Goal: Task Accomplishment & Management: Manage account settings

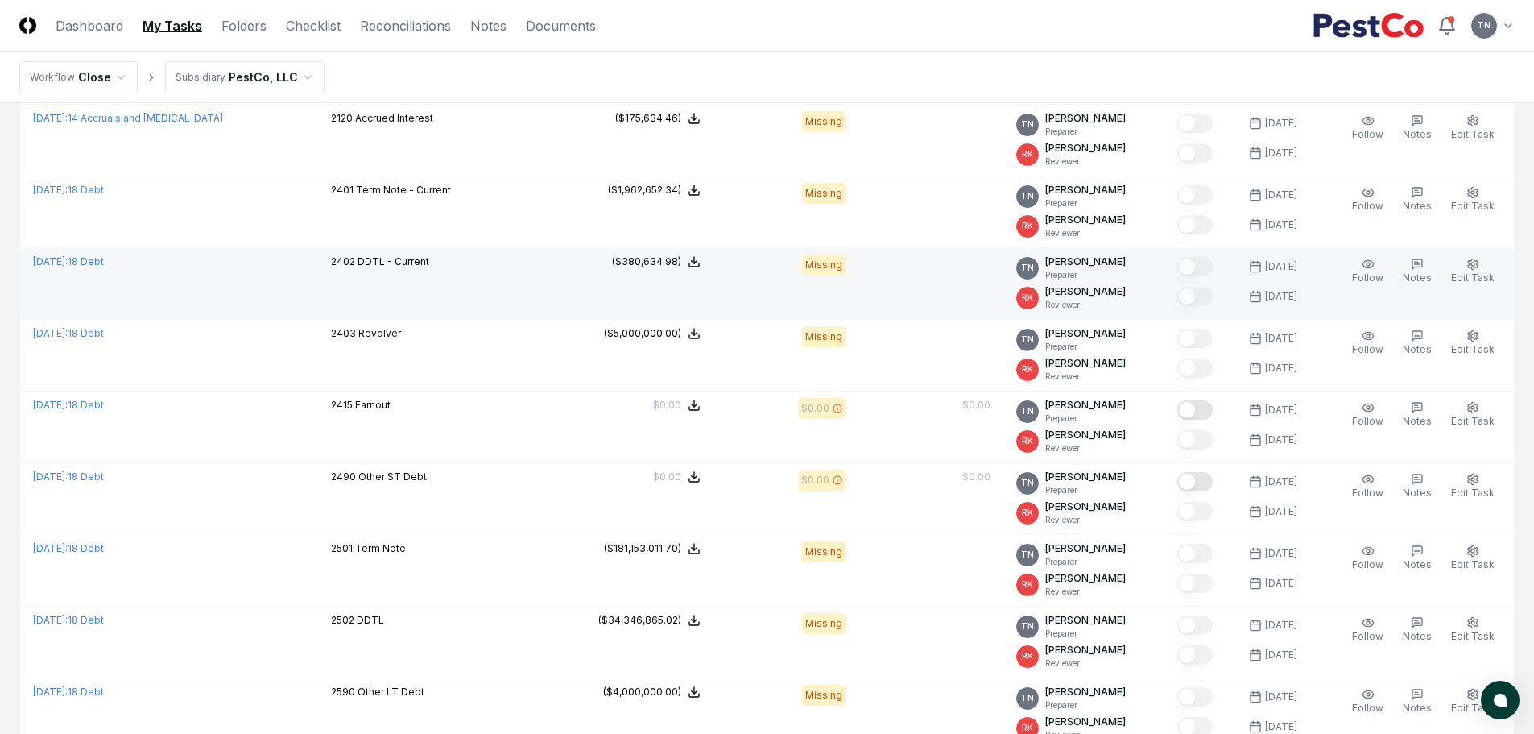
scroll to position [1127, 0]
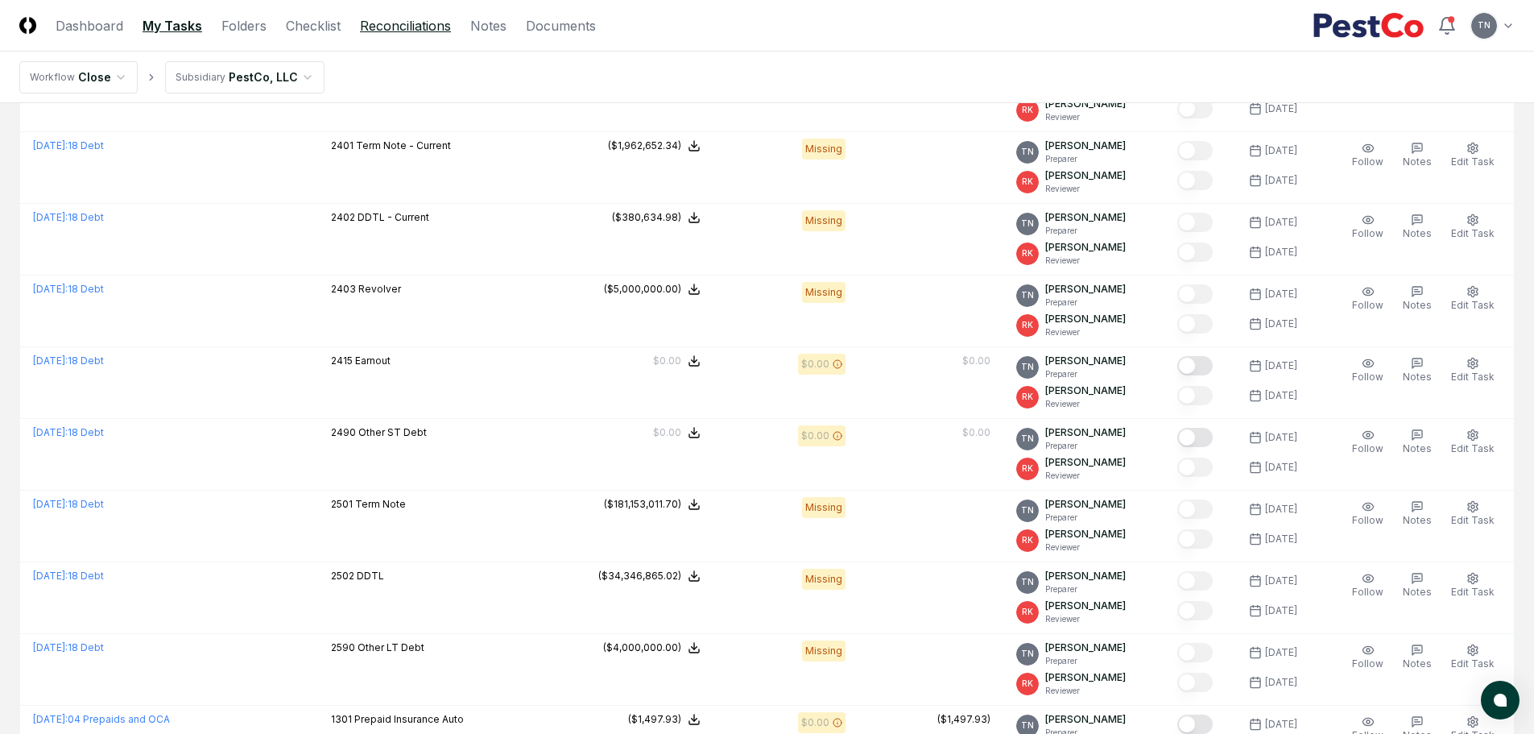
click at [395, 23] on link "Reconciliations" at bounding box center [405, 25] width 91 height 19
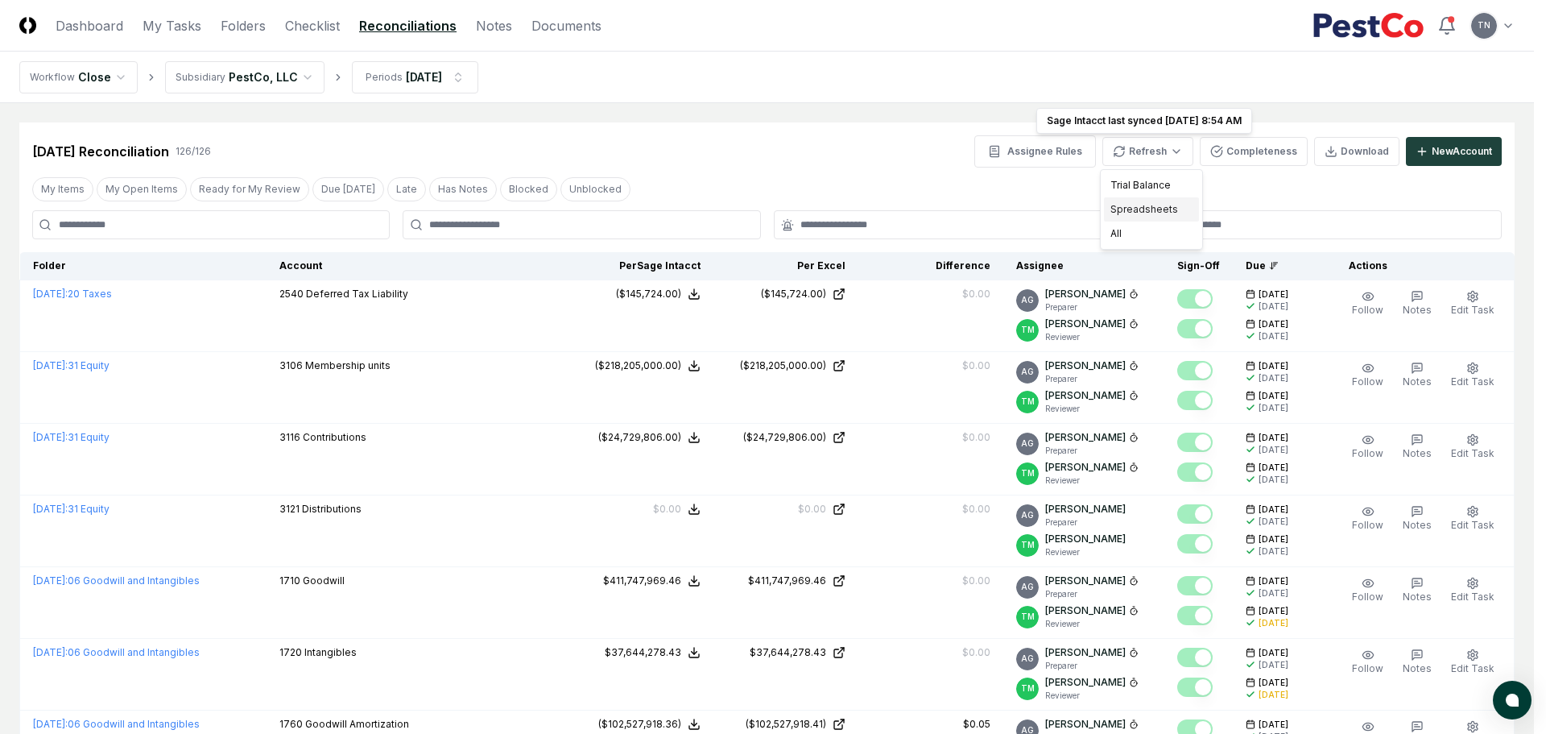
click at [1165, 204] on div "Spreadsheets" at bounding box center [1151, 209] width 95 height 24
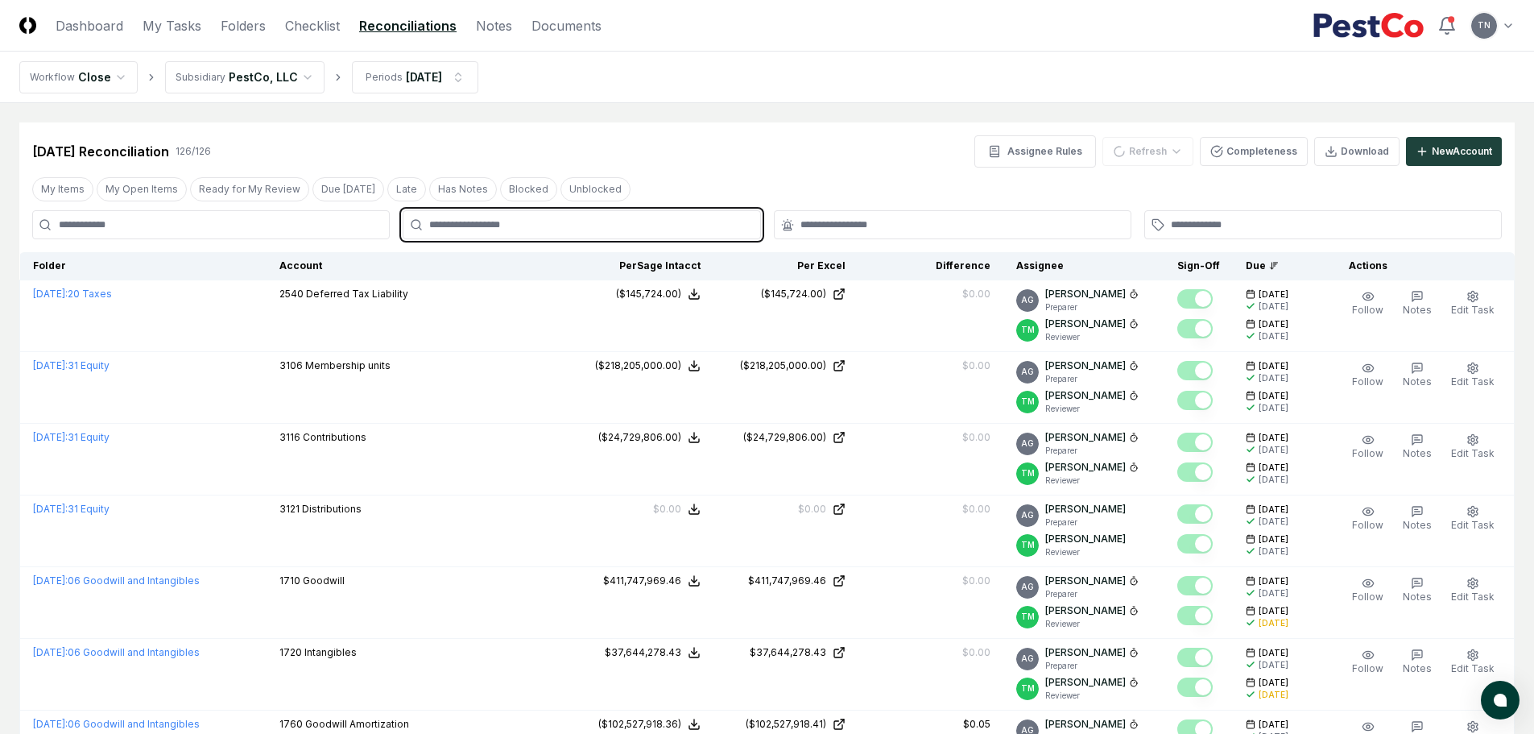
click at [487, 224] on input "text" at bounding box center [589, 224] width 320 height 14
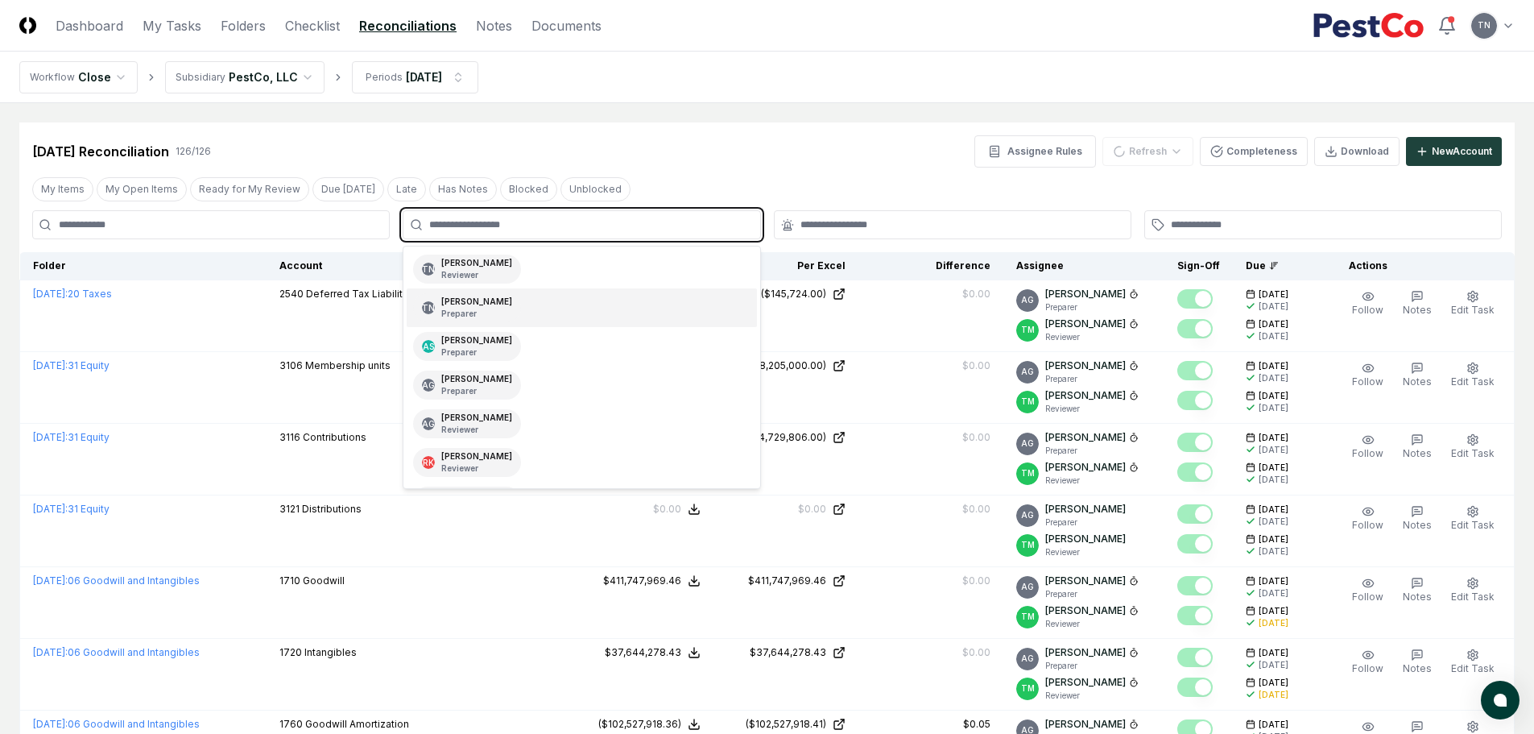
click at [473, 306] on div "[PERSON_NAME] Preparer" at bounding box center [476, 308] width 71 height 24
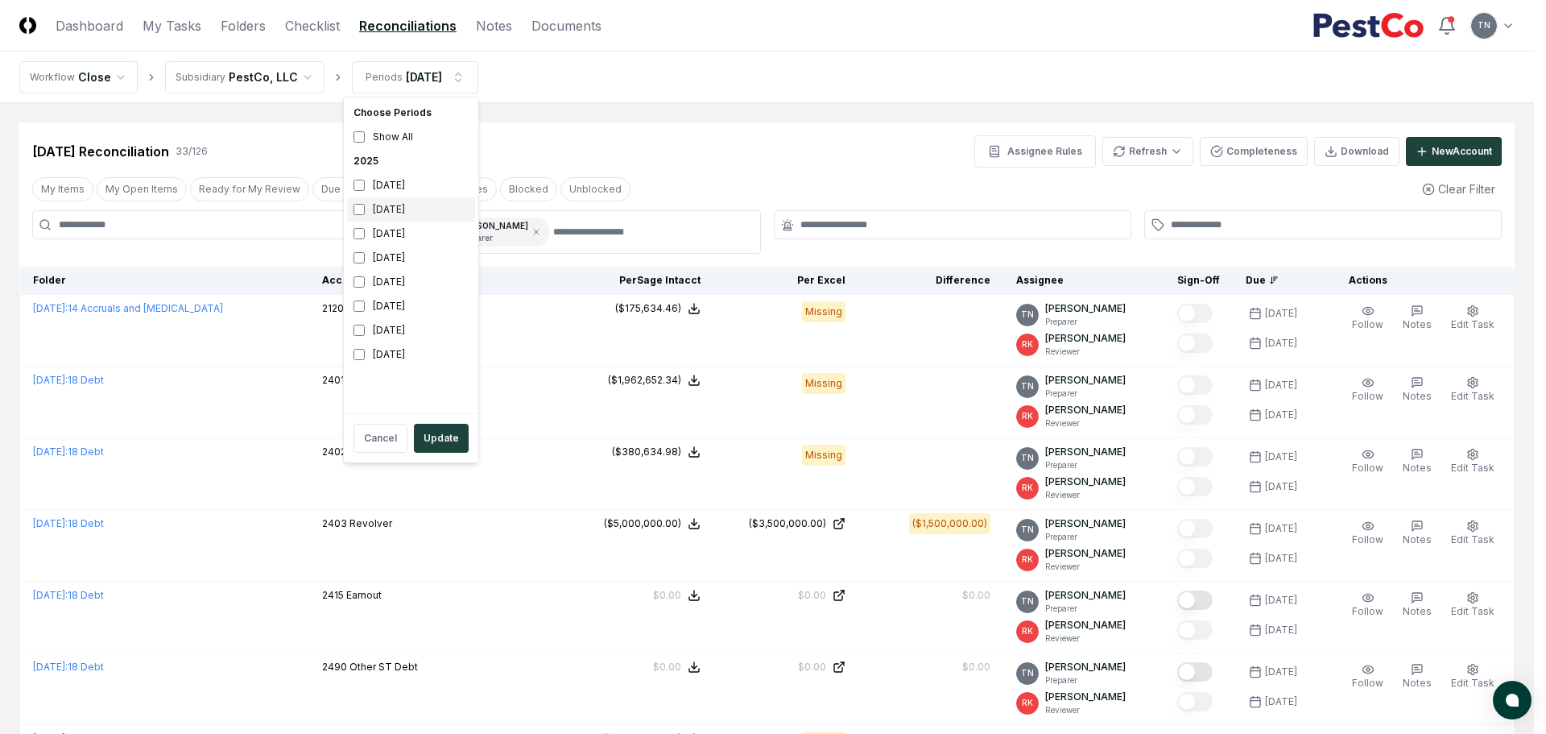
click at [380, 212] on div "[DATE]" at bounding box center [411, 209] width 128 height 24
click at [441, 433] on button "Update" at bounding box center [441, 438] width 55 height 29
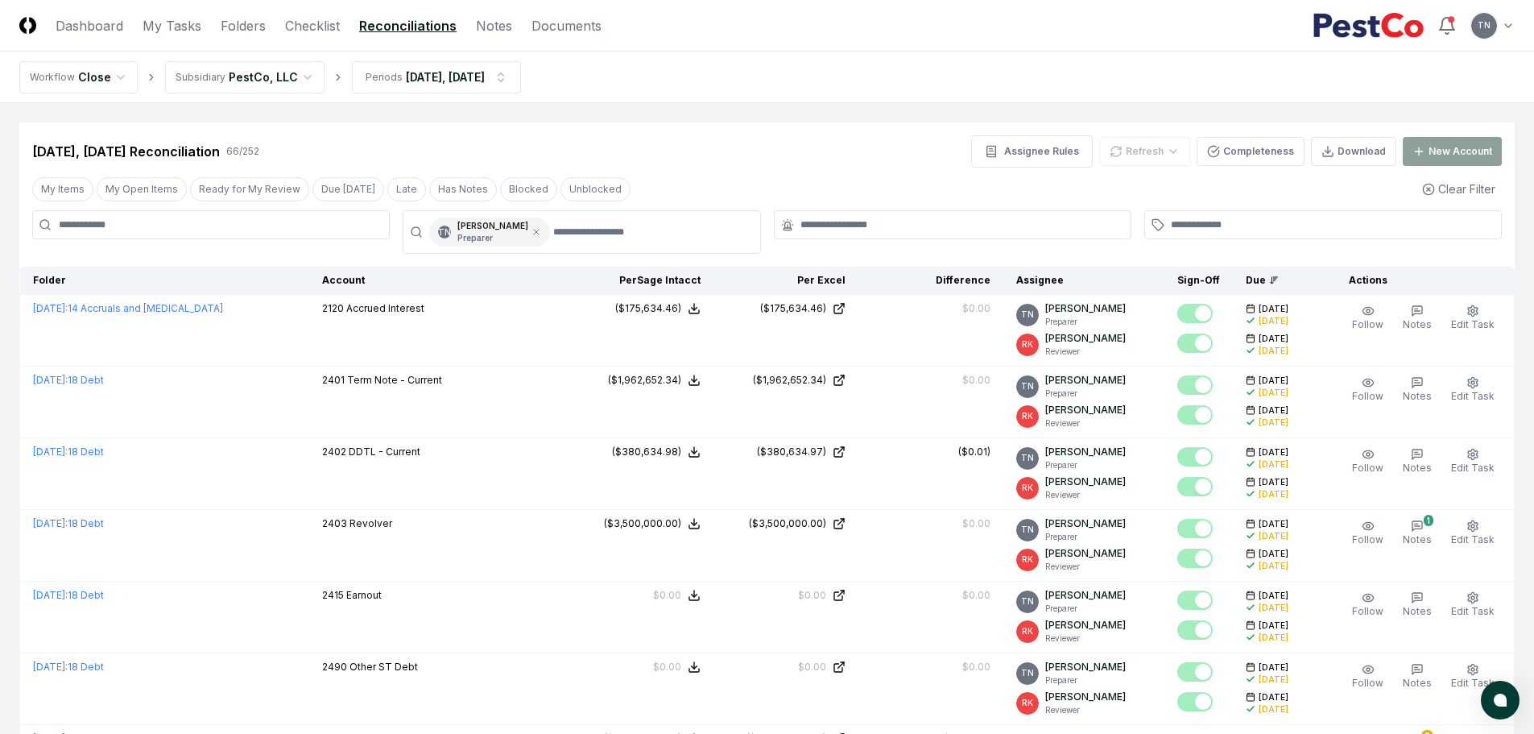
click at [140, 229] on input at bounding box center [211, 224] width 358 height 29
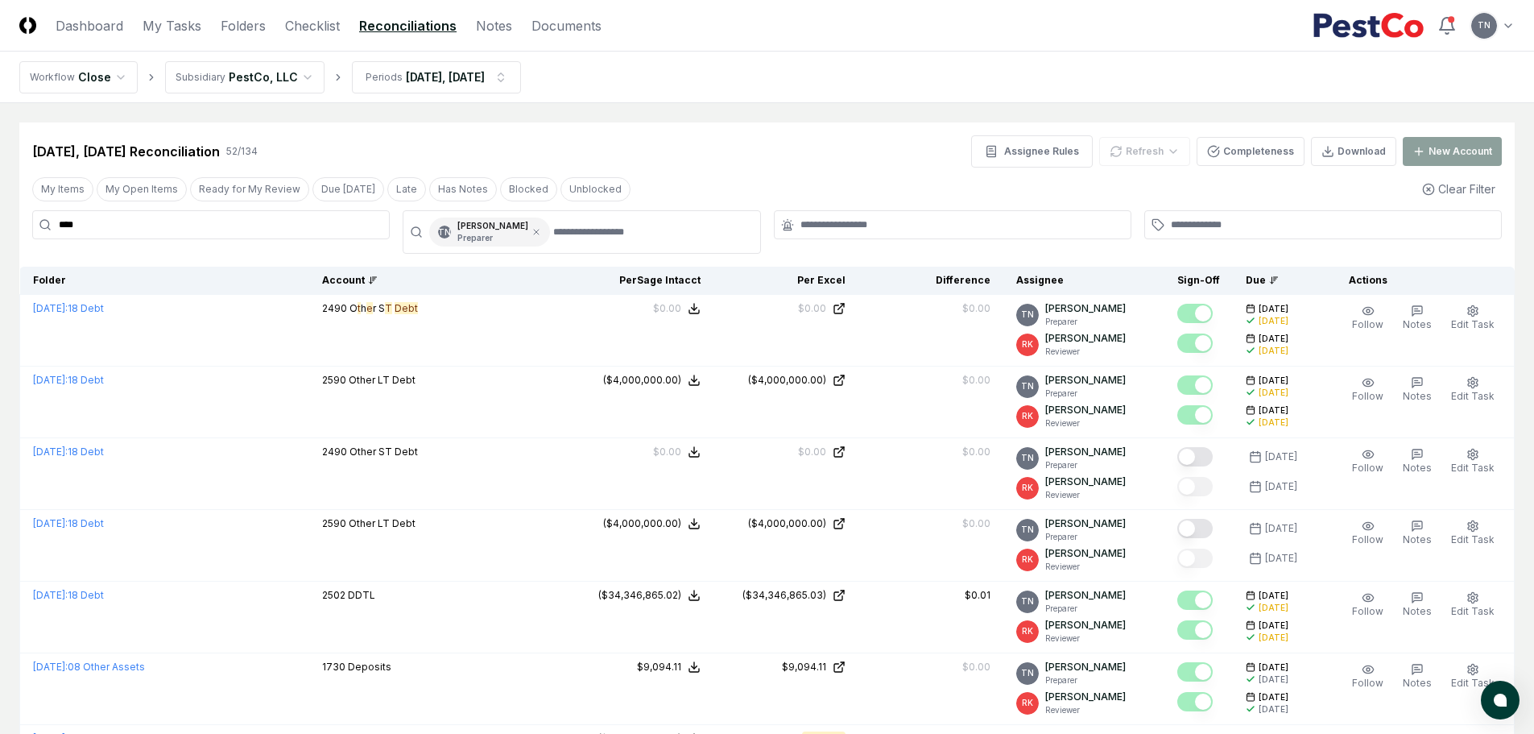
click at [349, 278] on div "Account" at bounding box center [439, 280] width 234 height 14
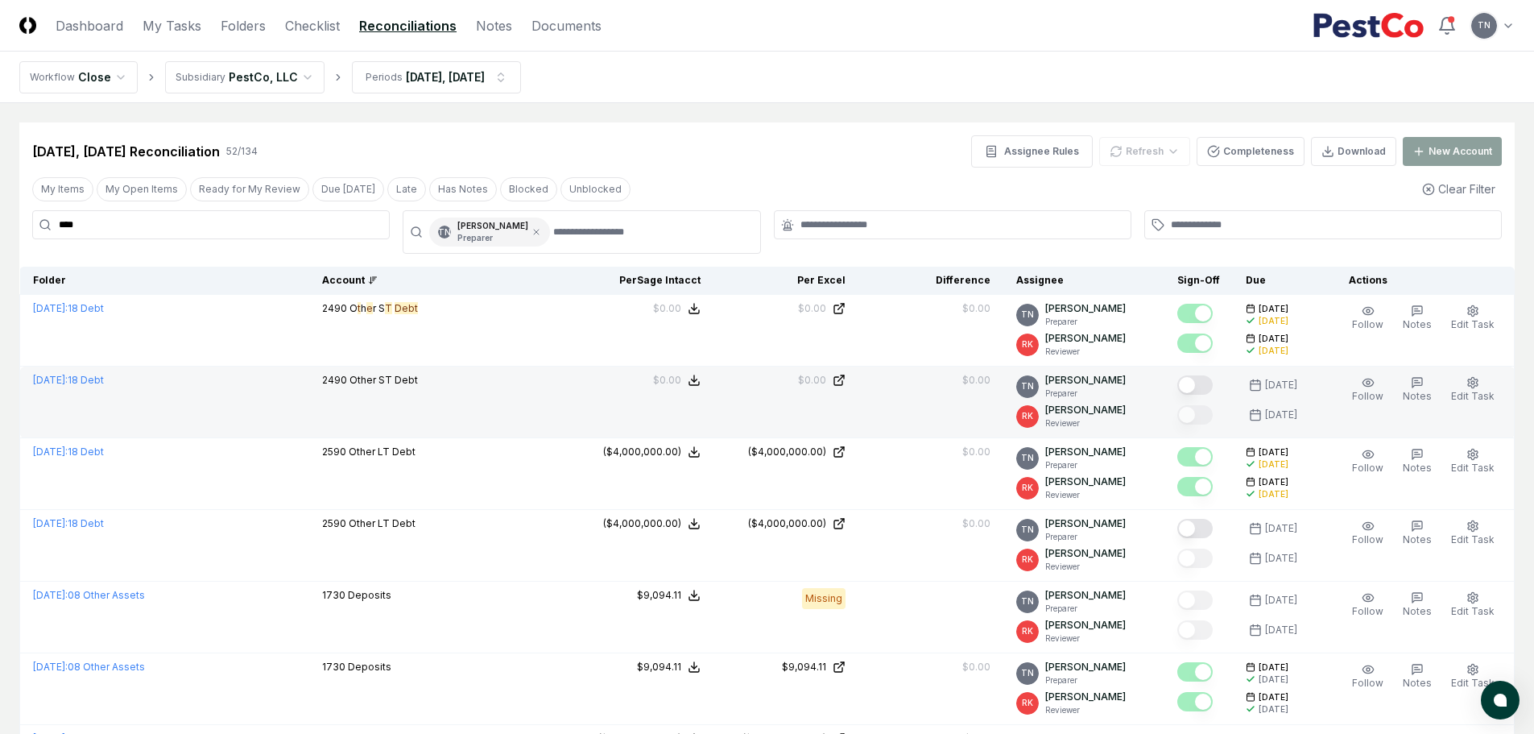
drag, startPoint x: 1205, startPoint y: 387, endPoint x: 1108, endPoint y: 414, distance: 100.4
click at [1205, 387] on button "Mark complete" at bounding box center [1194, 384] width 35 height 19
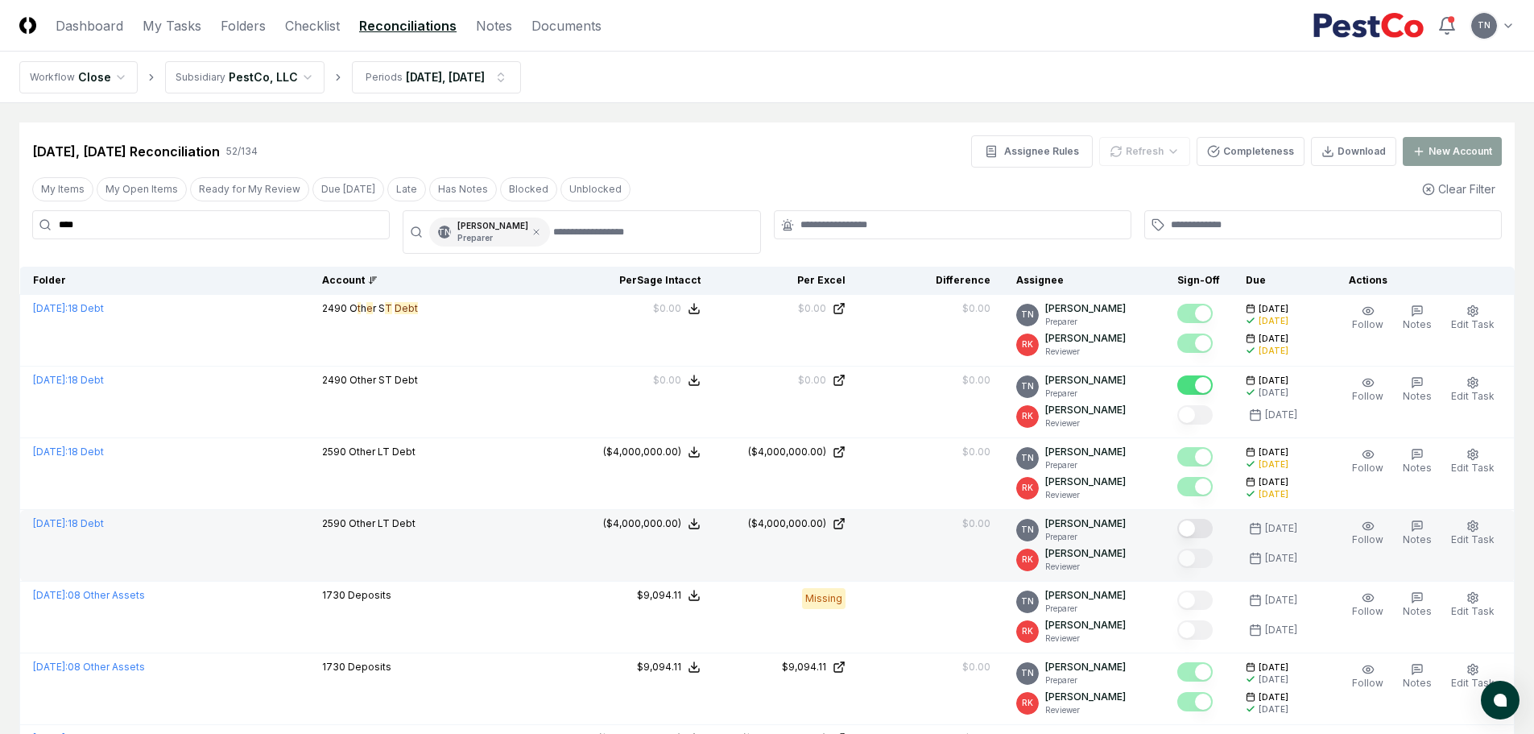
drag, startPoint x: 1211, startPoint y: 527, endPoint x: 1277, endPoint y: 514, distance: 67.3
click at [1211, 527] on button "Mark complete" at bounding box center [1194, 528] width 35 height 19
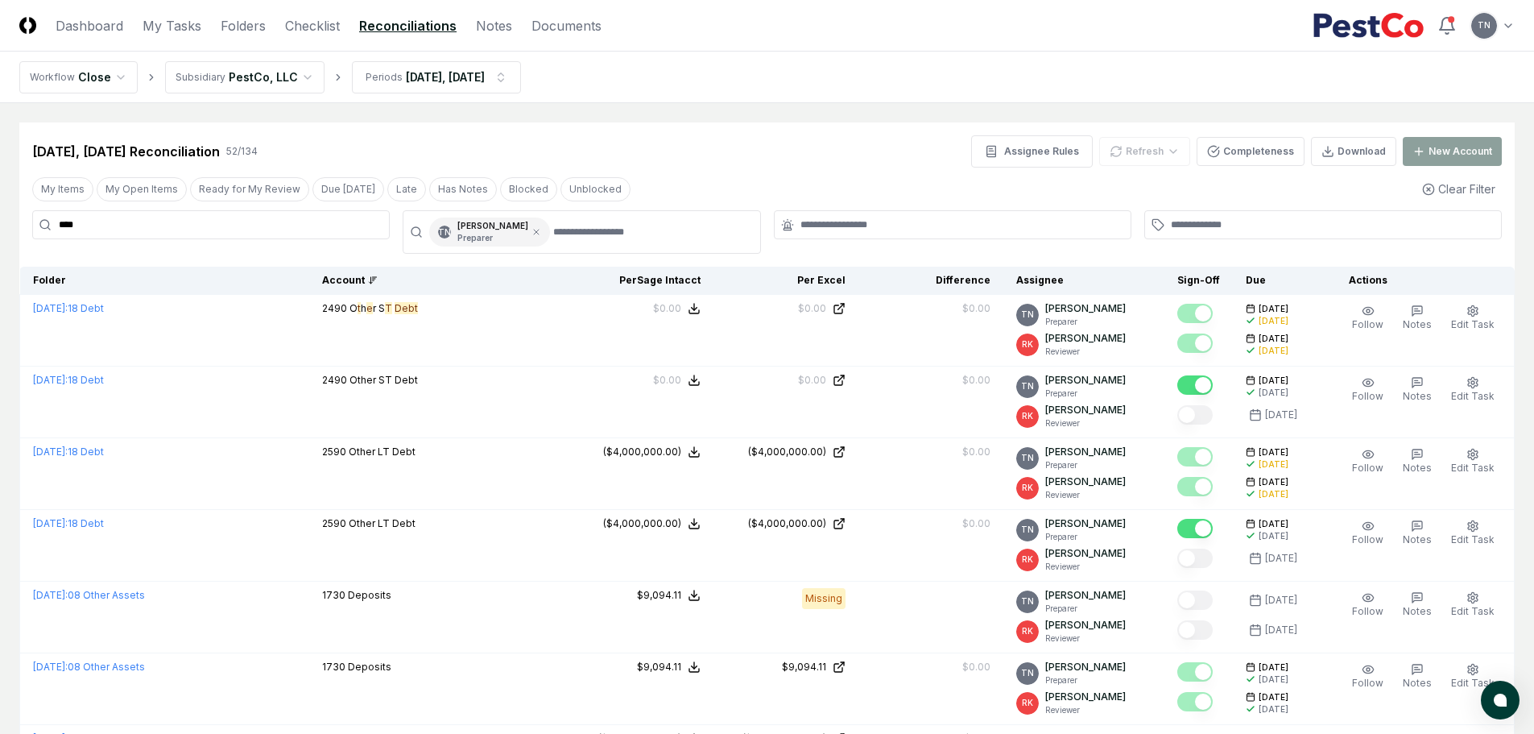
drag, startPoint x: 90, startPoint y: 222, endPoint x: 7, endPoint y: 211, distance: 83.7
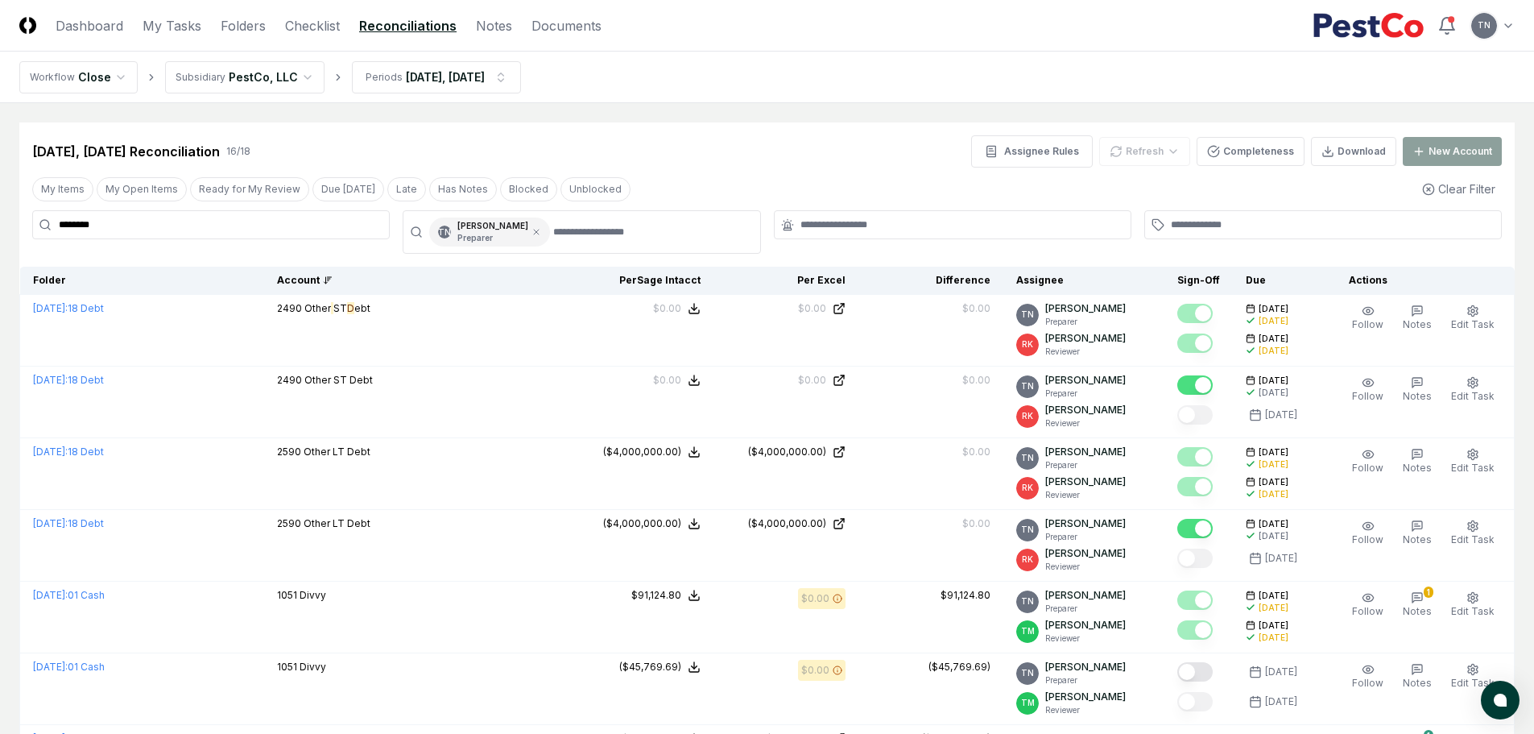
type input "*********"
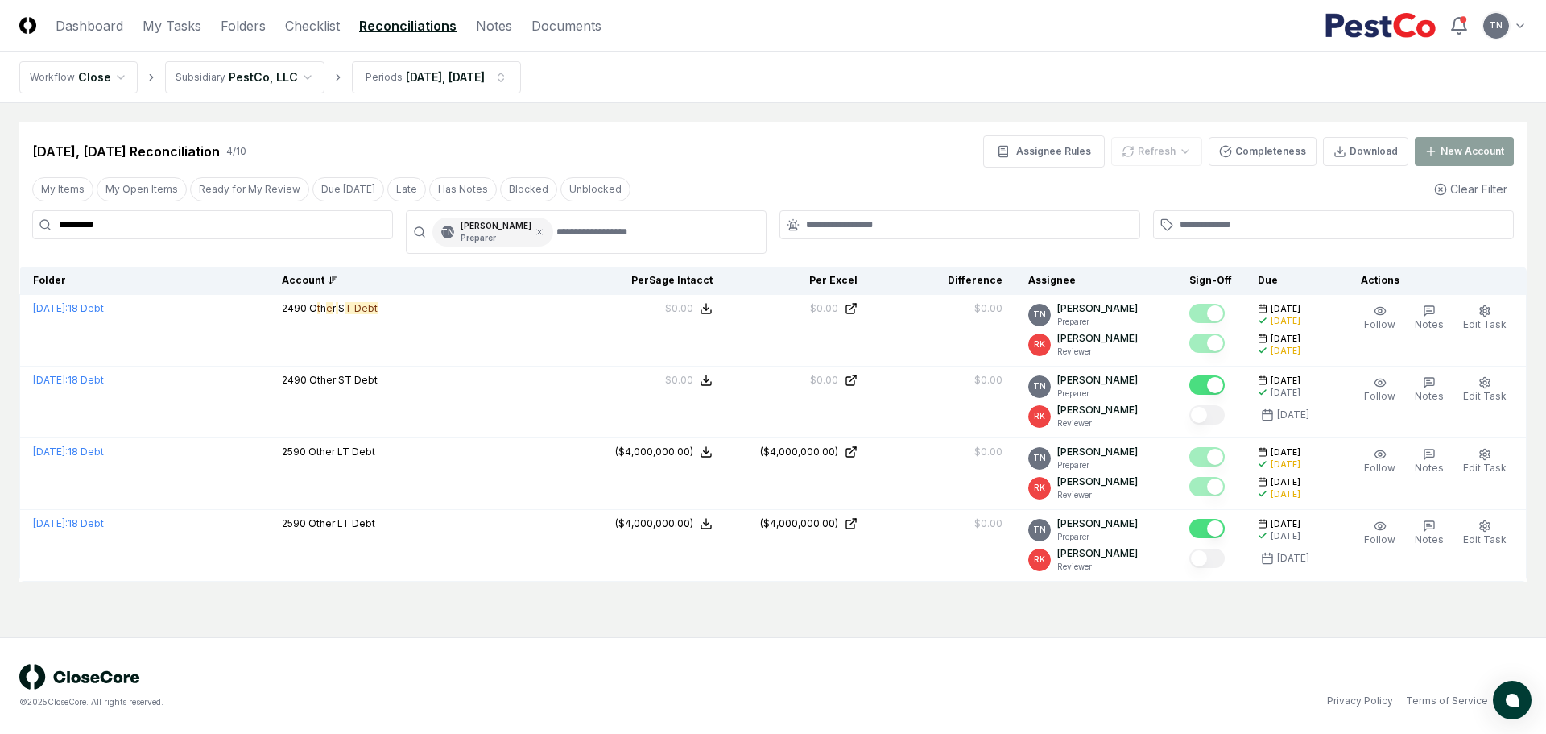
drag, startPoint x: 66, startPoint y: 219, endPoint x: 0, endPoint y: 210, distance: 66.6
click at [0, 210] on main "Cancel Reassign [DATE], [DATE] Reconciliation 4 / 10 Assignee Rules Refresh Com…" at bounding box center [773, 370] width 1546 height 534
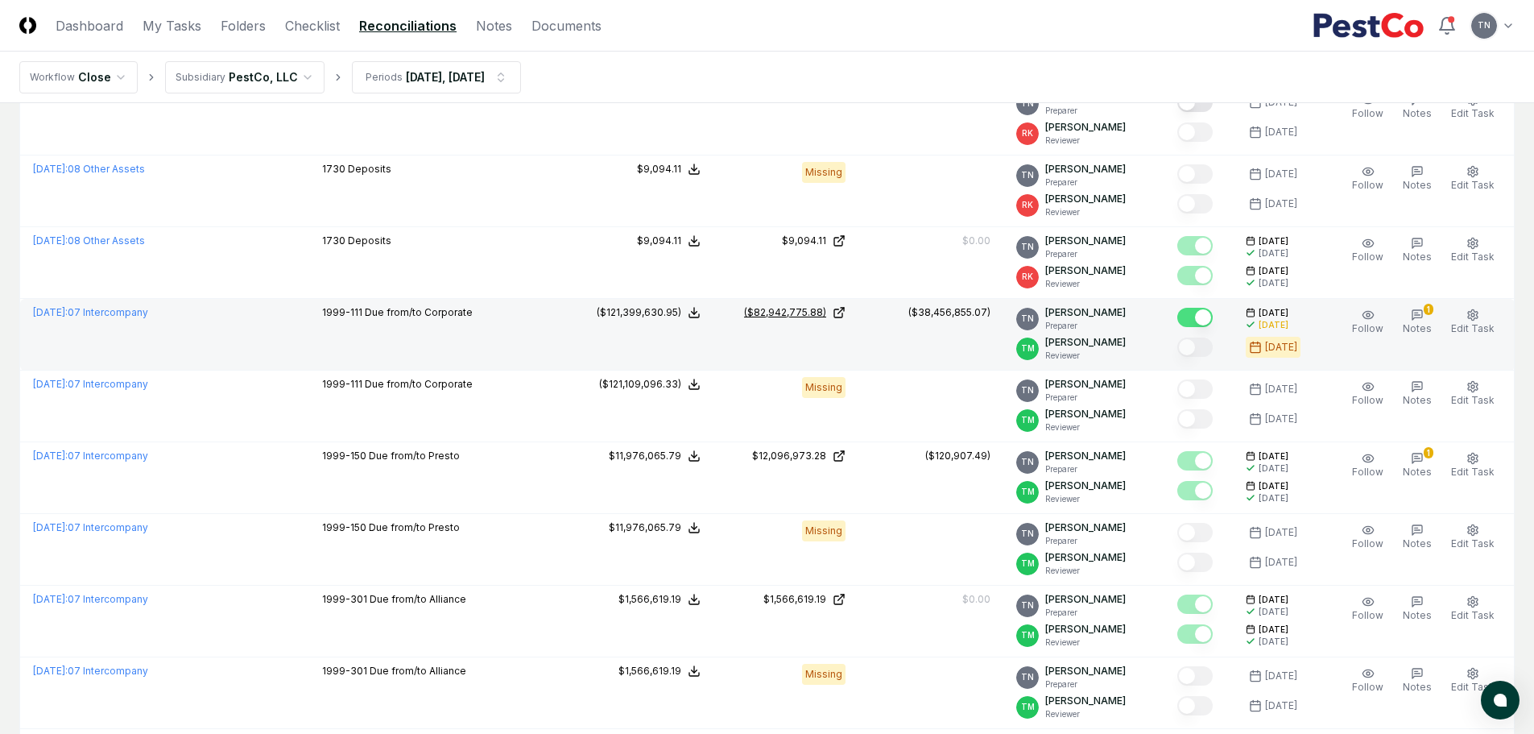
scroll to position [1602, 0]
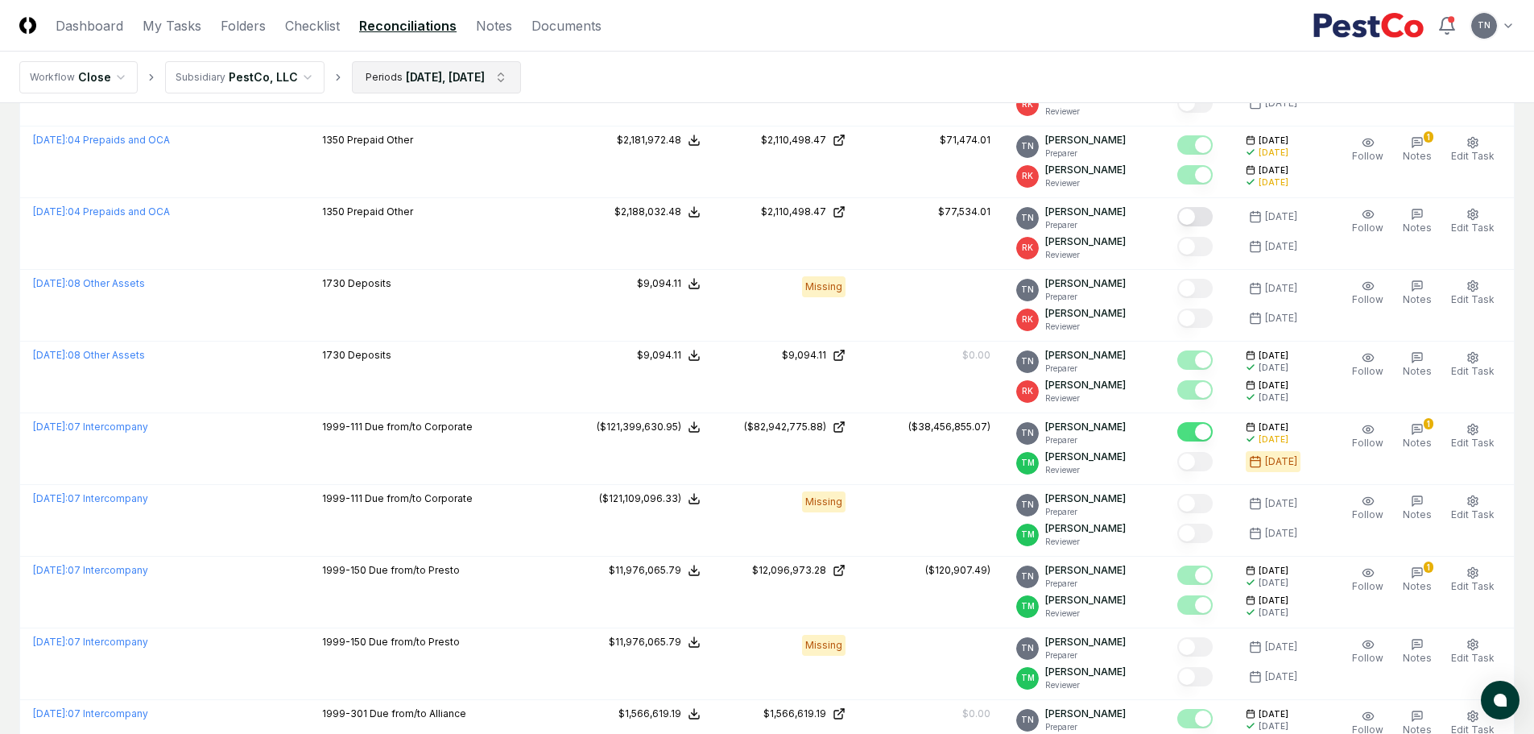
click at [517, 74] on html "CloseCore Dashboard My Tasks Folders Checklist Reconciliations Notes Documents …" at bounding box center [767, 411] width 1534 height 4026
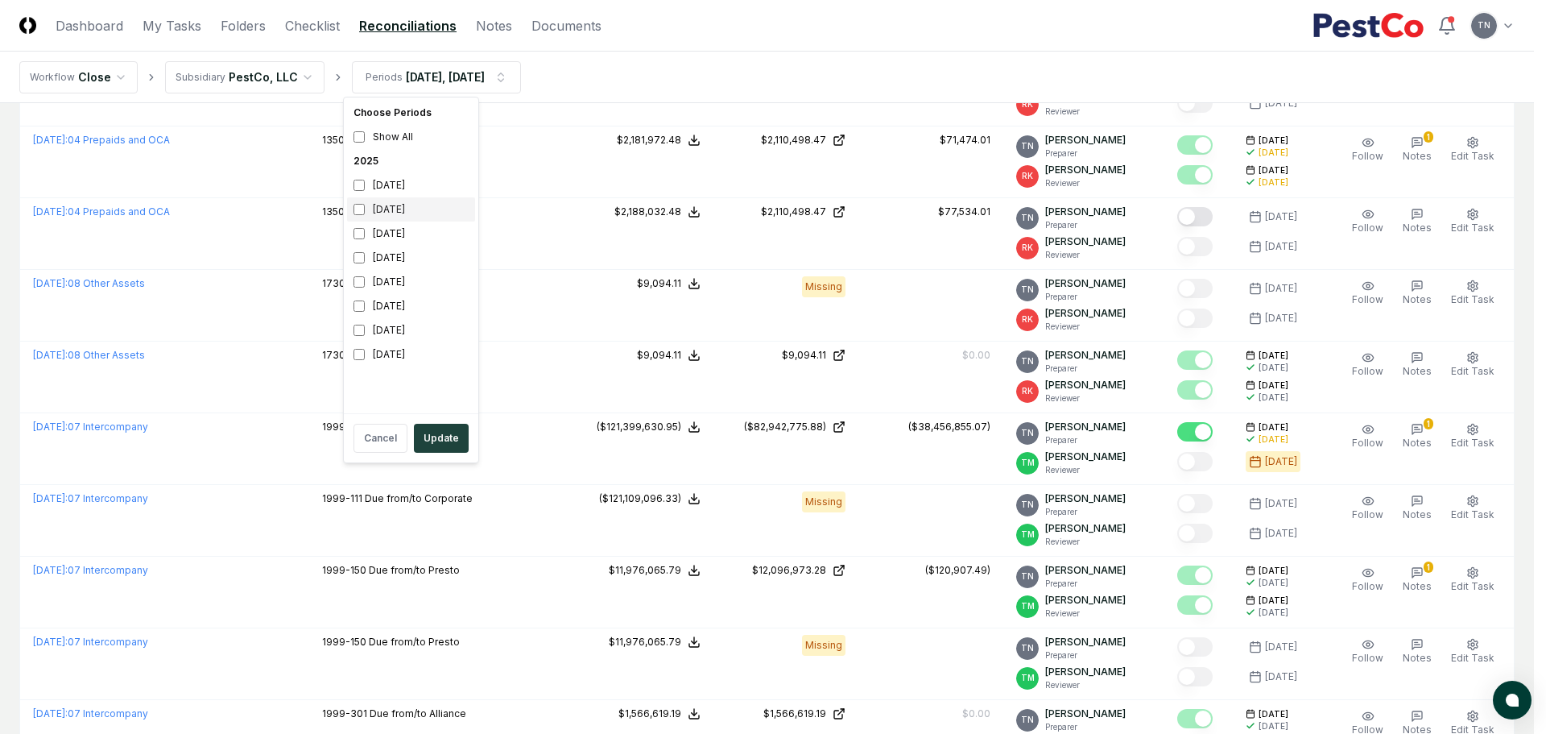
click at [372, 209] on div "[DATE]" at bounding box center [411, 209] width 128 height 24
click at [441, 433] on button "Update" at bounding box center [441, 438] width 55 height 29
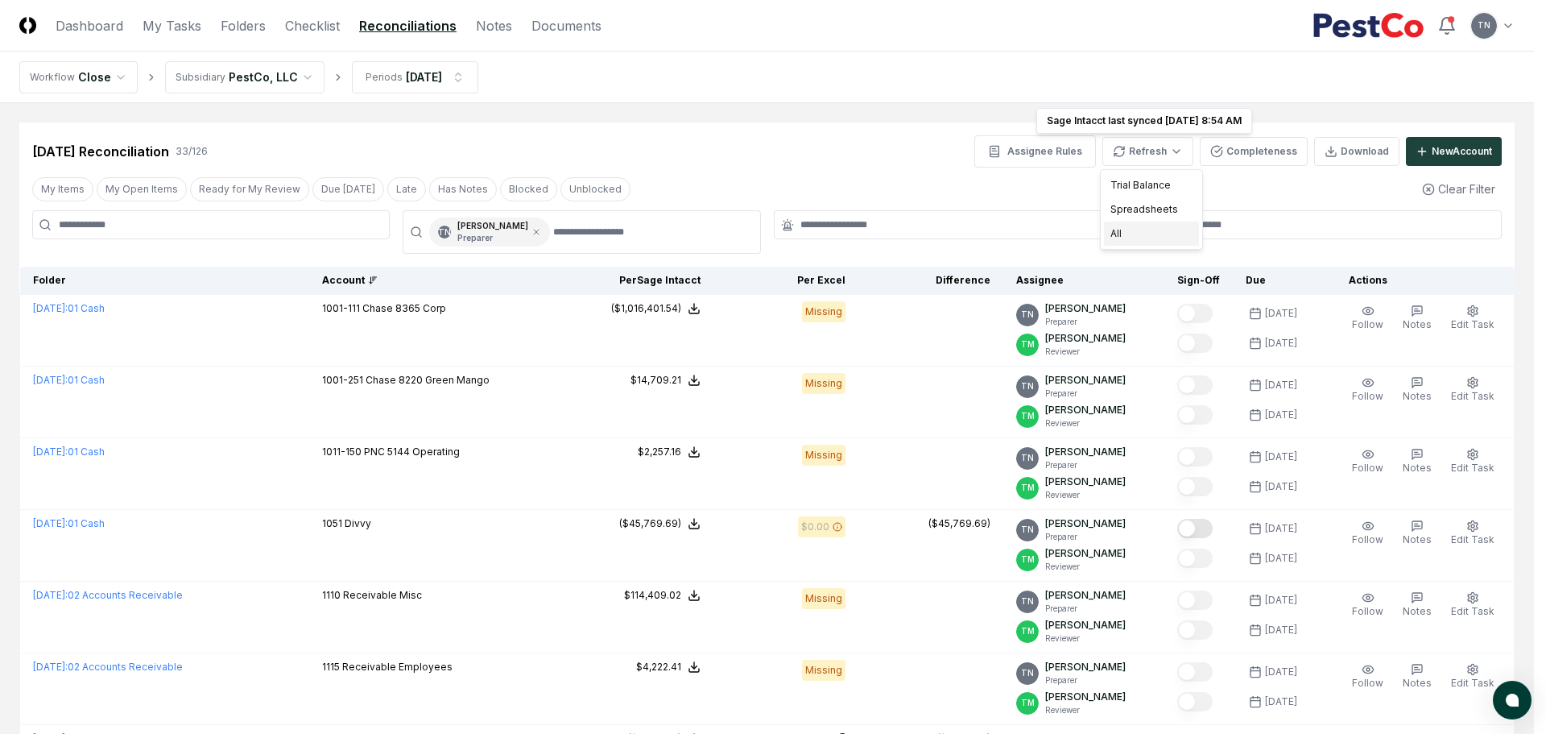
click at [1131, 234] on div "All" at bounding box center [1151, 233] width 95 height 24
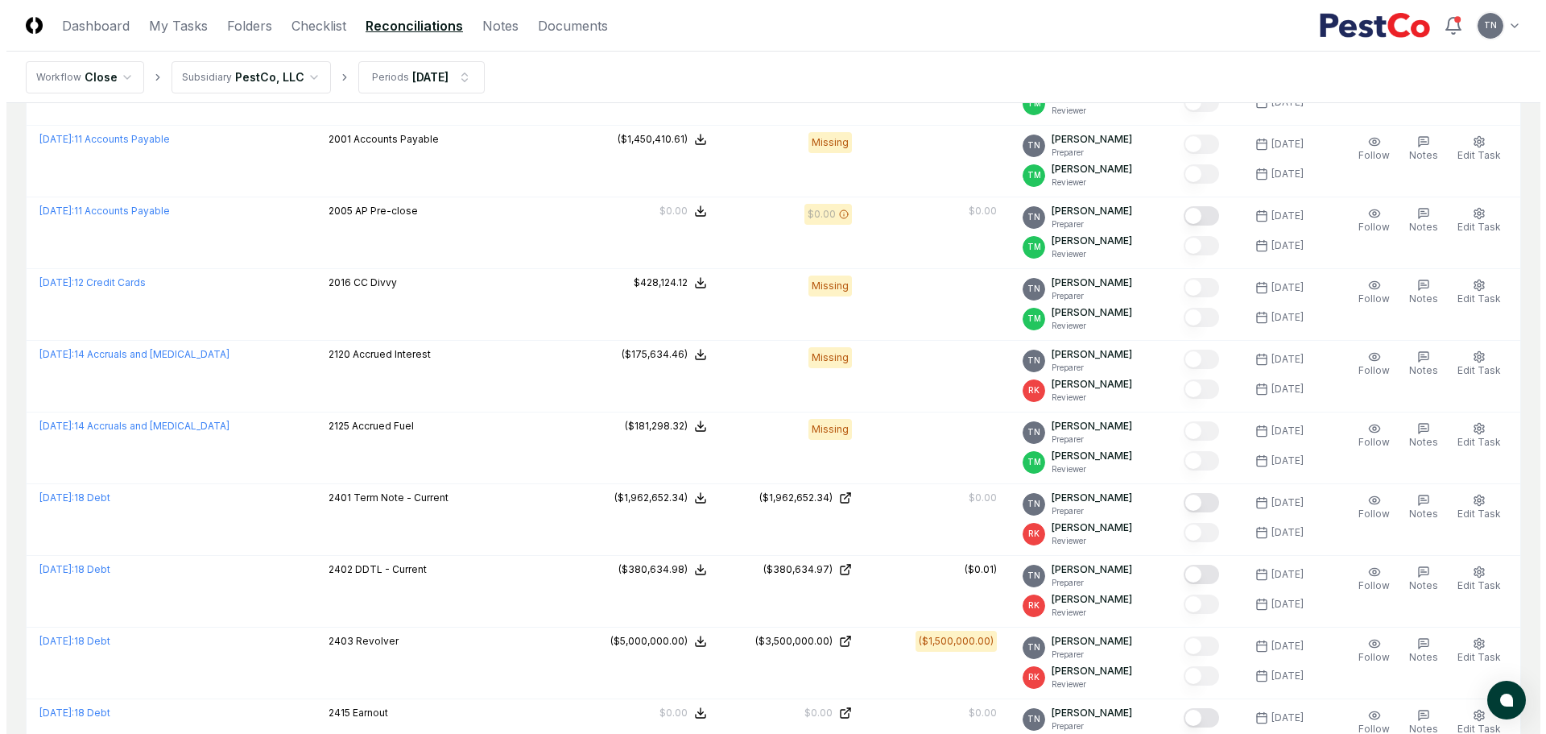
scroll to position [1530, 0]
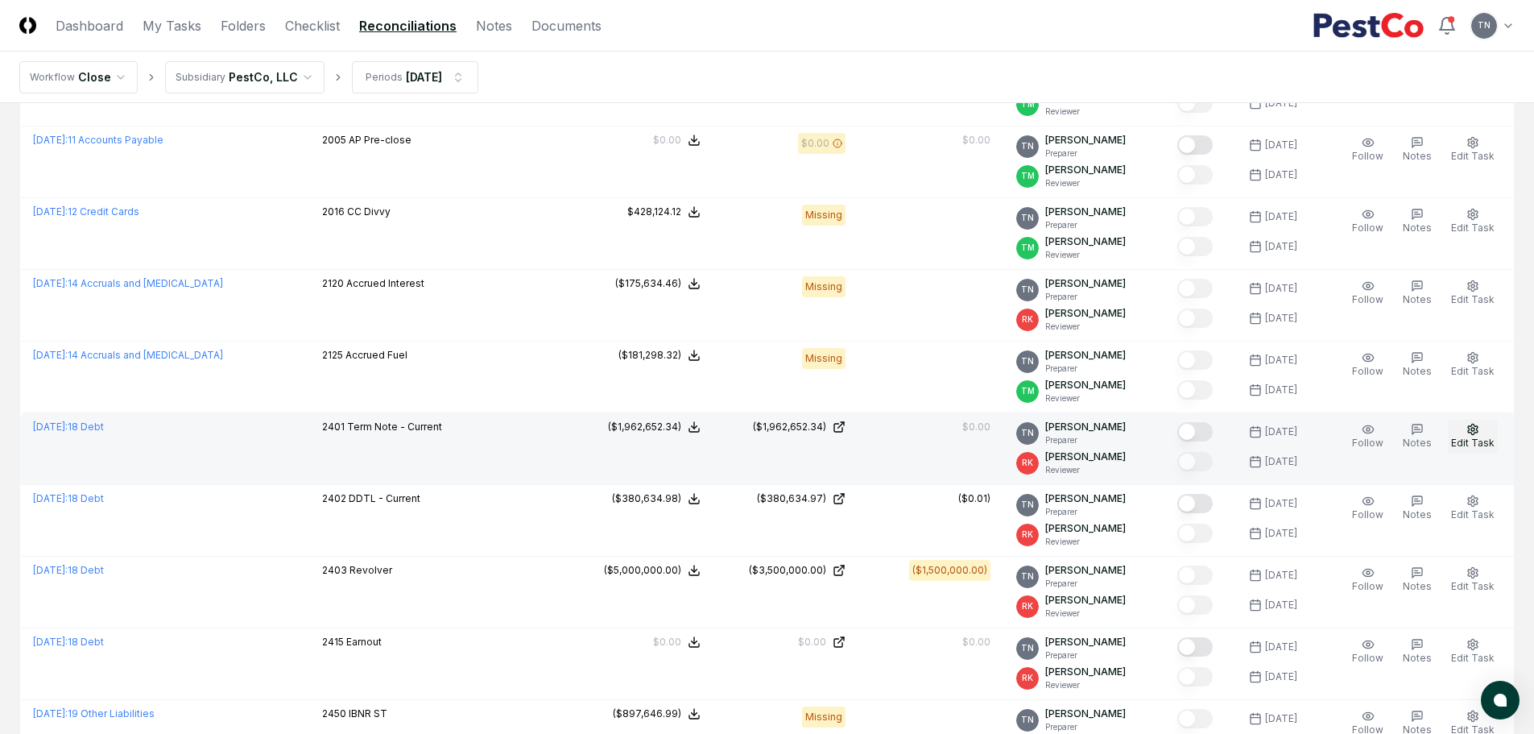
click at [1471, 428] on icon "button" at bounding box center [1472, 429] width 13 height 13
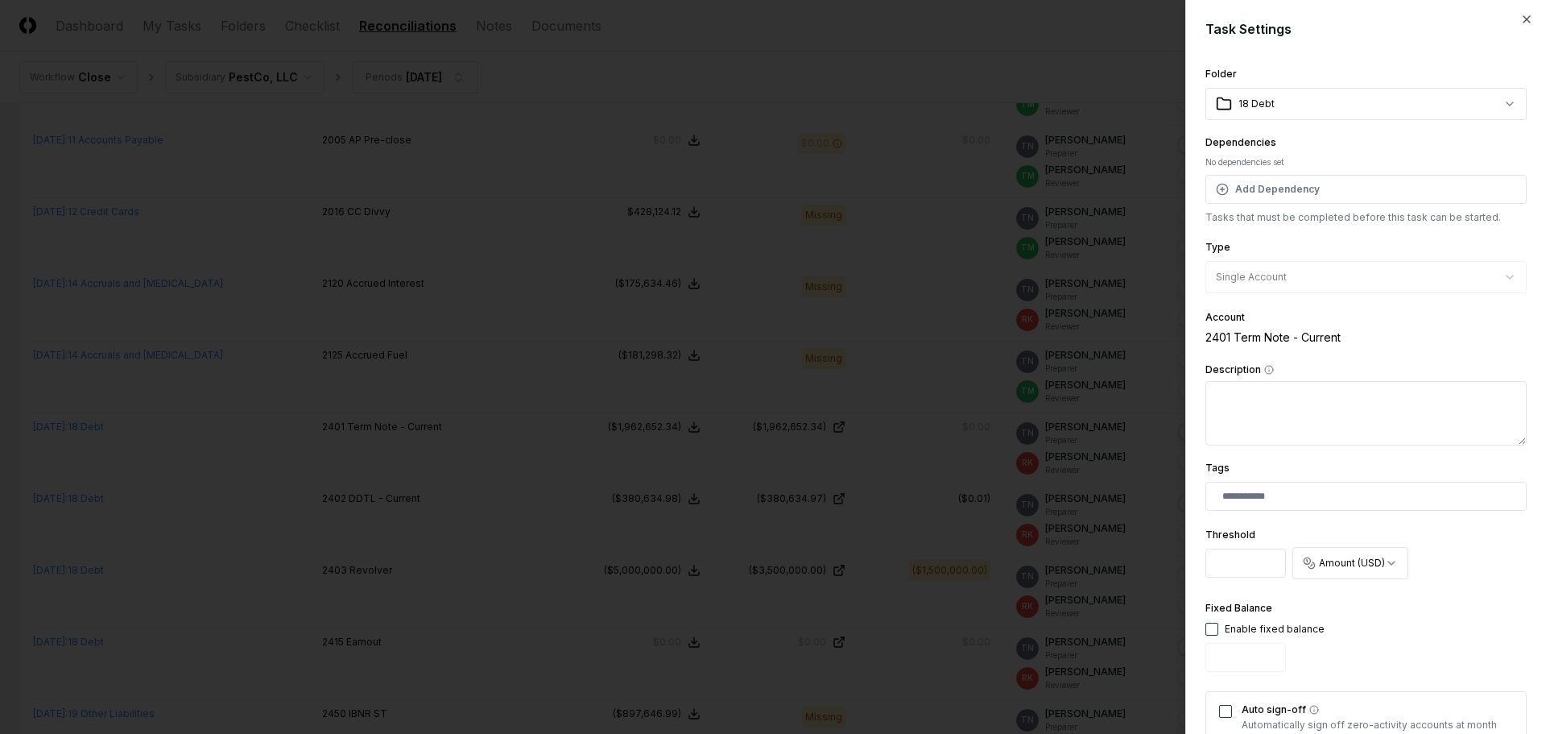
scroll to position [403, 0]
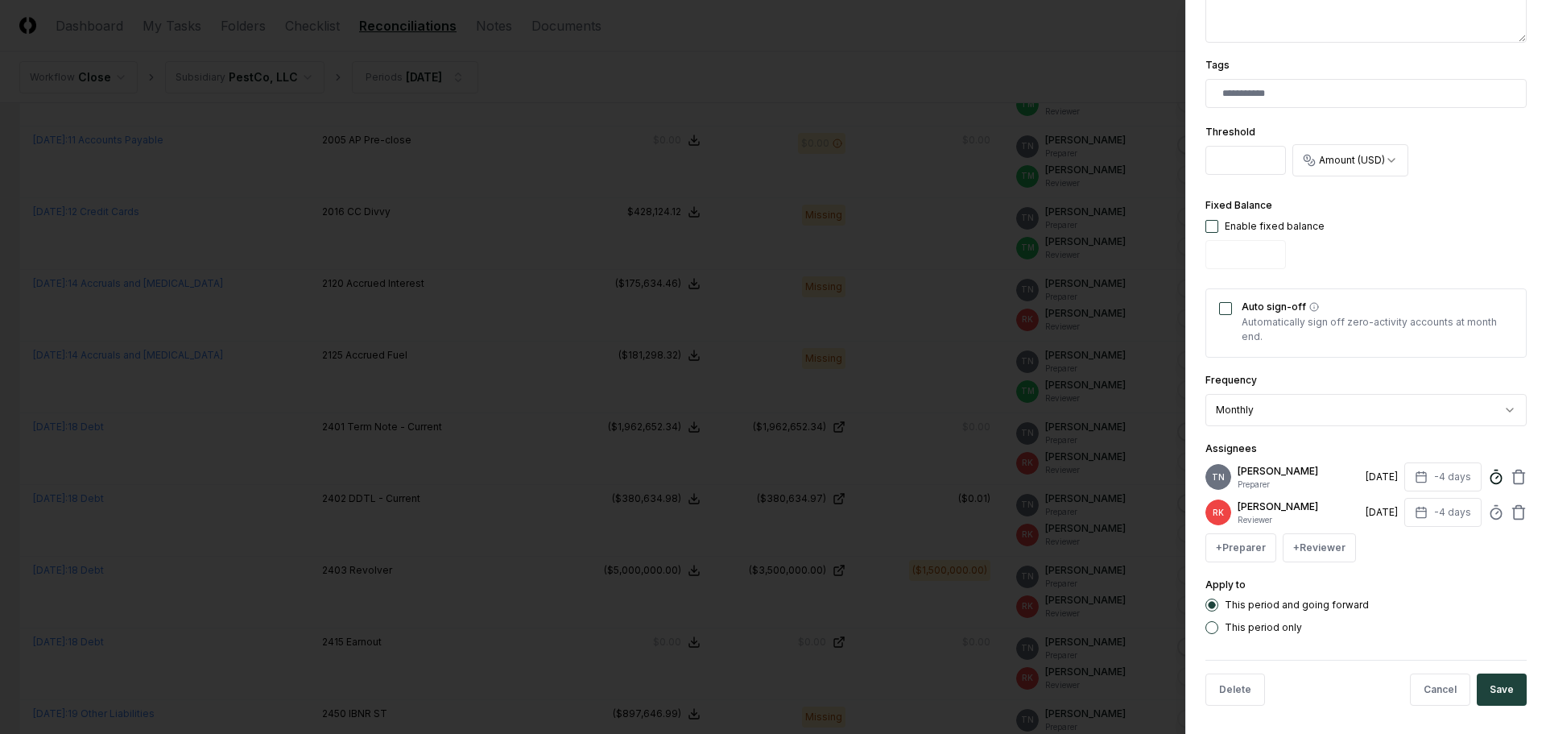
click at [1488, 478] on icon at bounding box center [1496, 477] width 16 height 16
type input "*****"
click at [1487, 688] on button "Save" at bounding box center [1502, 689] width 50 height 32
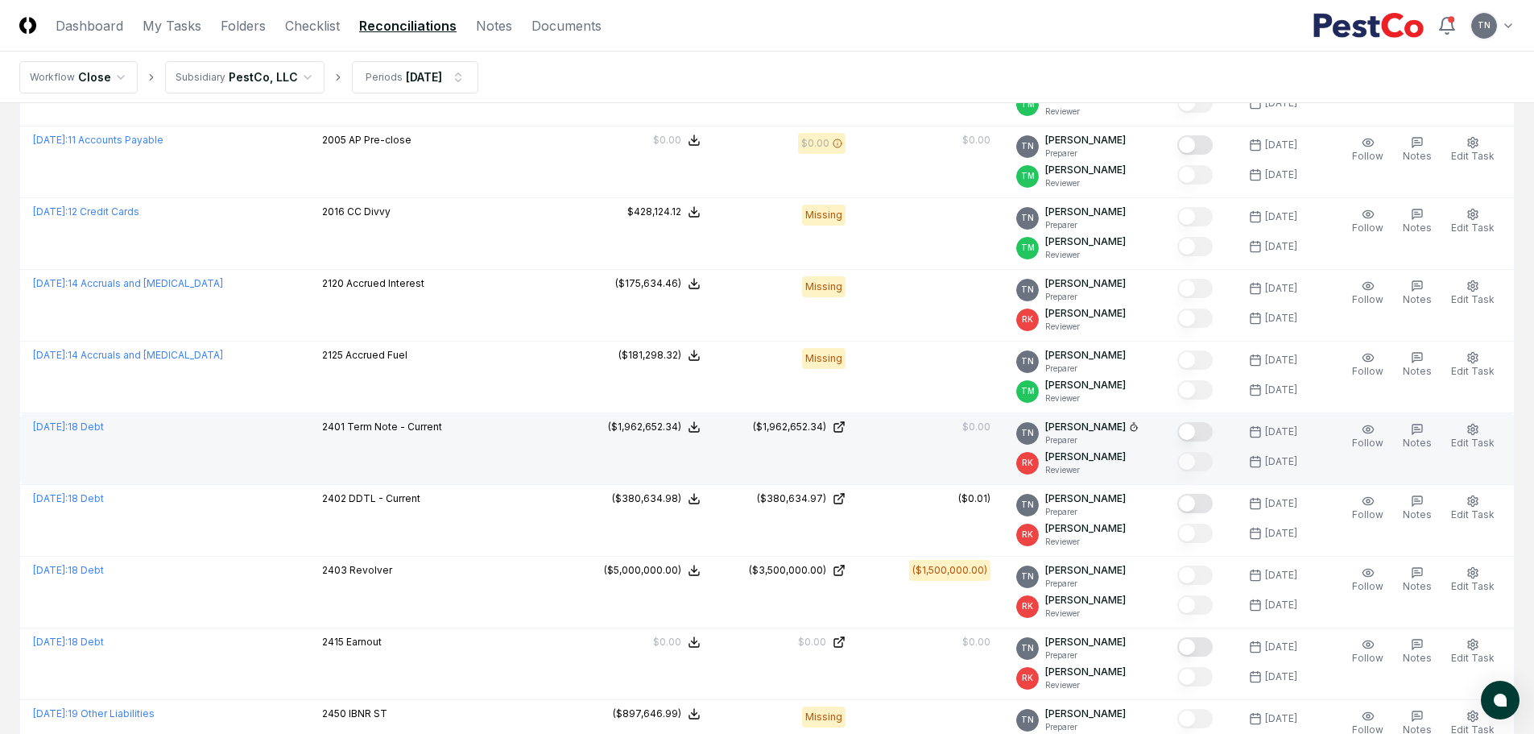
click at [1200, 439] on button "Mark complete" at bounding box center [1194, 431] width 35 height 19
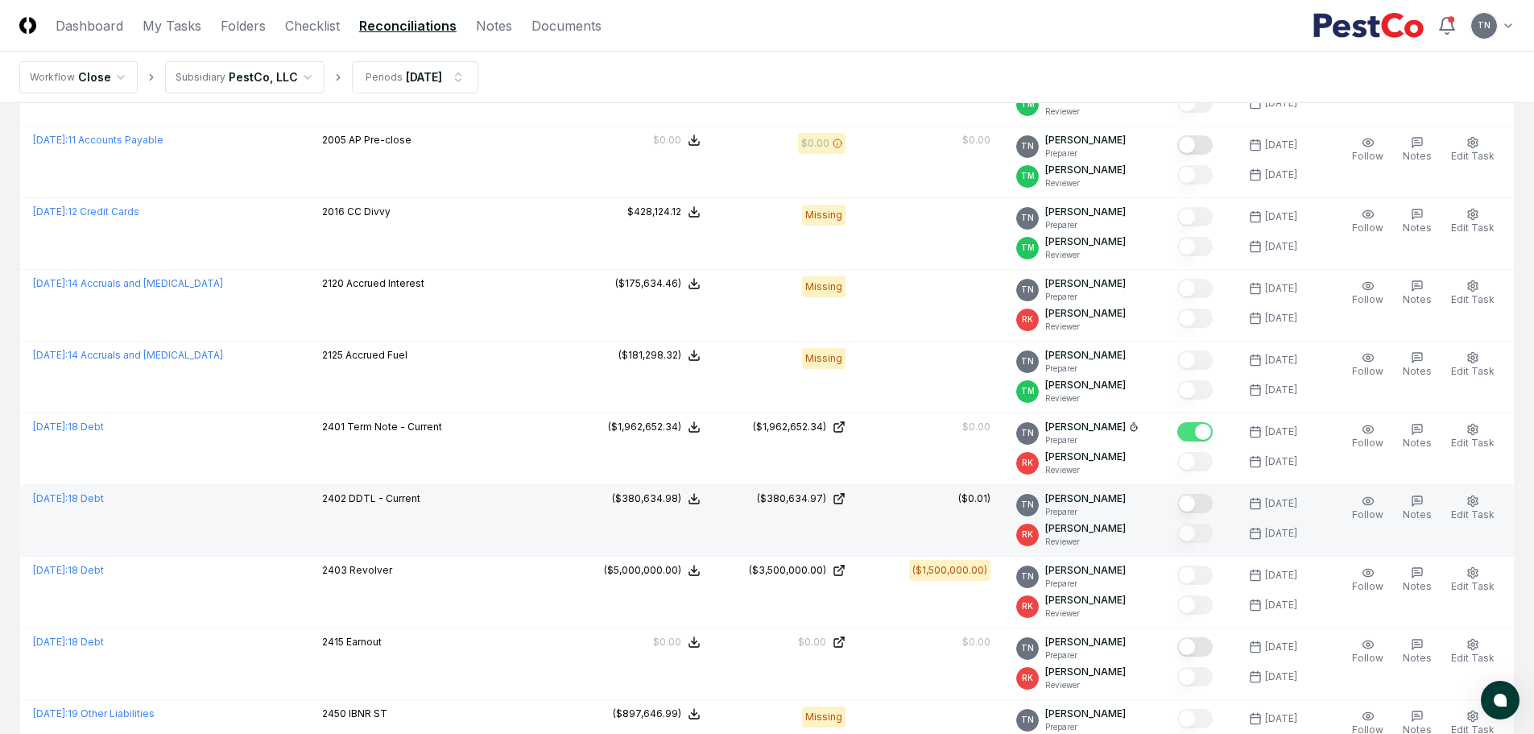
click at [1208, 498] on button "Mark complete" at bounding box center [1194, 503] width 35 height 19
click at [1479, 505] on icon "button" at bounding box center [1472, 500] width 13 height 13
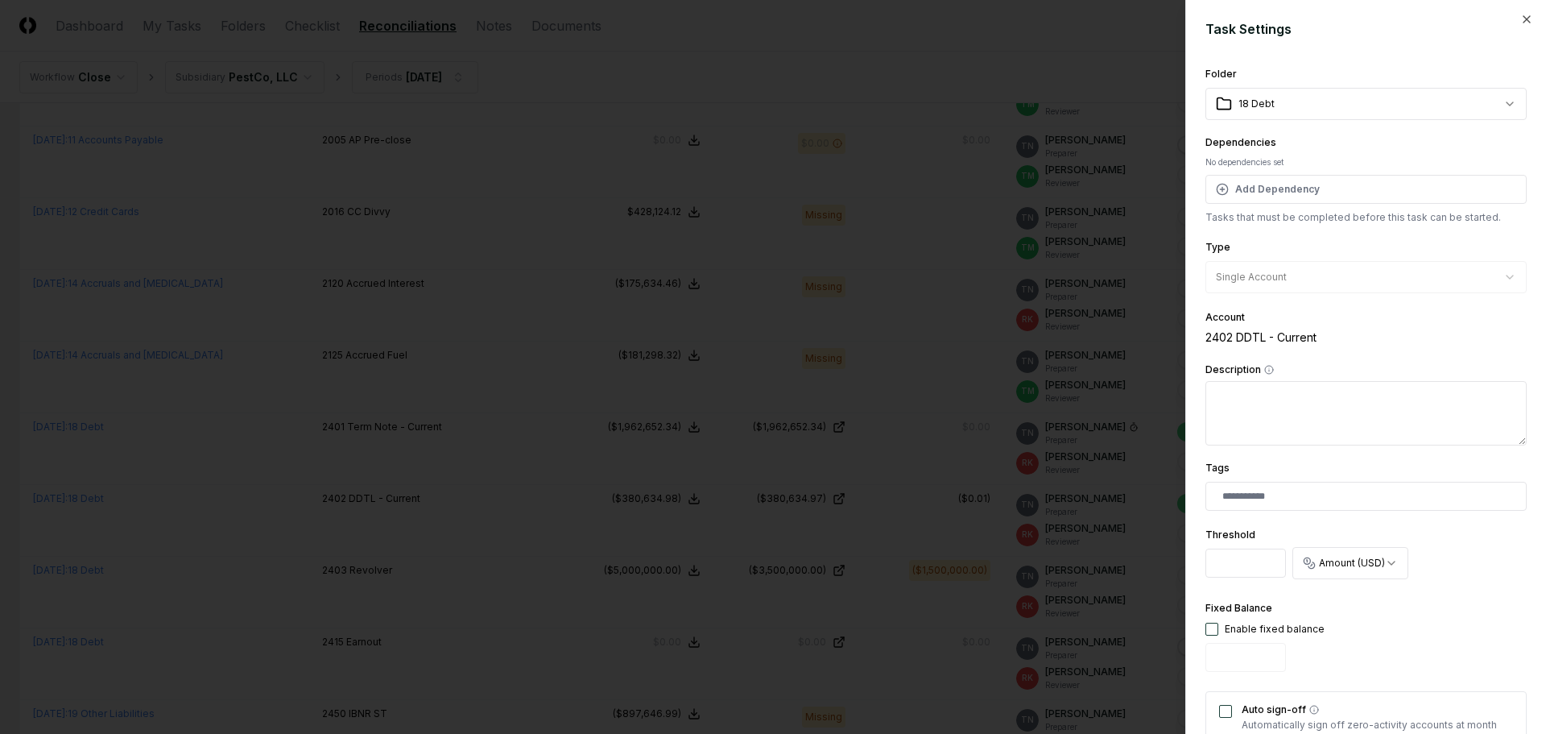
scroll to position [322, 0]
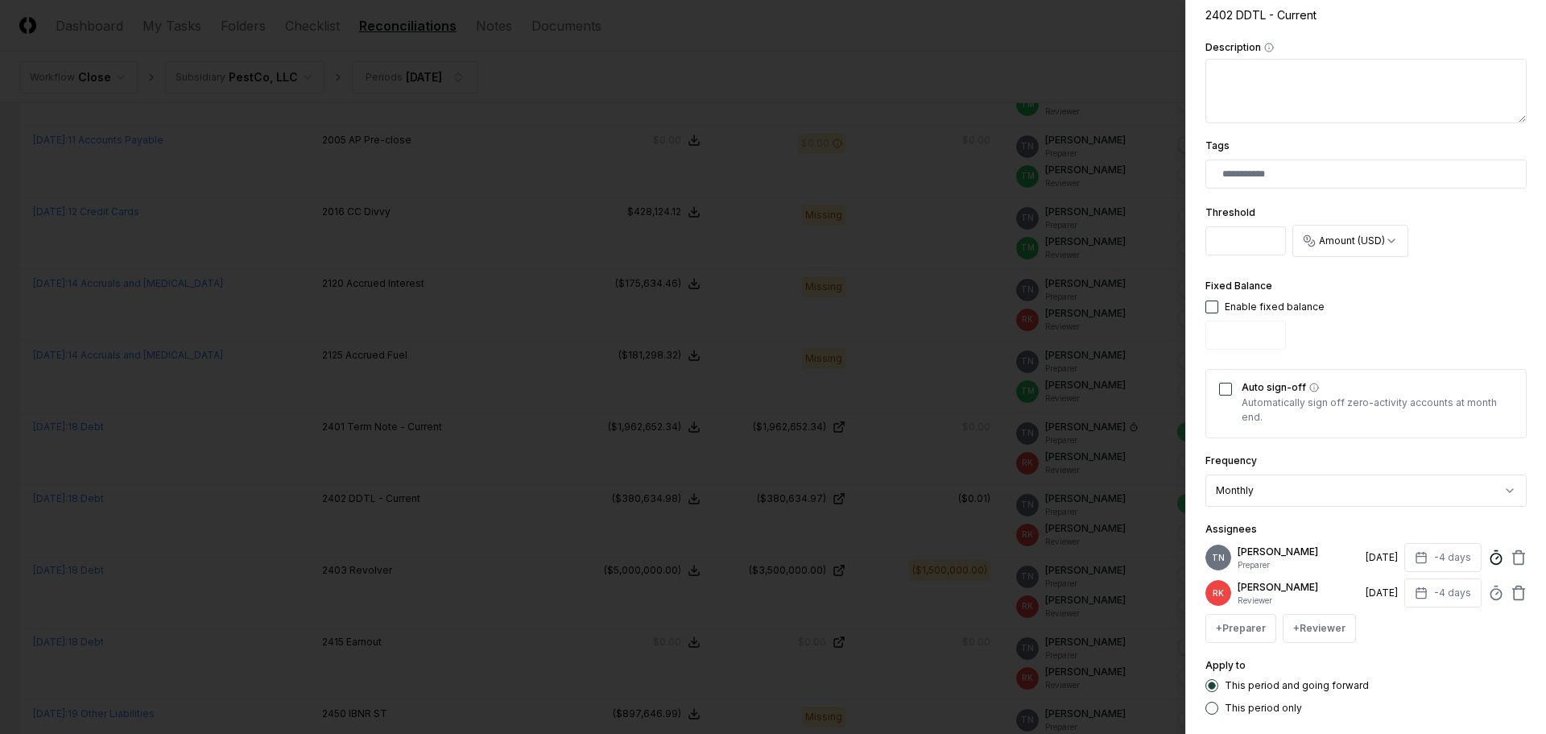
click at [1491, 559] on circle at bounding box center [1496, 558] width 10 height 10
type input "*****"
click at [1408, 519] on div "Assignees TN [PERSON_NAME] Preparer [DATE] -4 days Estimated Time (Optional) En…" at bounding box center [1365, 580] width 321 height 123
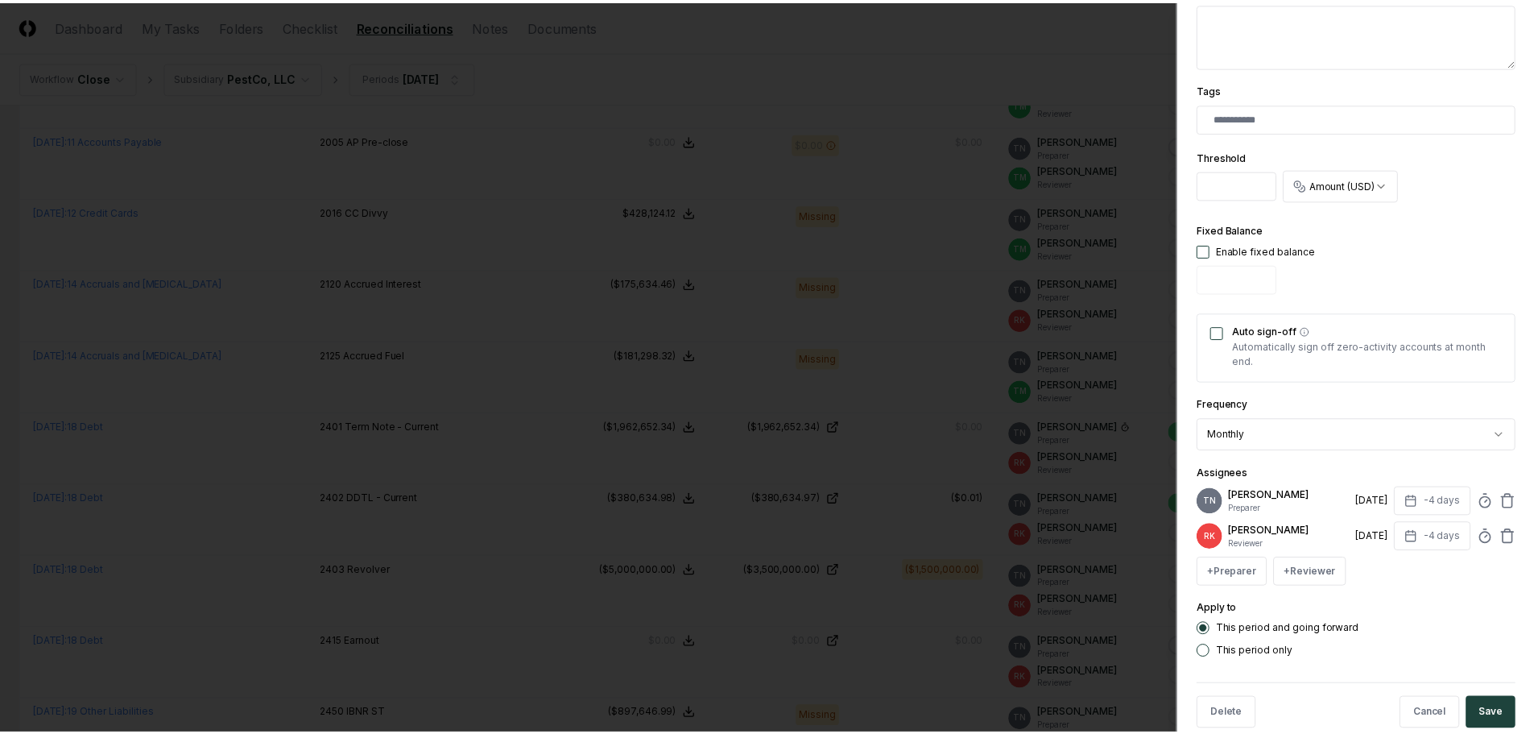
scroll to position [407, 0]
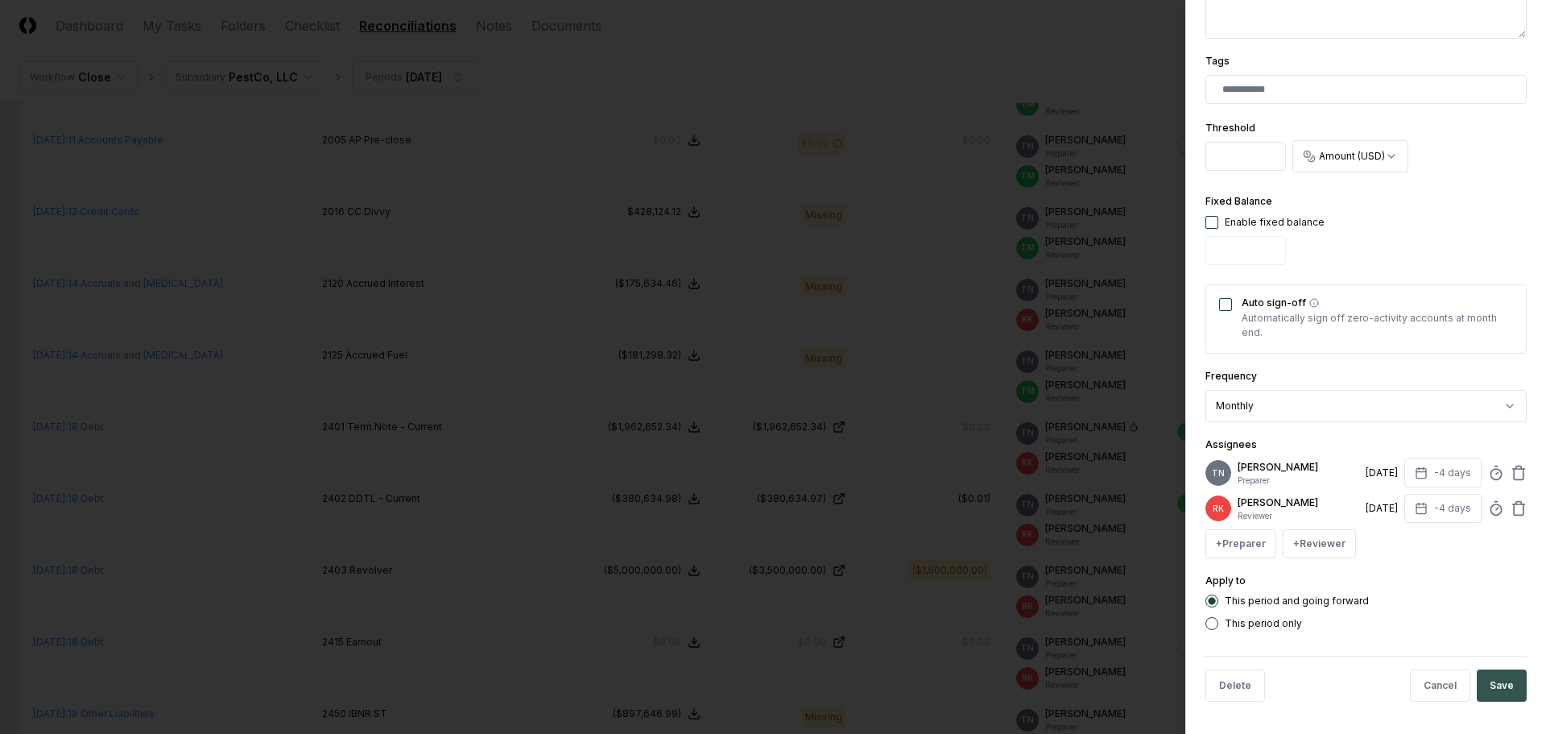
click at [1482, 681] on button "Save" at bounding box center [1502, 685] width 50 height 32
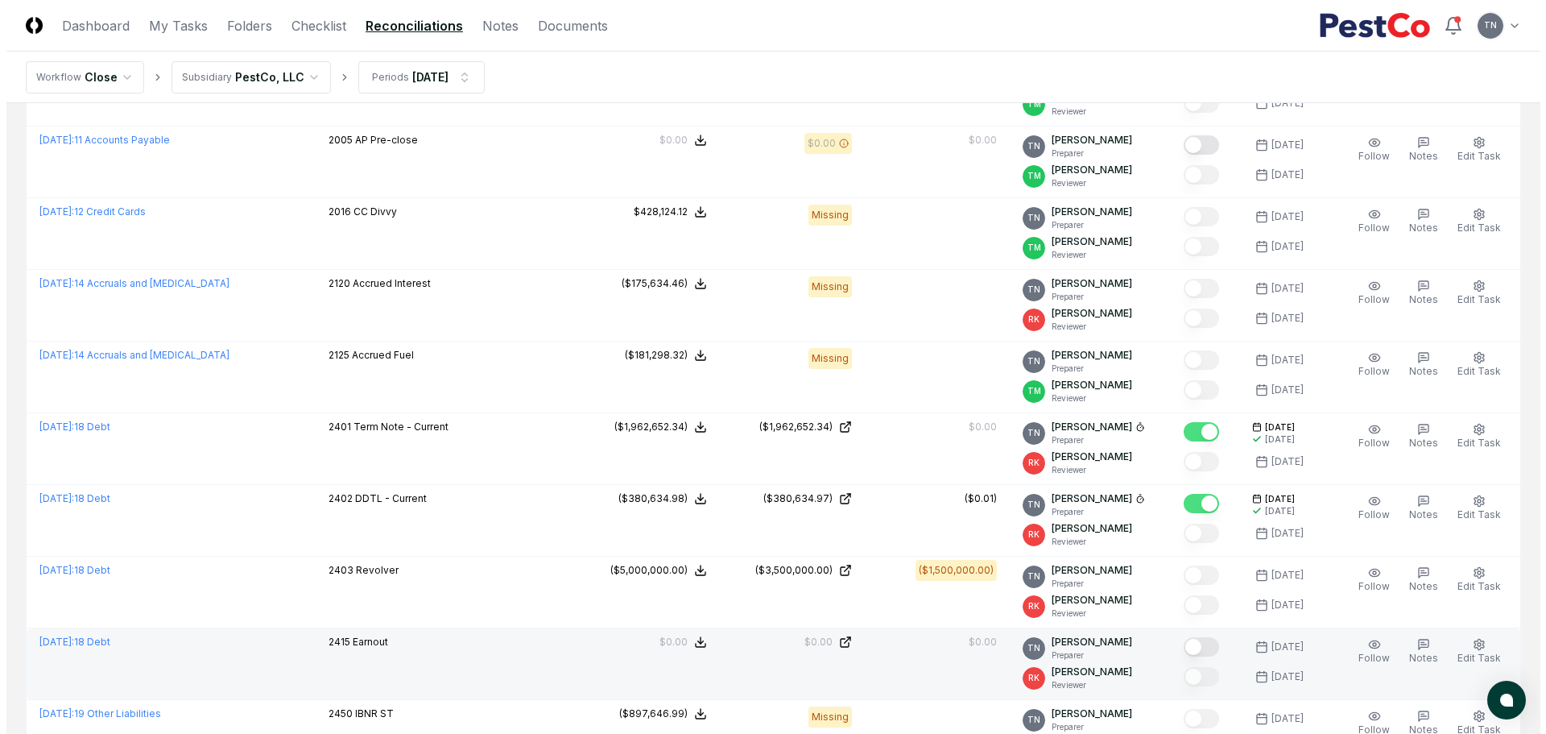
scroll to position [1610, 0]
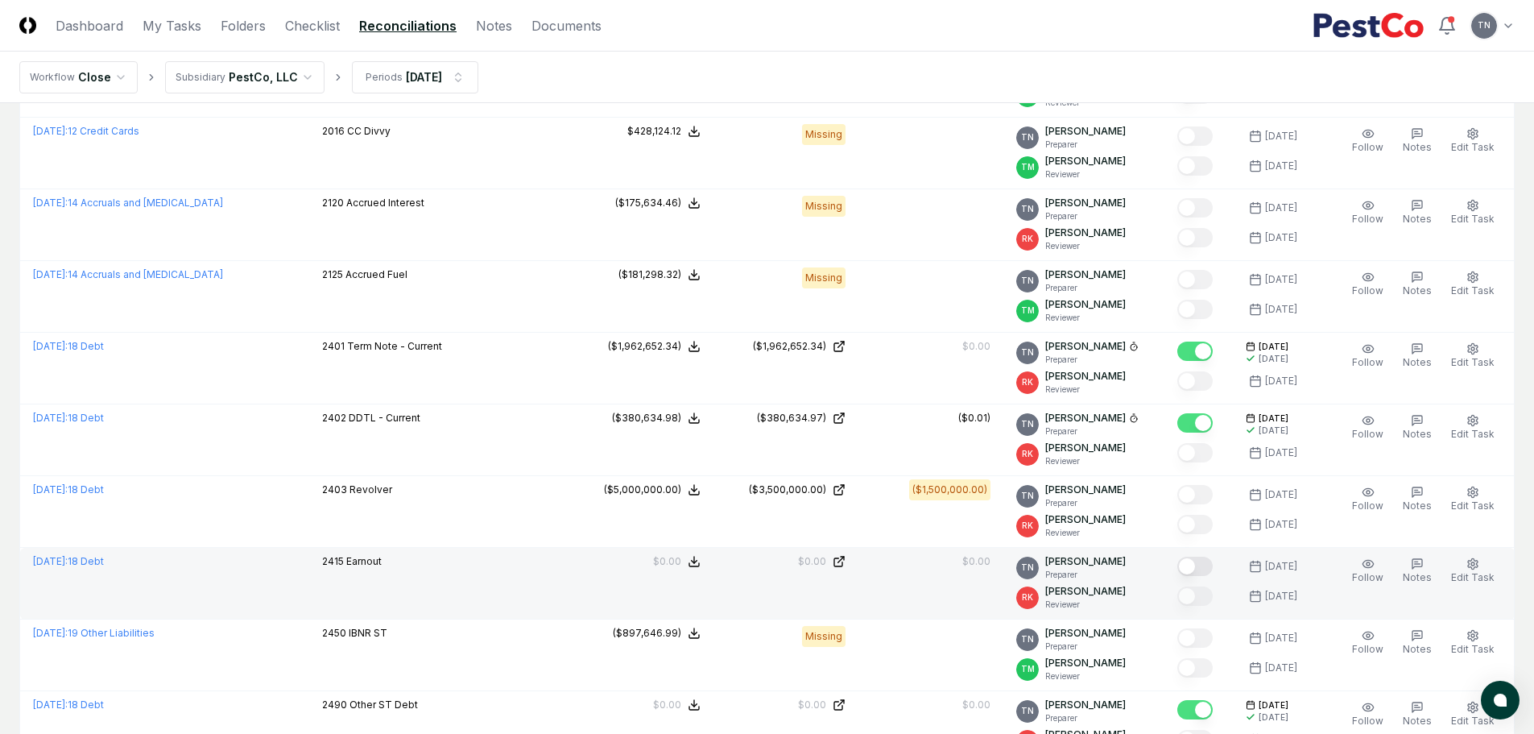
click at [1205, 568] on button "Mark complete" at bounding box center [1194, 565] width 35 height 19
click at [1474, 564] on icon "button" at bounding box center [1472, 563] width 13 height 13
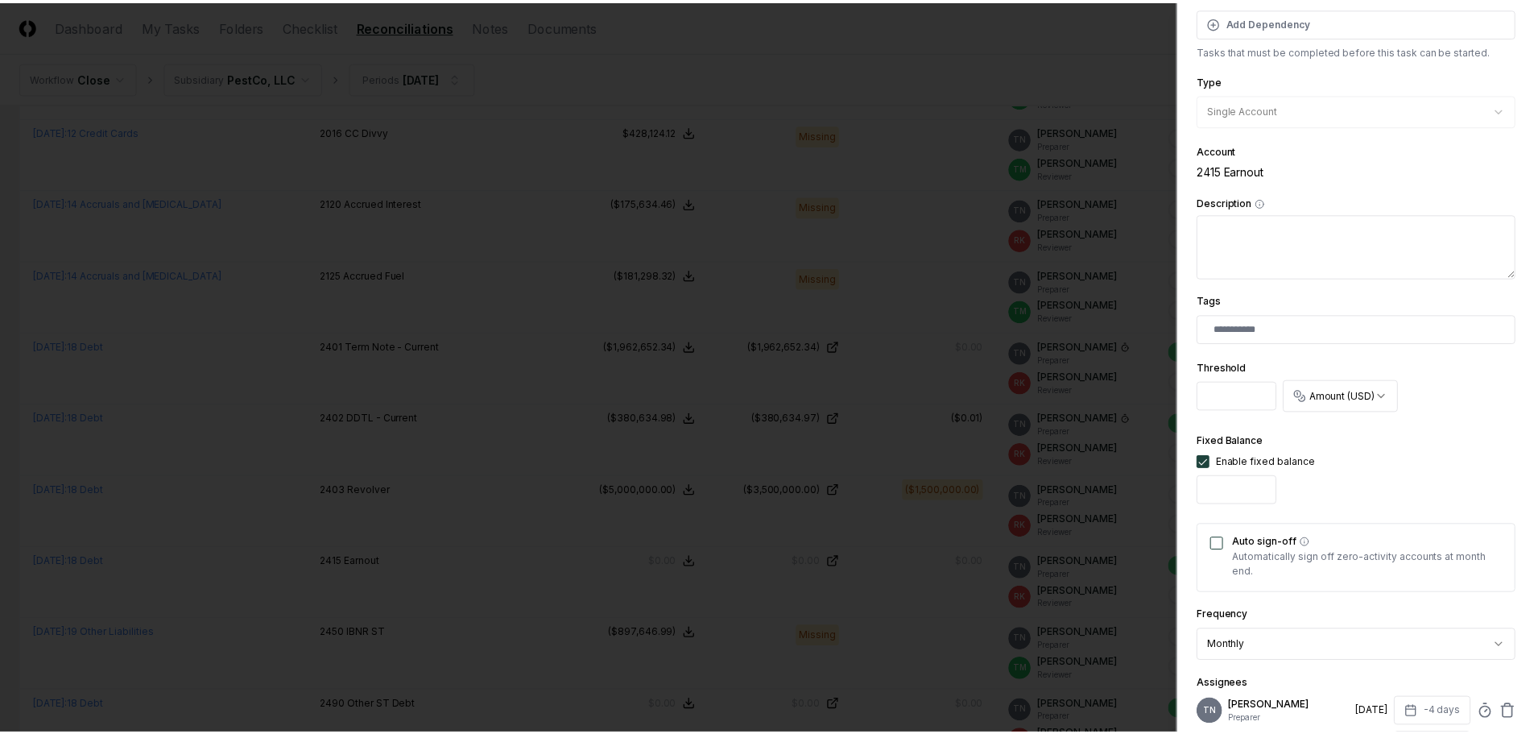
scroll to position [403, 0]
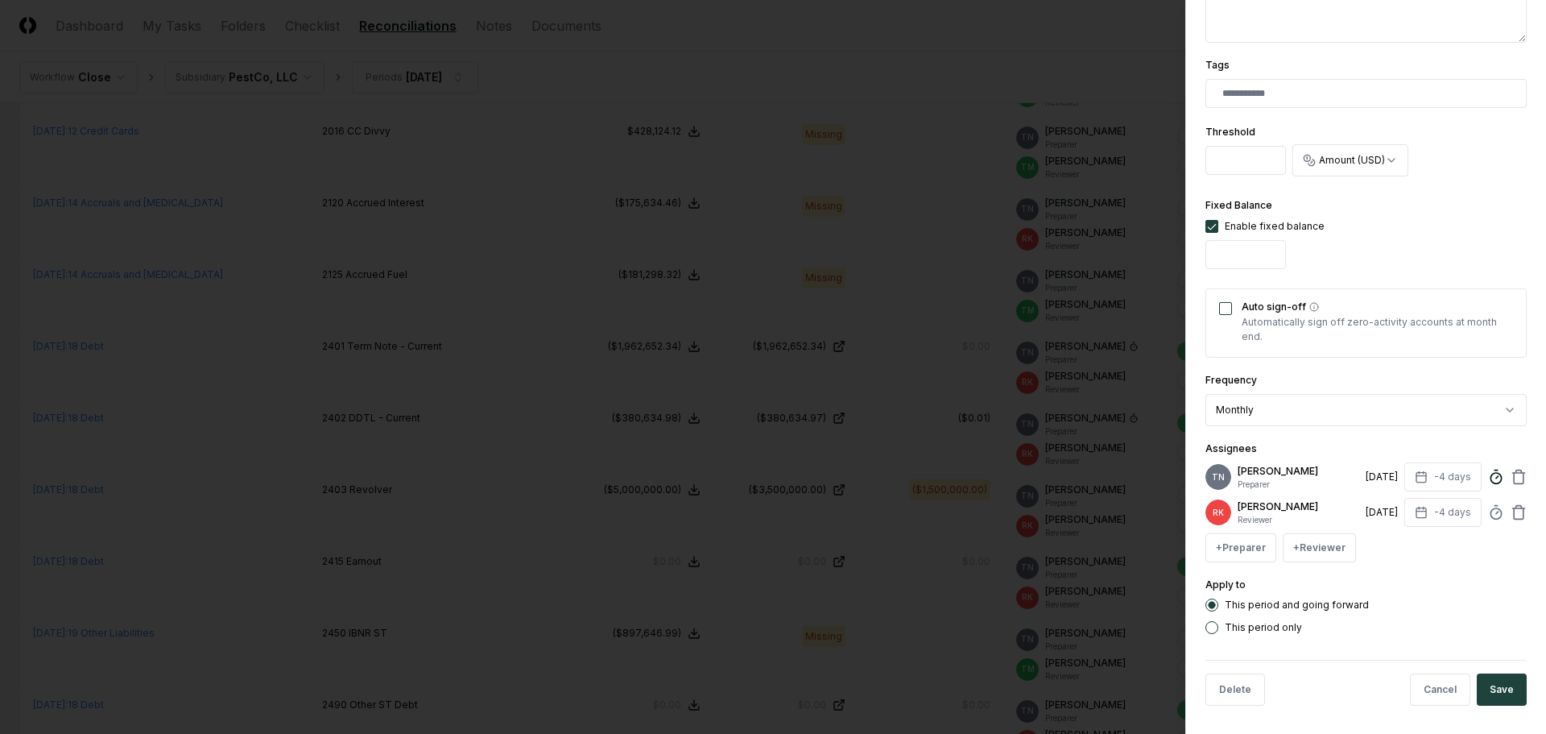
click at [1482, 484] on div "TN [PERSON_NAME] Preparer [DATE] -4 days" at bounding box center [1365, 476] width 321 height 29
click at [1488, 481] on icon at bounding box center [1496, 477] width 16 height 16
type input "*****"
click at [1497, 688] on button "Save" at bounding box center [1502, 689] width 50 height 32
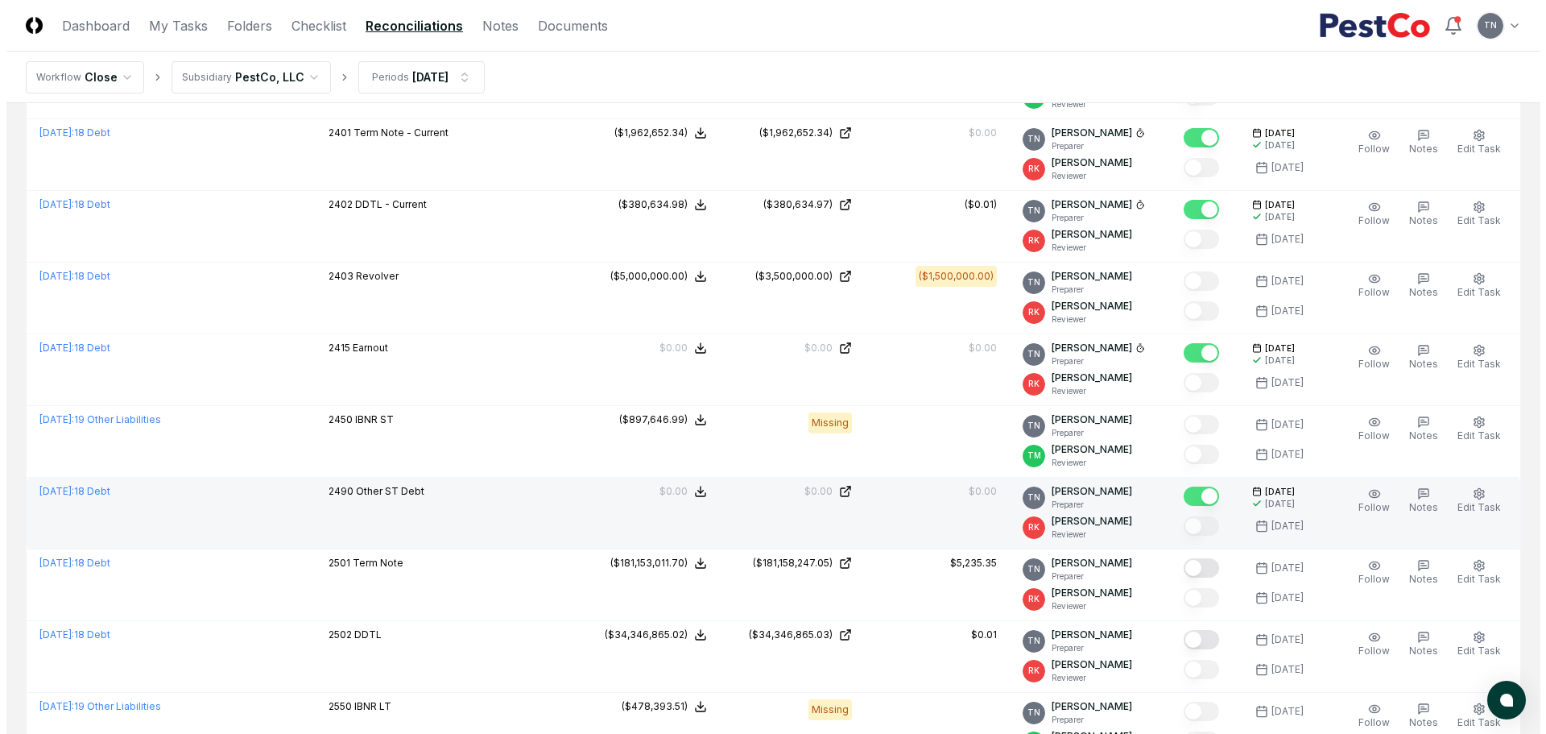
scroll to position [1852, 0]
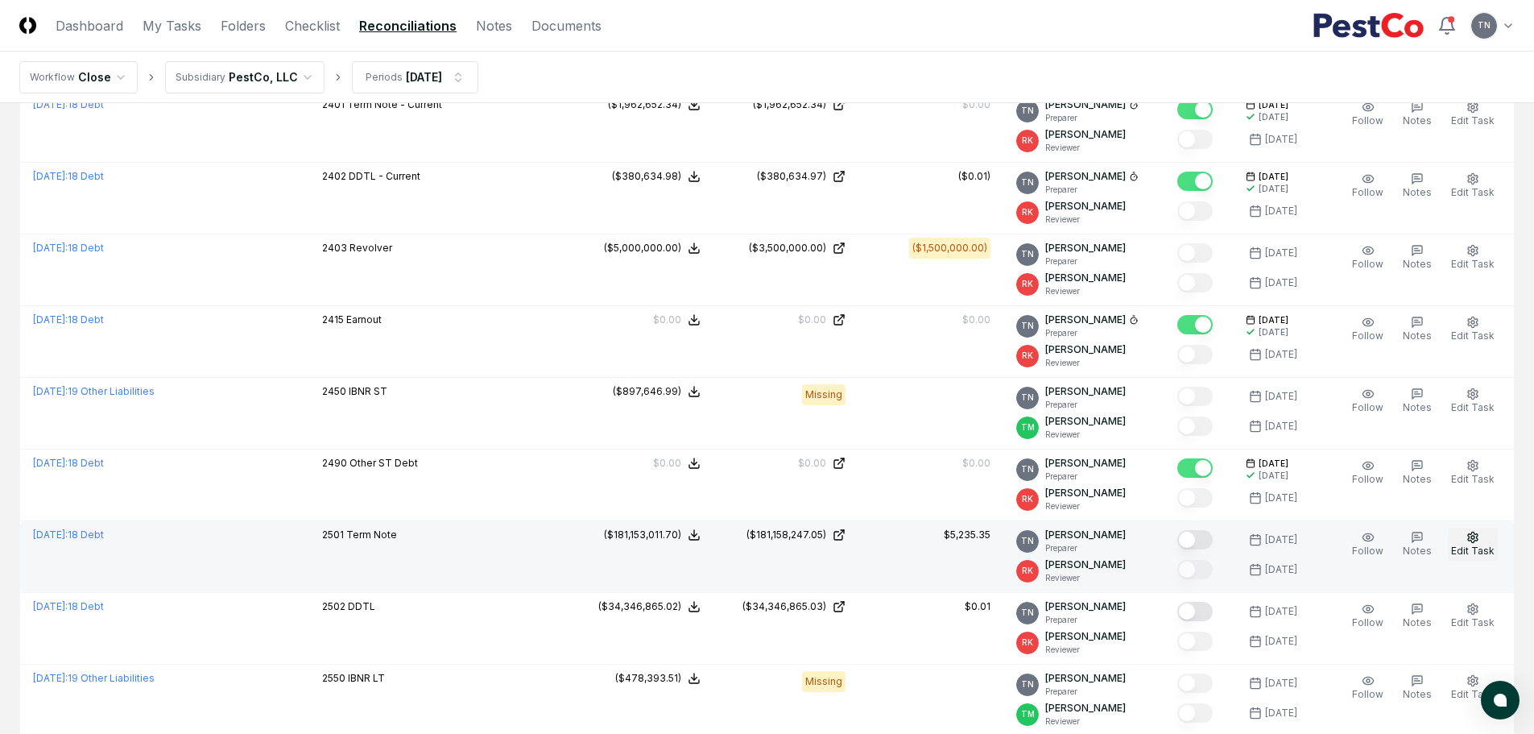
click at [1471, 538] on icon "button" at bounding box center [1472, 537] width 13 height 13
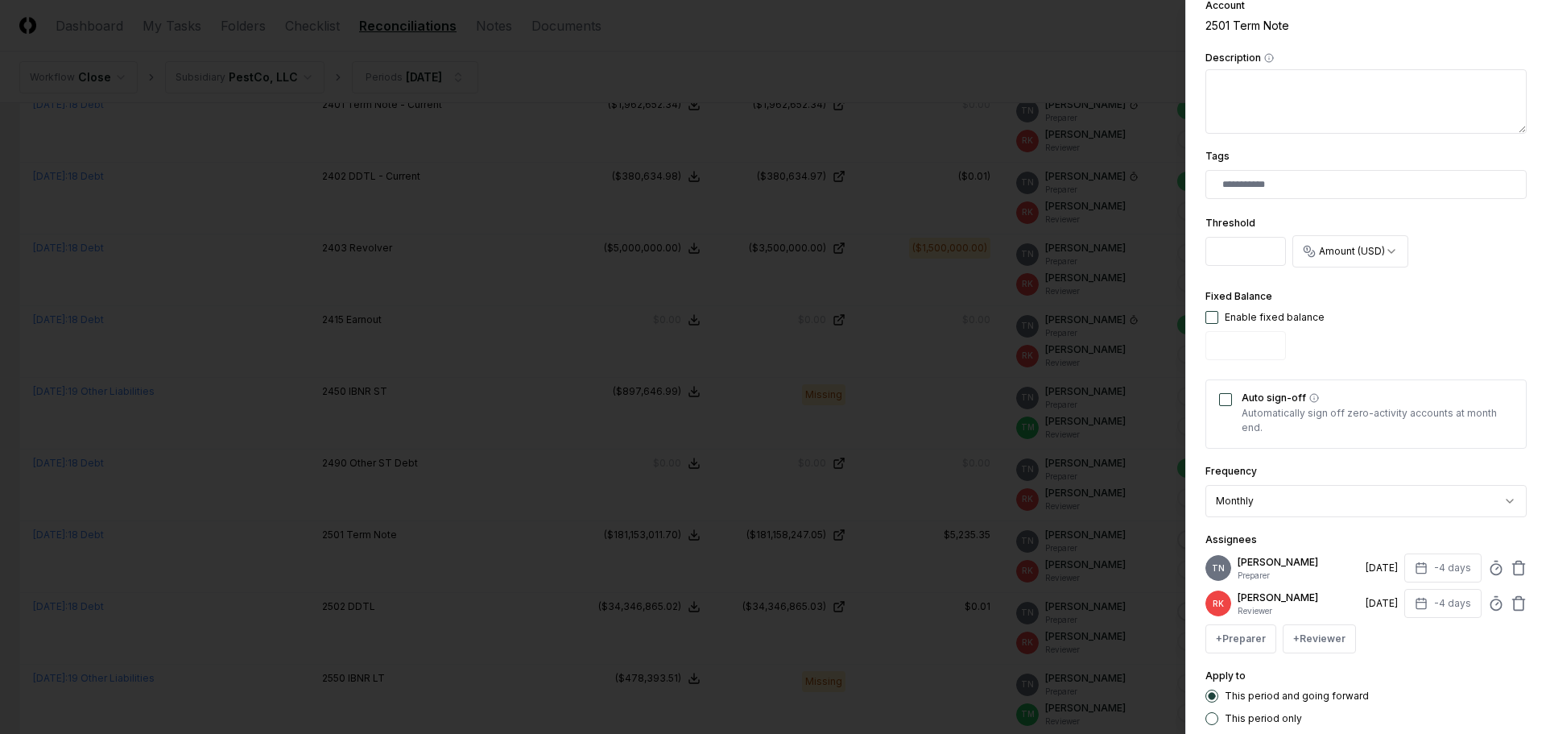
scroll to position [322, 0]
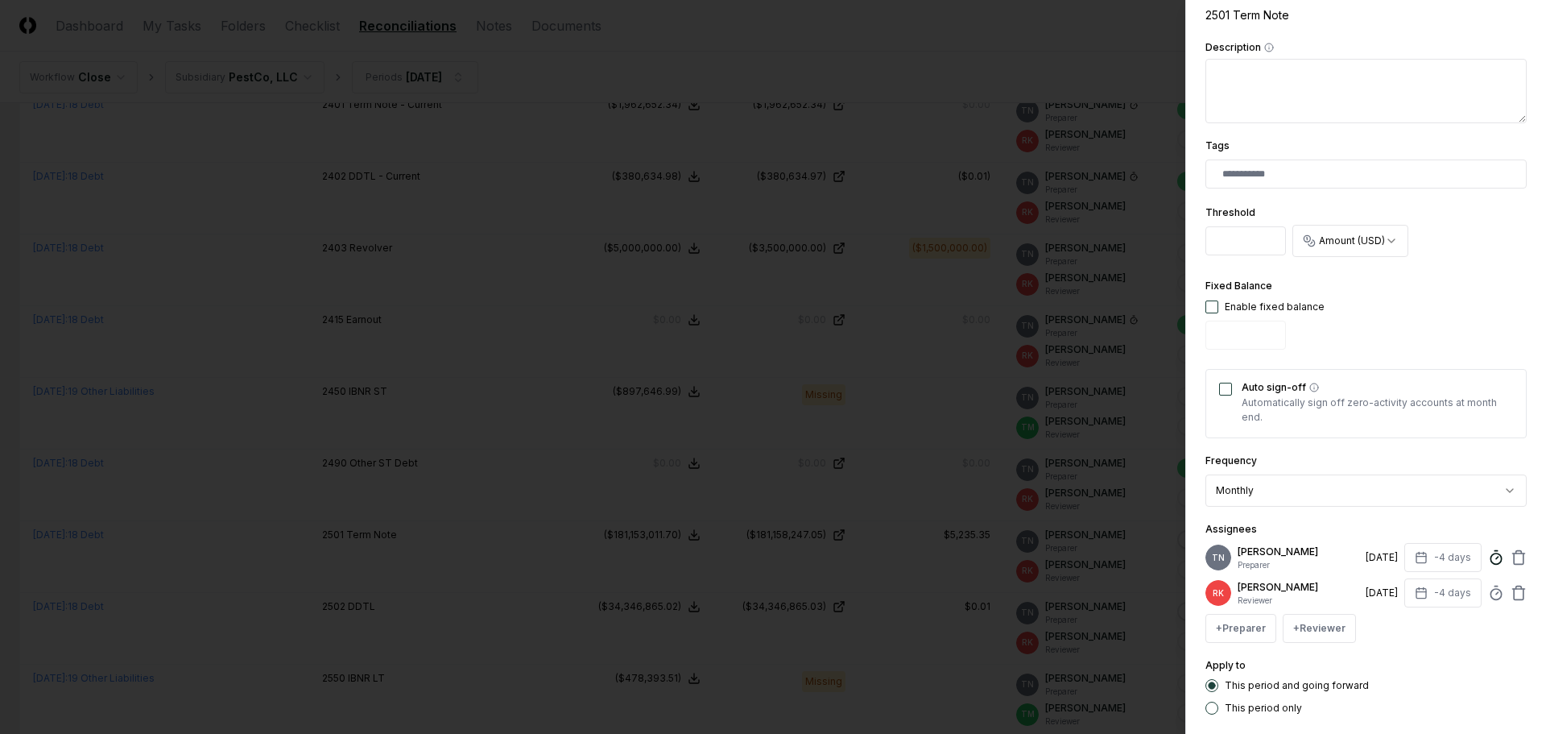
click at [1488, 559] on icon at bounding box center [1496, 557] width 16 height 16
type input "*****"
click at [1517, 694] on div "**********" at bounding box center [1365, 367] width 361 height 734
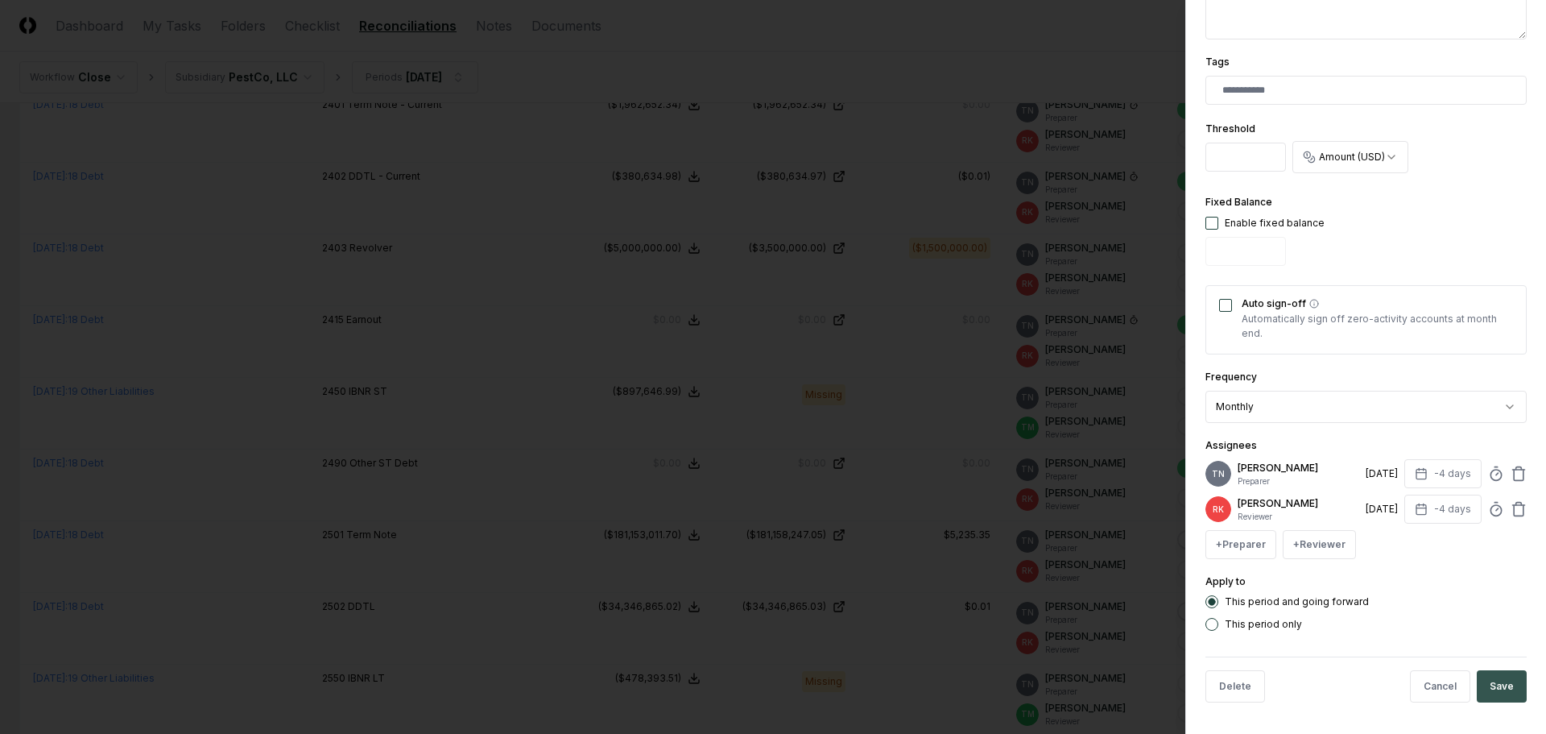
scroll to position [407, 0]
click at [1492, 684] on button "Save" at bounding box center [1502, 685] width 50 height 32
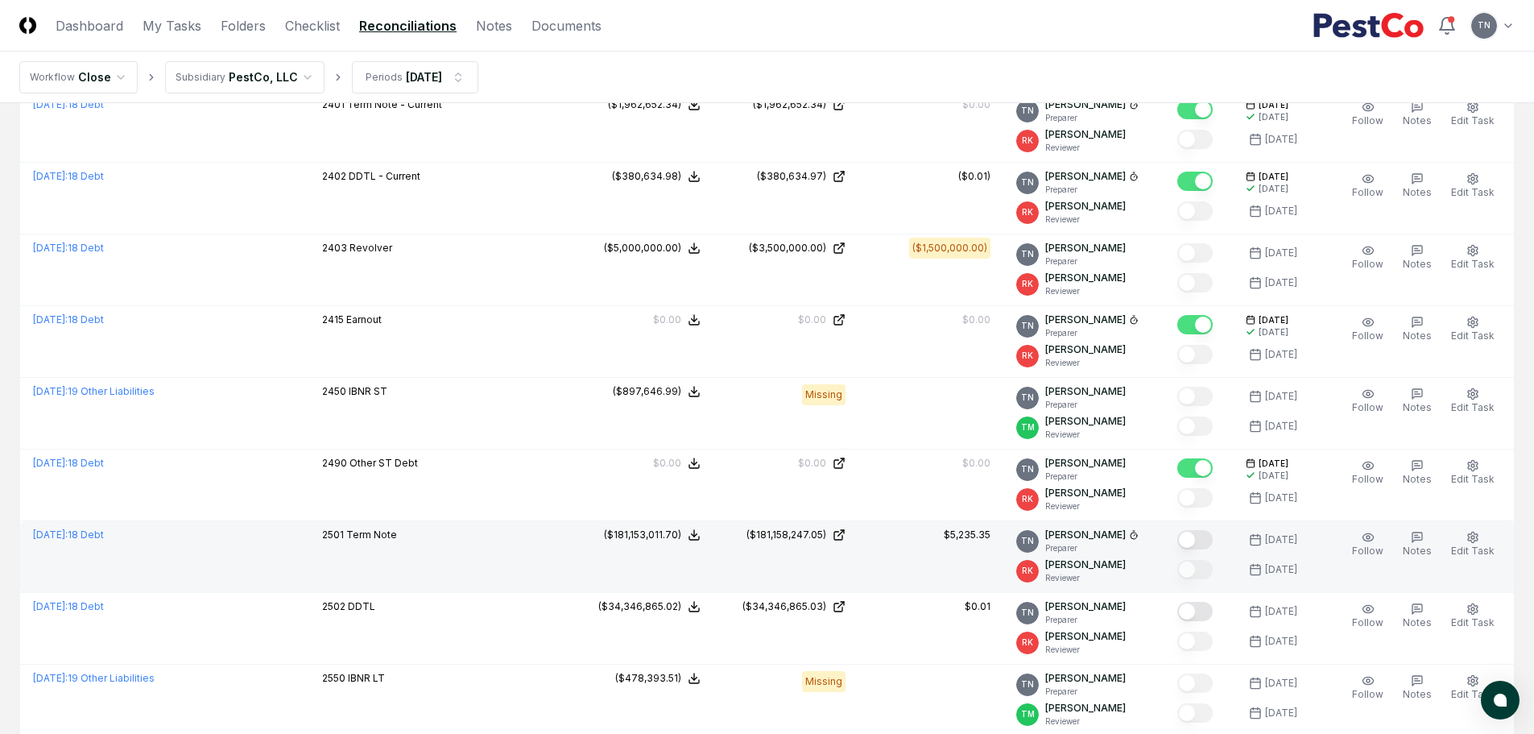
click at [1197, 537] on button "Mark complete" at bounding box center [1194, 539] width 35 height 19
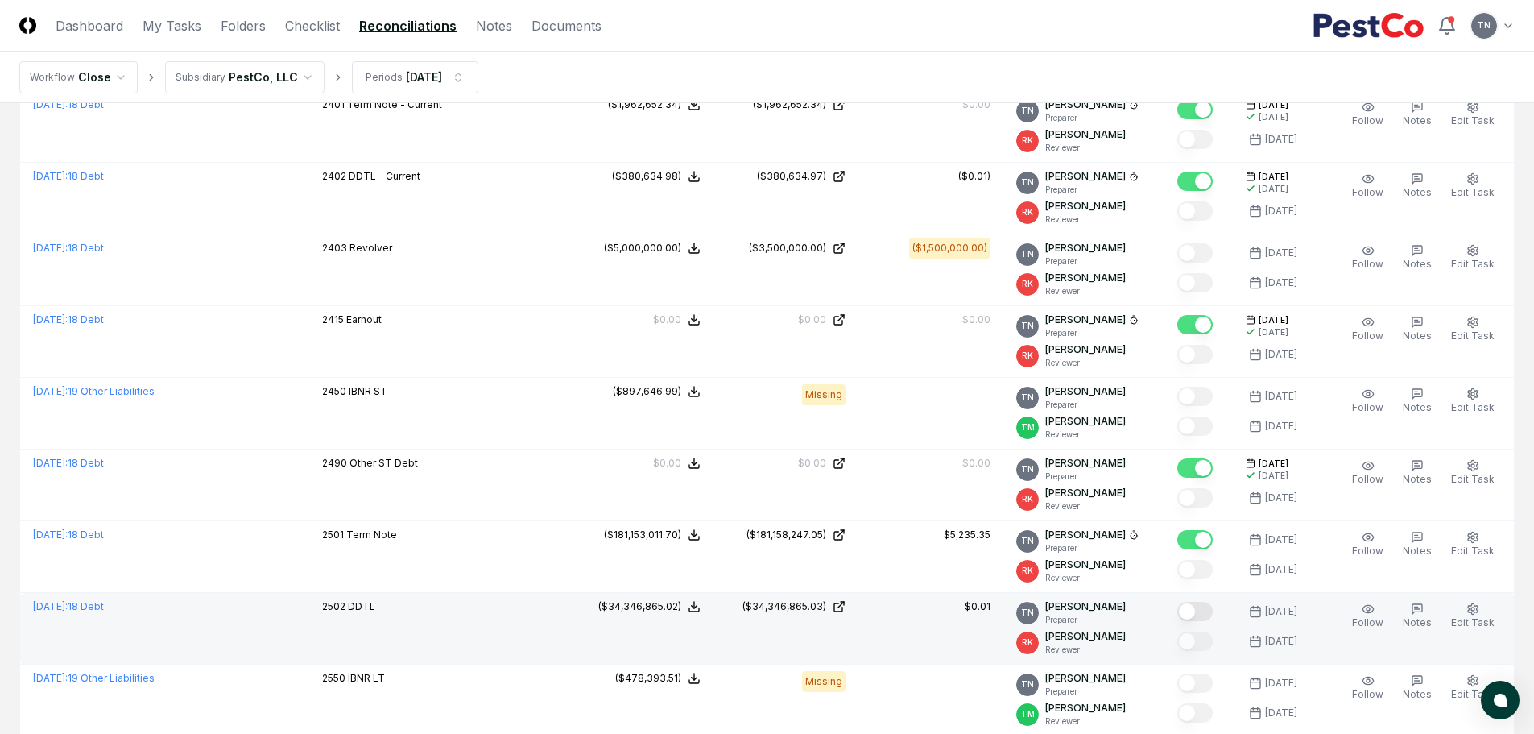
click at [1202, 610] on button "Mark complete" at bounding box center [1194, 611] width 35 height 19
click at [1470, 609] on icon "button" at bounding box center [1472, 608] width 13 height 13
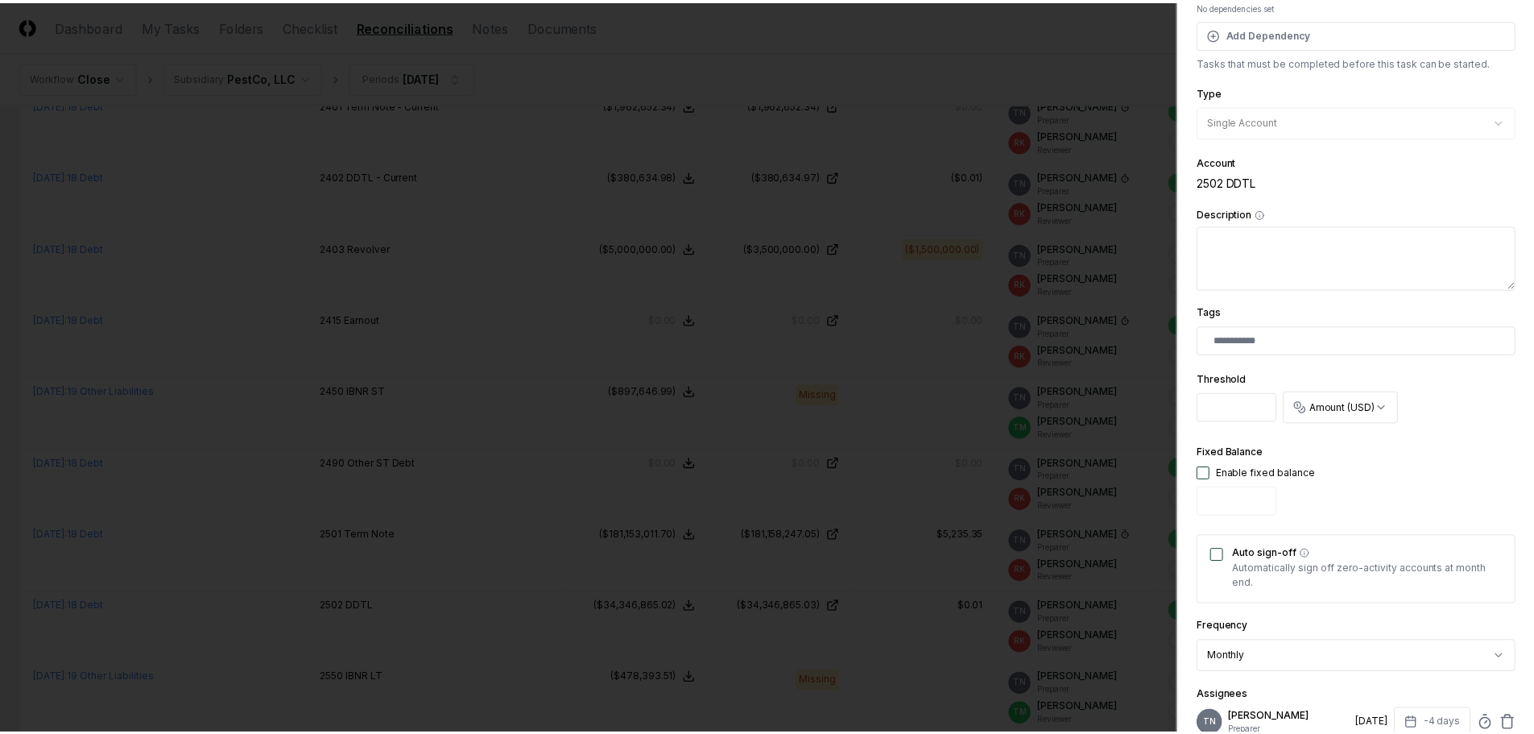
scroll to position [403, 0]
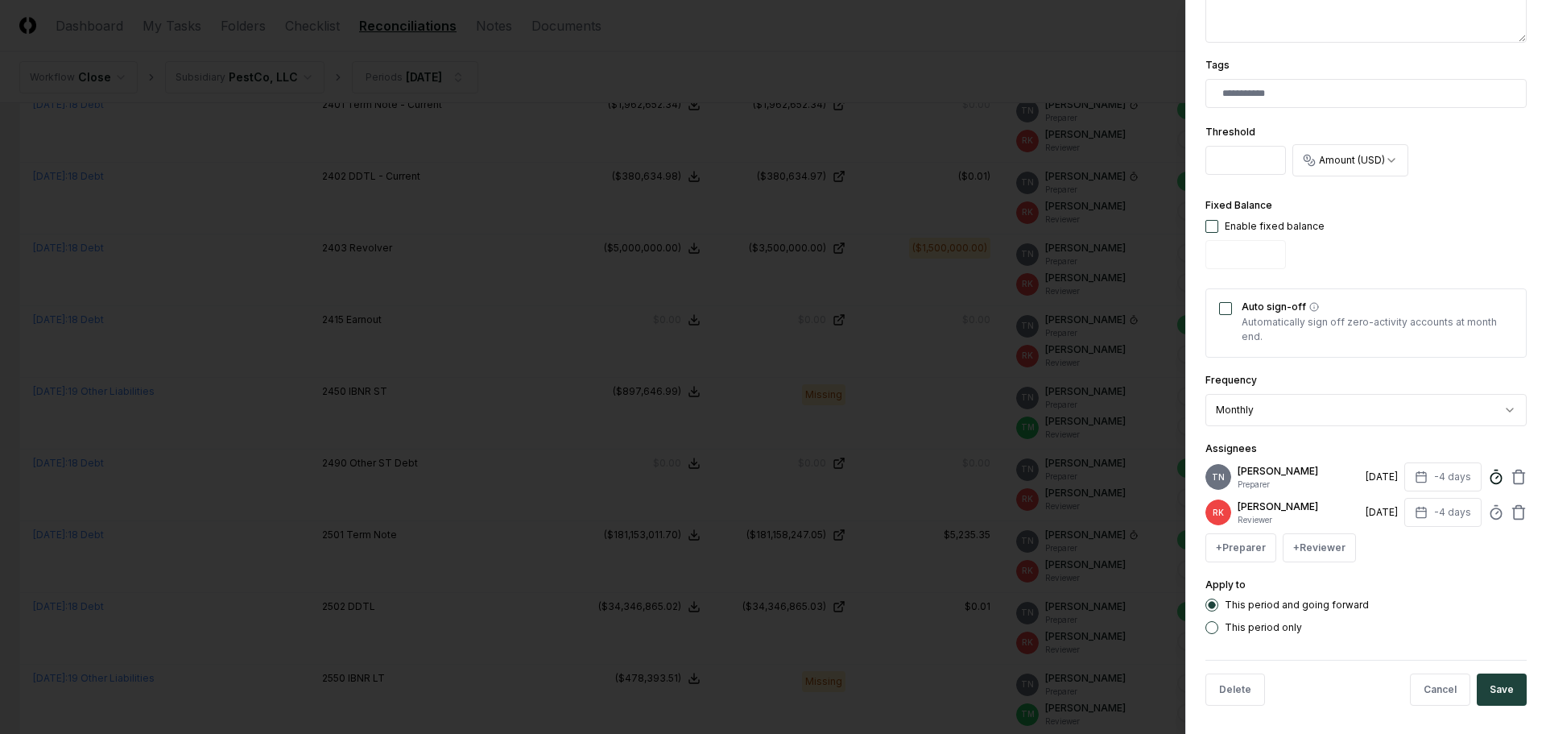
click at [1491, 473] on circle at bounding box center [1496, 478] width 10 height 10
type input "*****"
click at [1414, 642] on form "**********" at bounding box center [1365, 168] width 321 height 1102
click at [1495, 686] on button "Save" at bounding box center [1502, 689] width 50 height 32
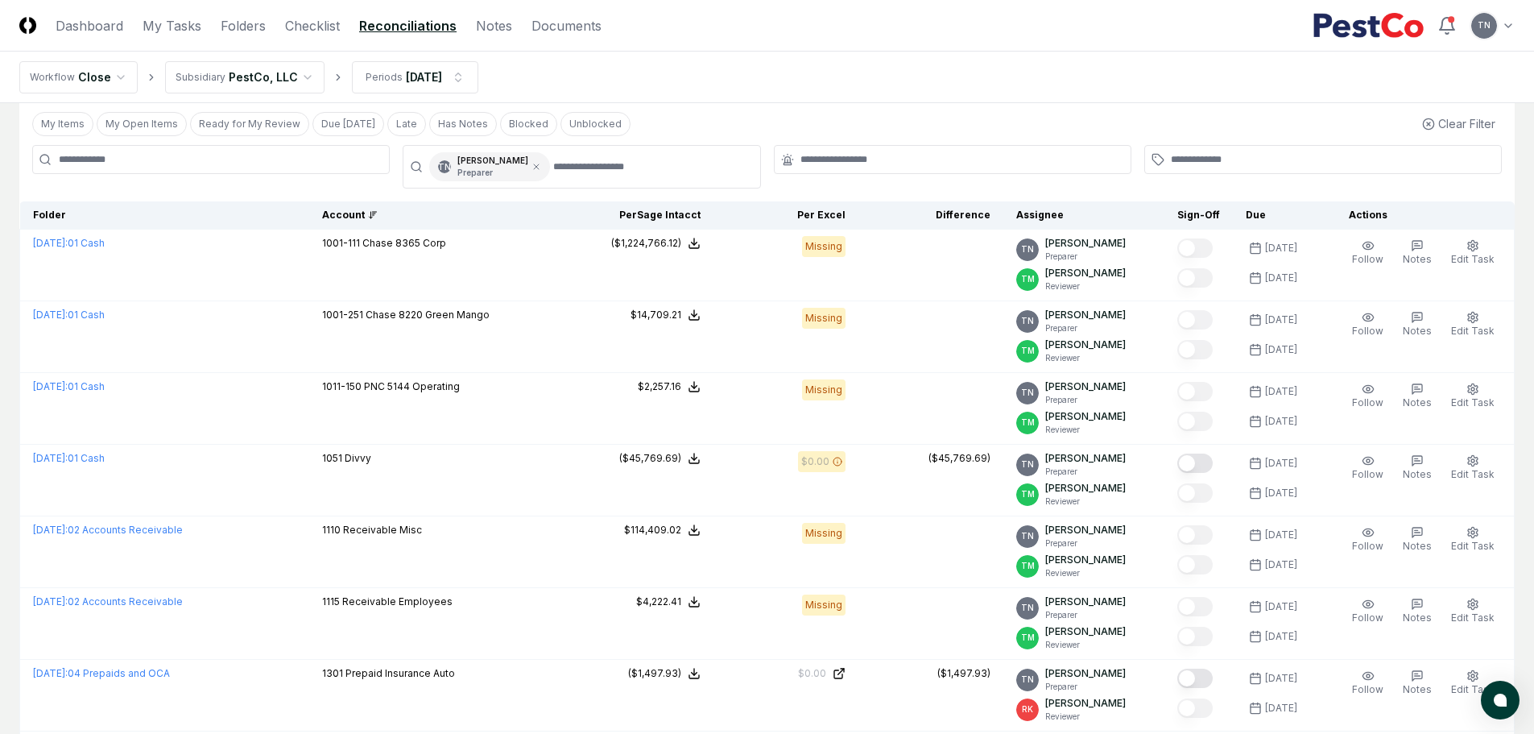
scroll to position [0, 0]
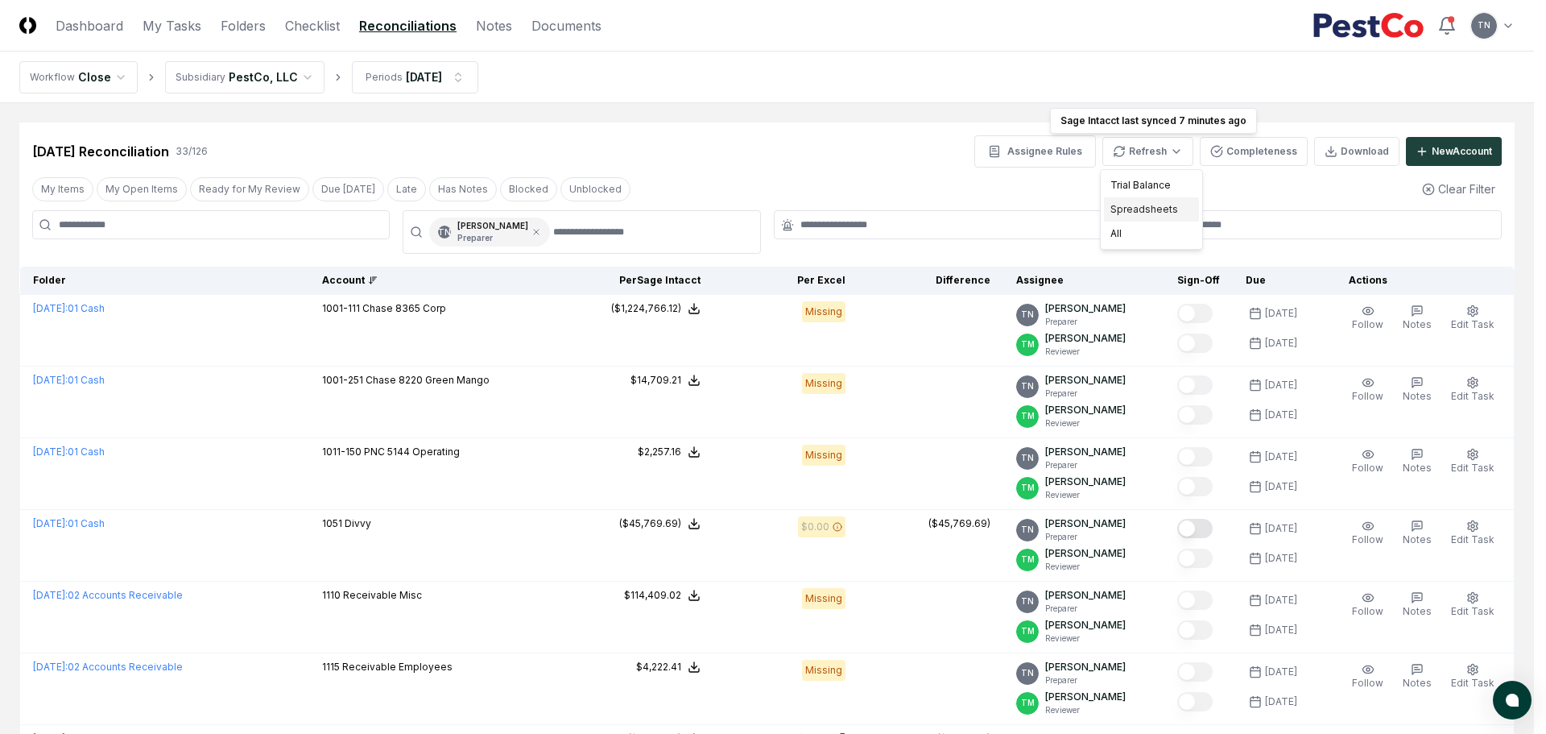
click at [1142, 213] on div "Spreadsheets" at bounding box center [1151, 209] width 95 height 24
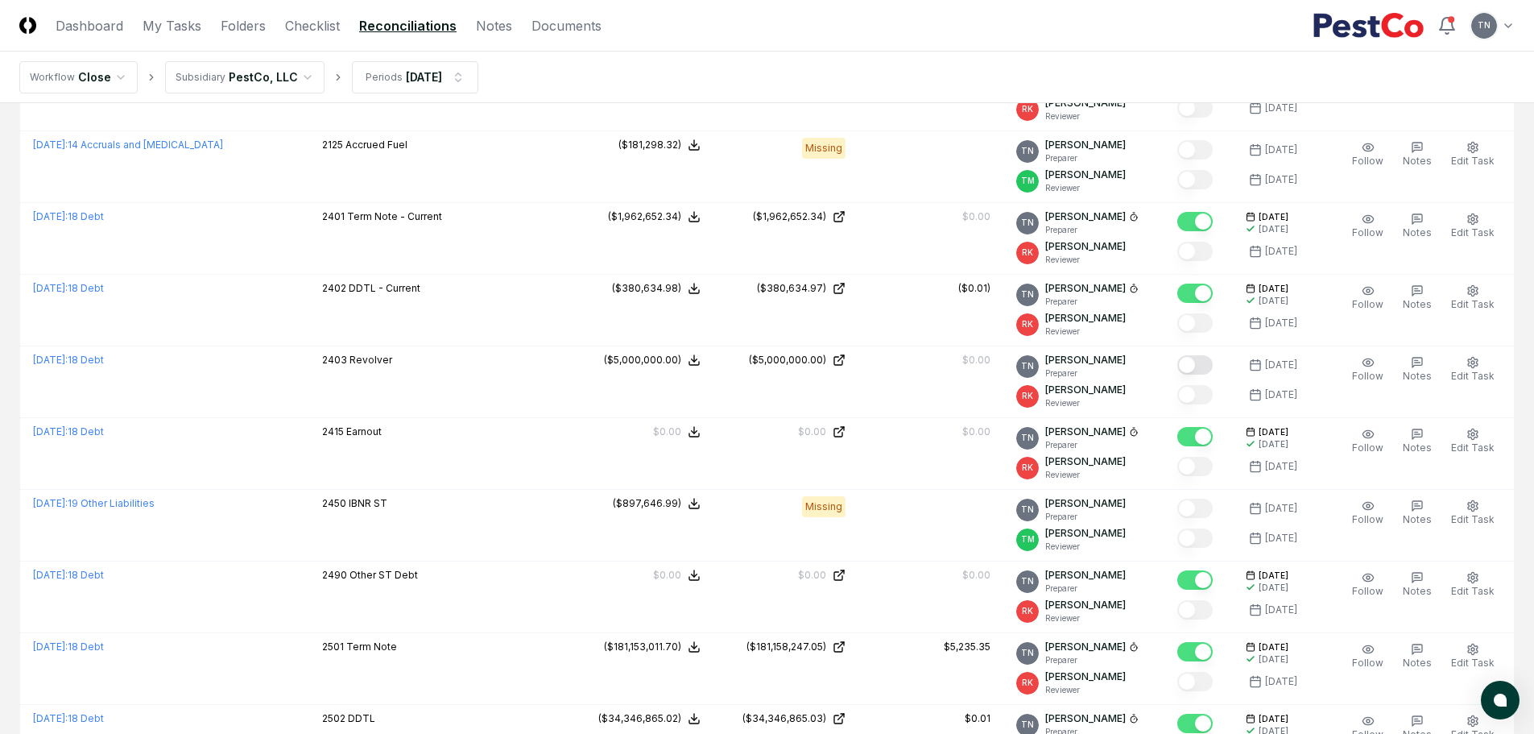
scroll to position [1720, 0]
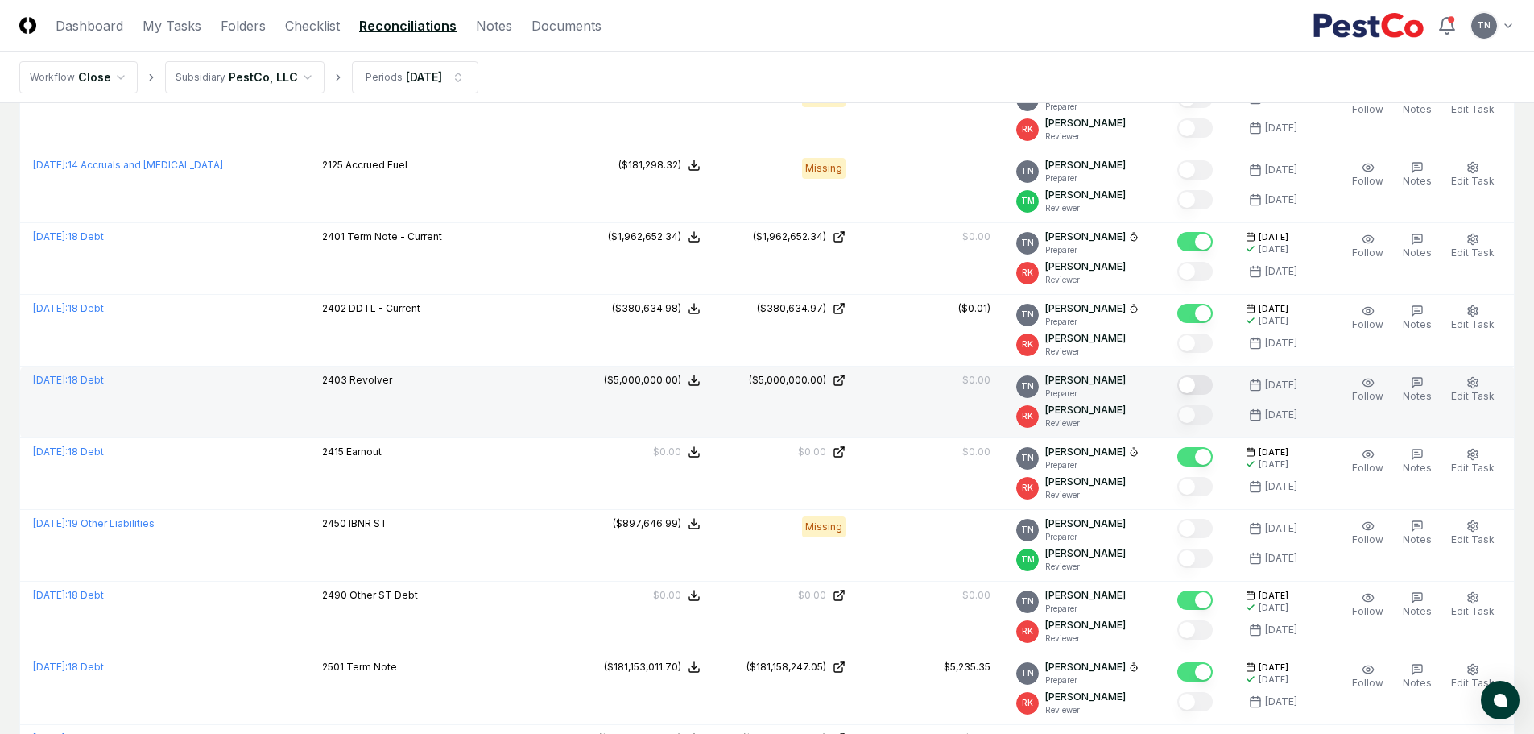
click at [1203, 391] on button "Mark complete" at bounding box center [1194, 384] width 35 height 19
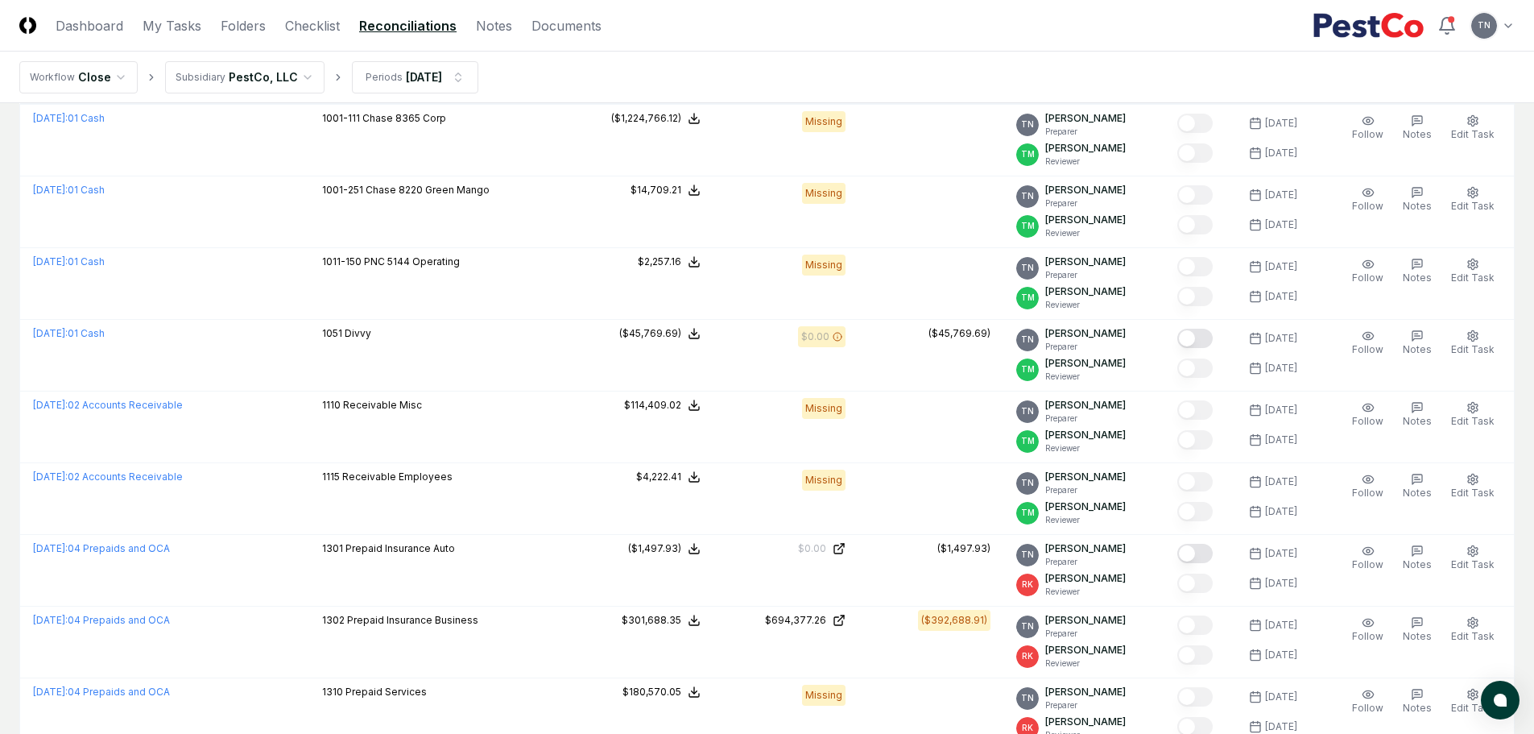
scroll to position [0, 0]
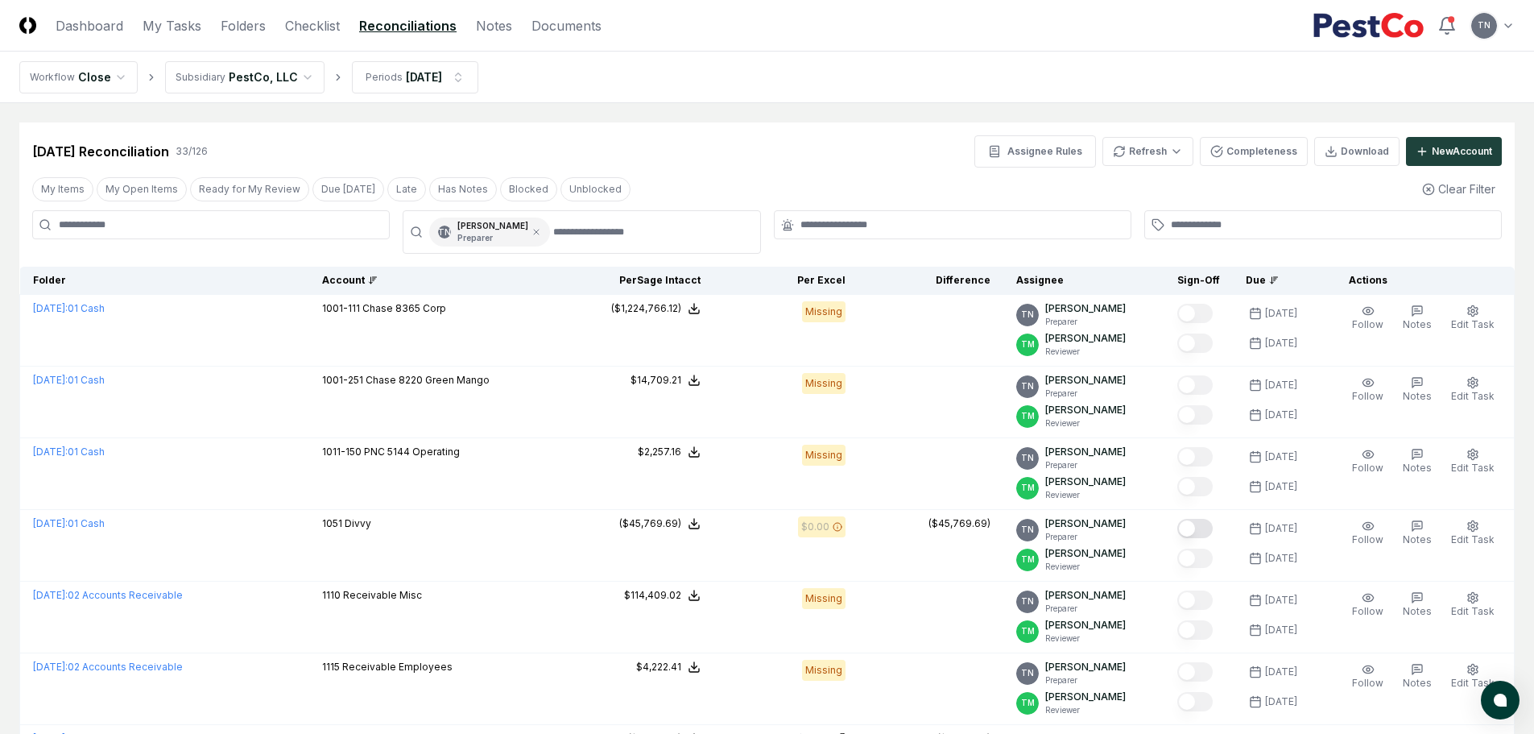
click at [1263, 280] on div "Due" at bounding box center [1278, 280] width 64 height 14
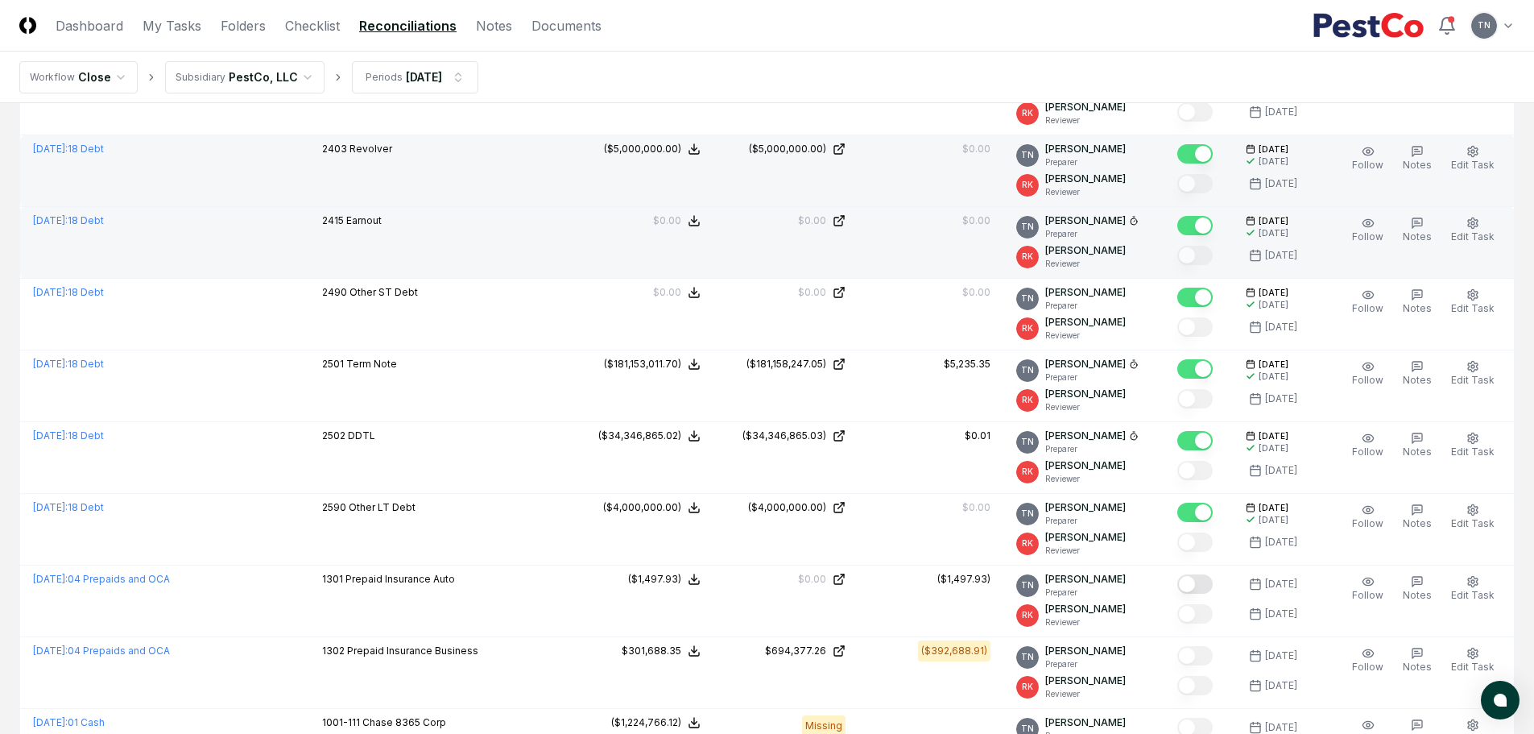
scroll to position [403, 0]
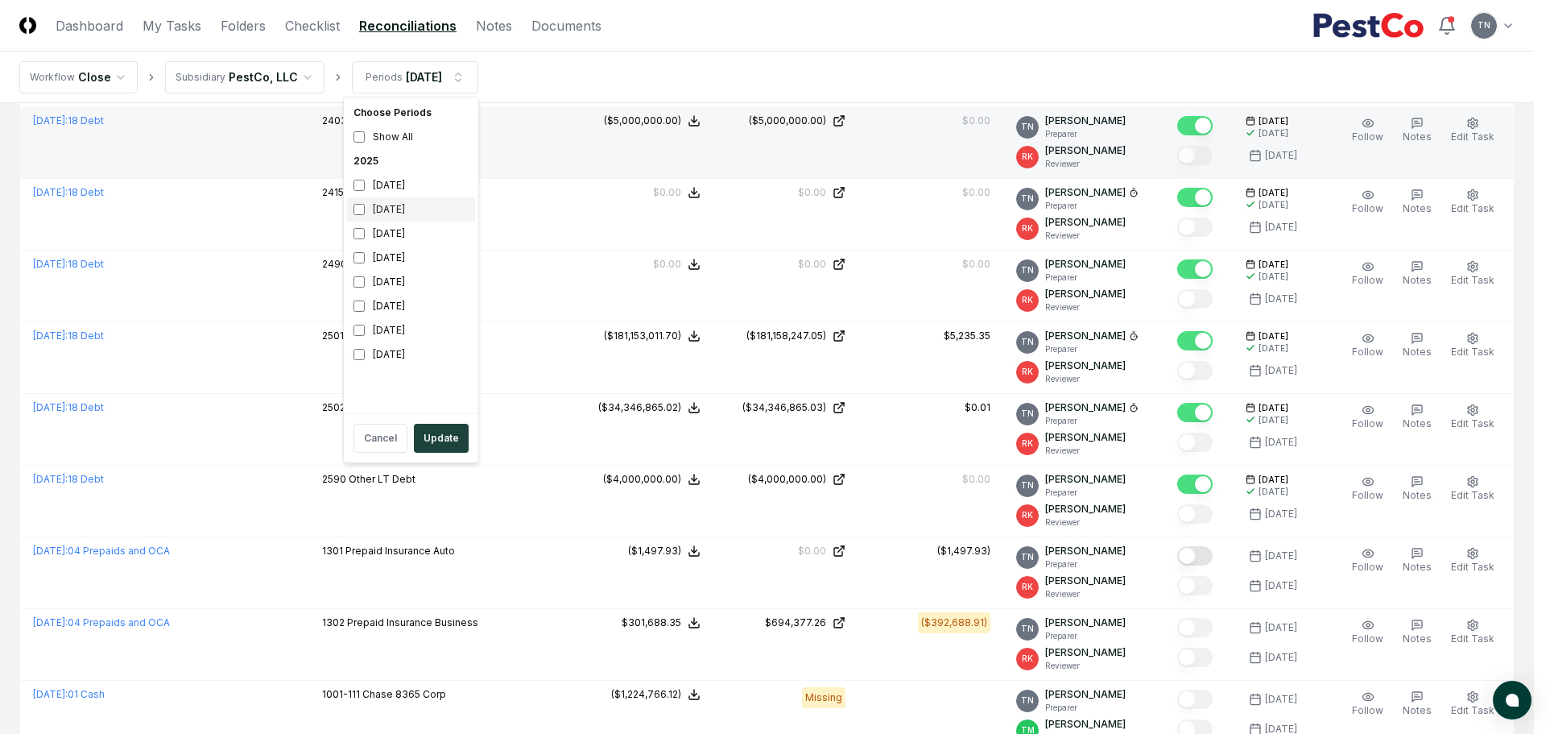
click at [383, 210] on div "[DATE]" at bounding box center [411, 209] width 128 height 24
click at [443, 441] on button "Update" at bounding box center [441, 438] width 55 height 29
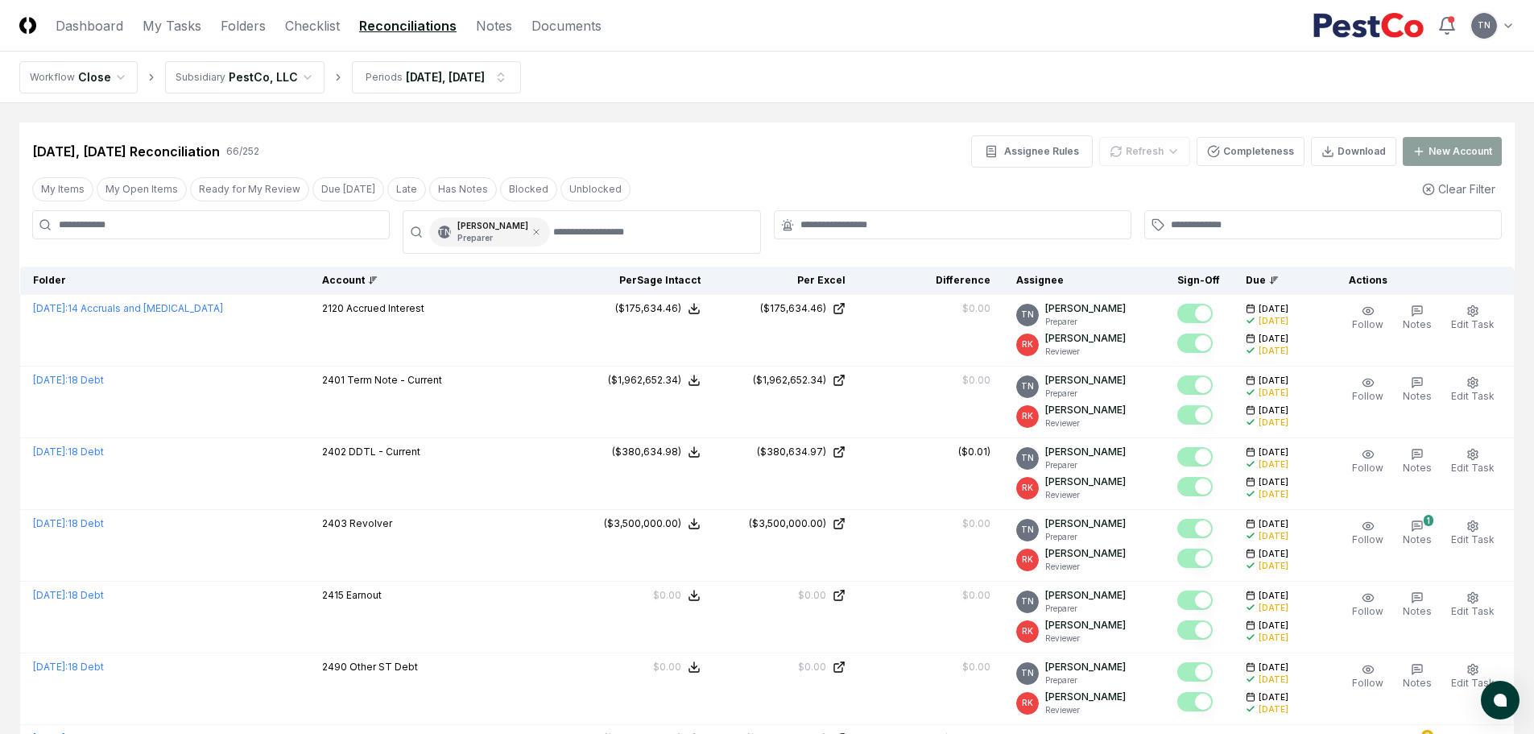
click at [345, 283] on div "Account" at bounding box center [439, 280] width 234 height 14
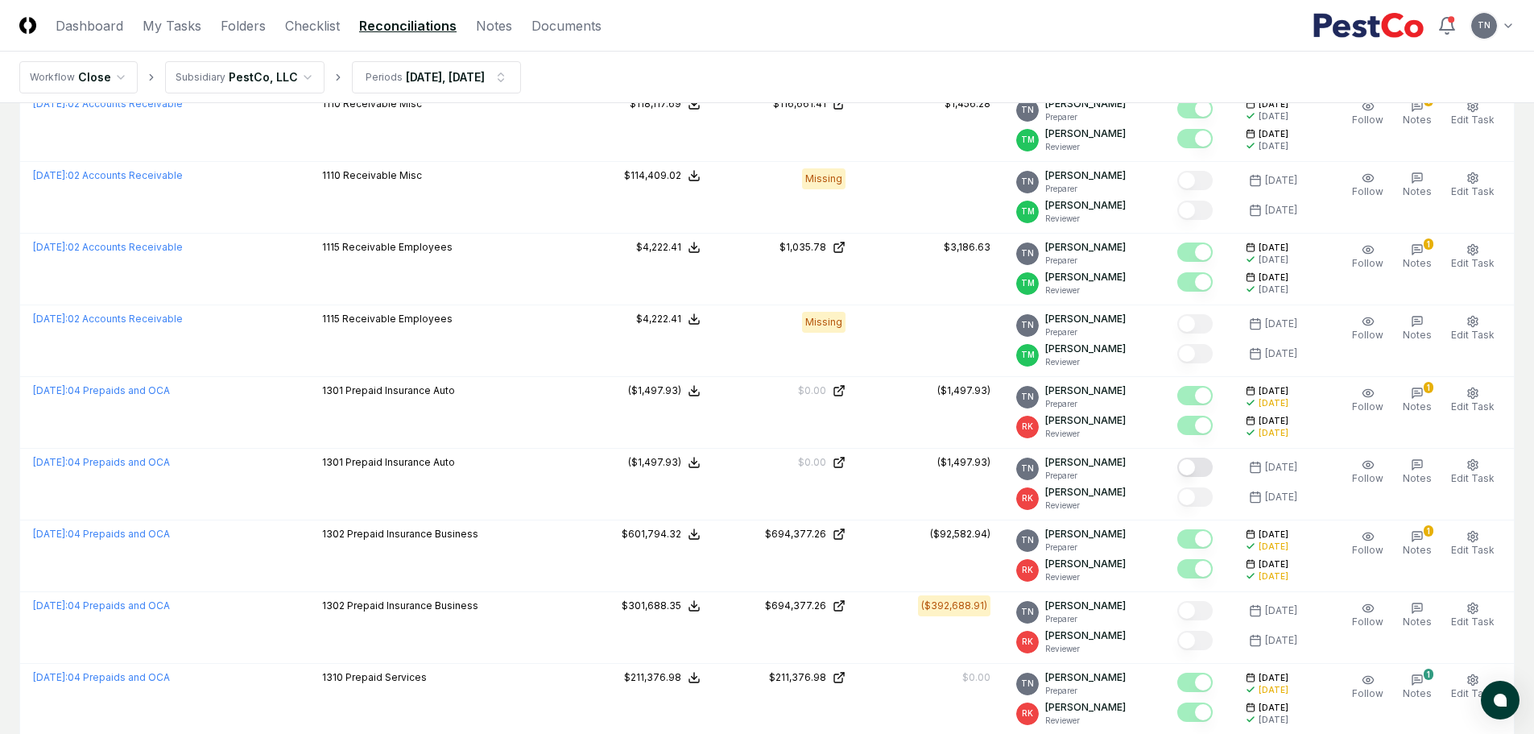
scroll to position [805, 0]
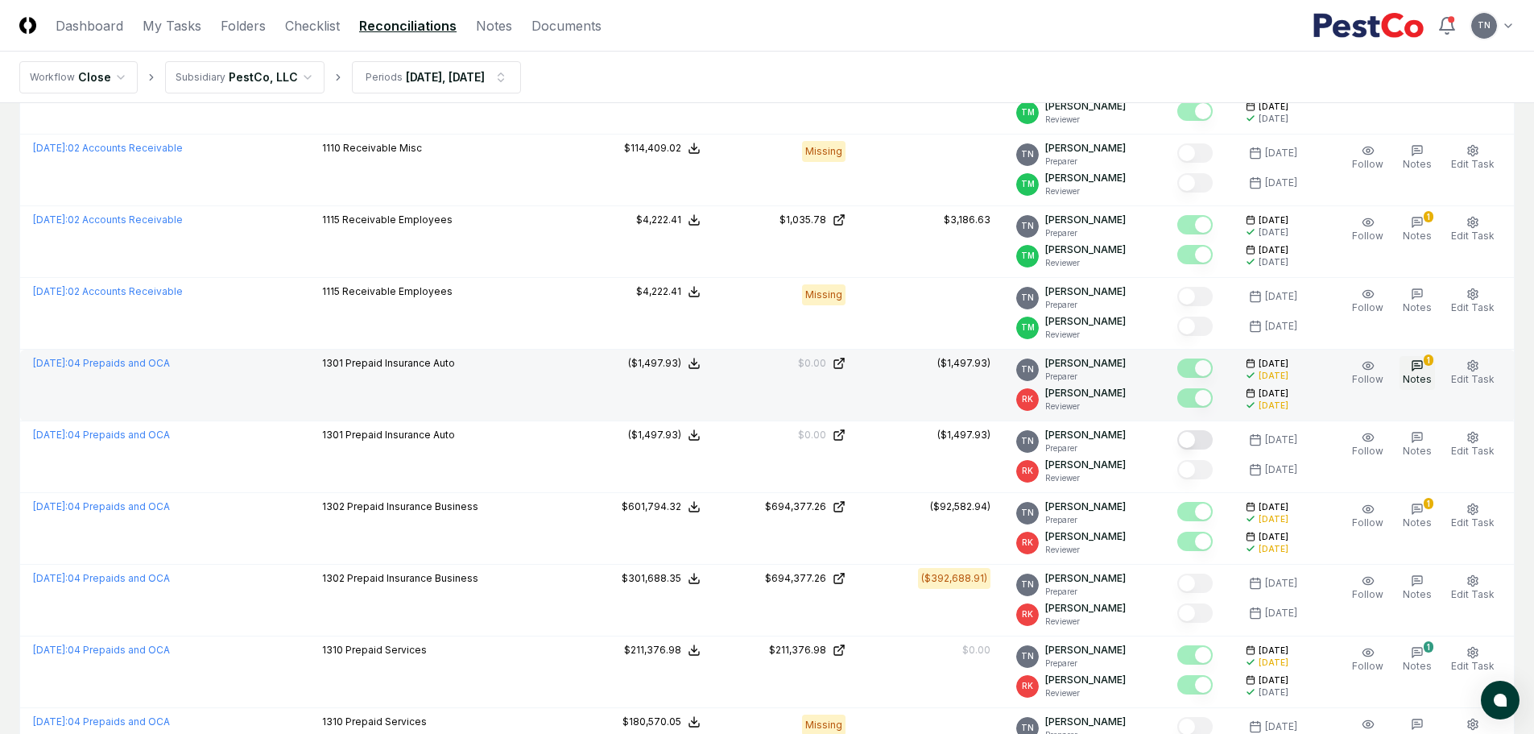
click at [1420, 366] on icon "button" at bounding box center [1418, 366] width 6 height 0
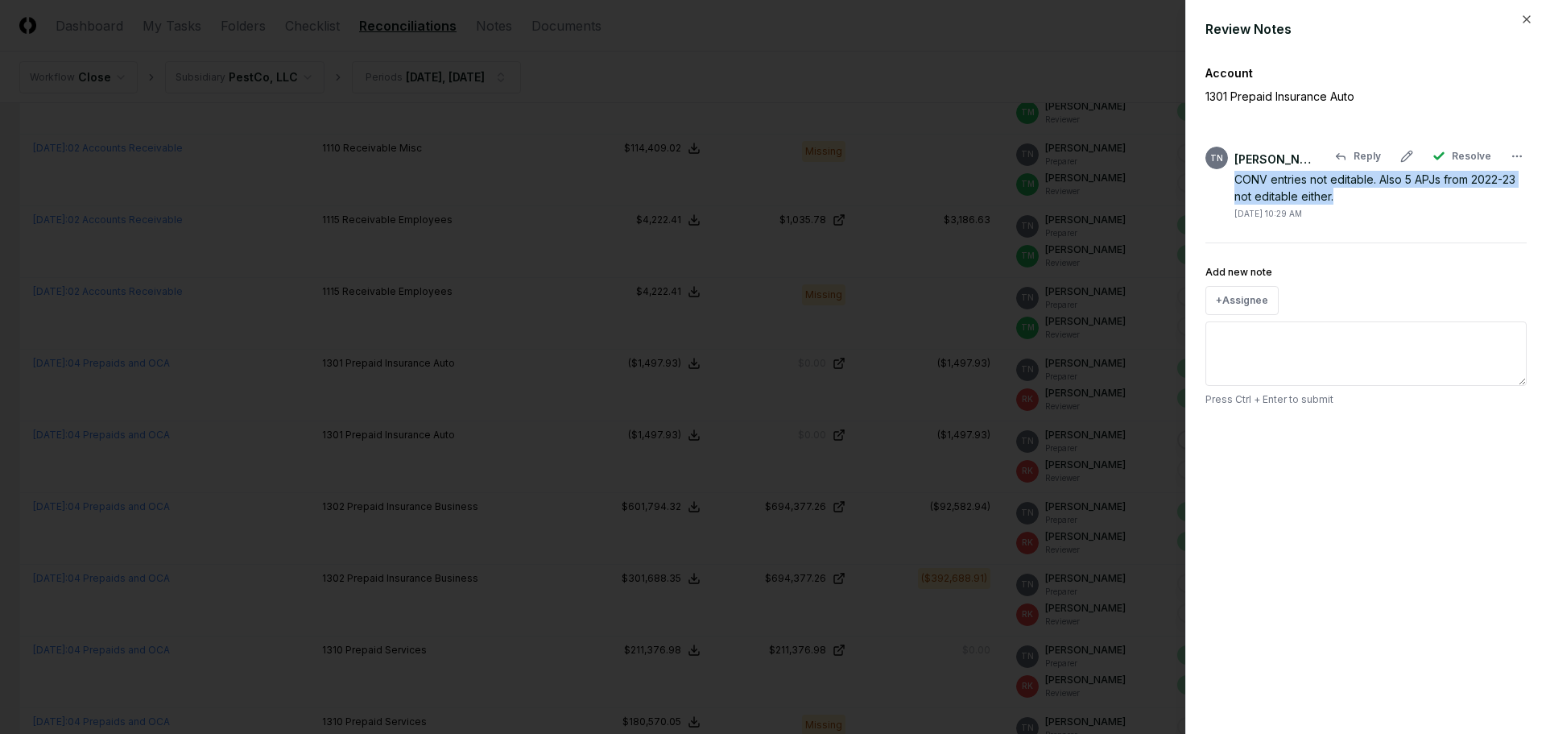
drag, startPoint x: 1343, startPoint y: 201, endPoint x: 1238, endPoint y: 177, distance: 108.0
click at [1238, 177] on div "CONV entries not editable. Also 5 APJs from 2022-23 not editable either." at bounding box center [1380, 188] width 292 height 34
copy div "CONV entries not editable. Also 5 APJs from 2022-23 not editable either."
click at [1013, 419] on div at bounding box center [773, 367] width 1546 height 734
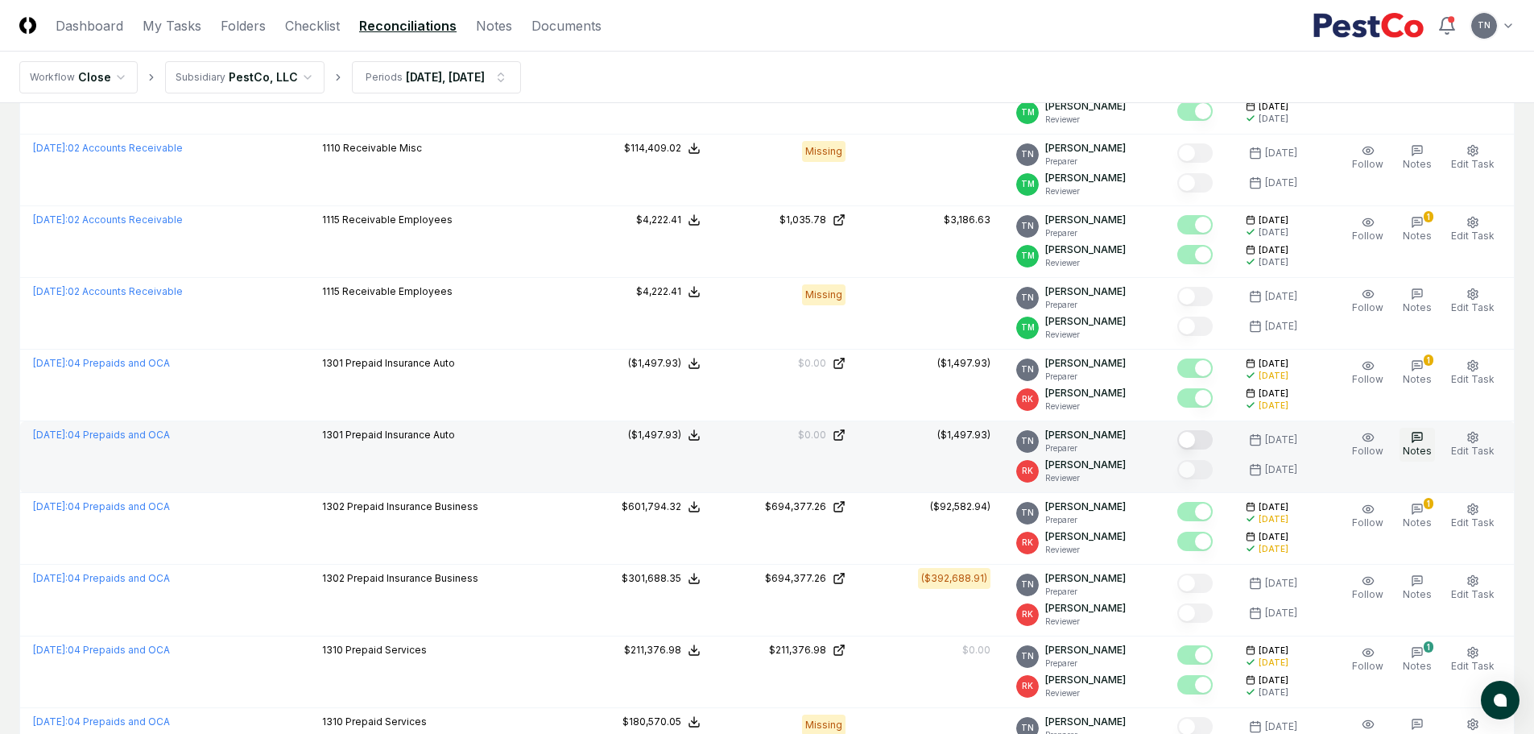
click at [1418, 435] on icon "button" at bounding box center [1416, 435] width 3 height 0
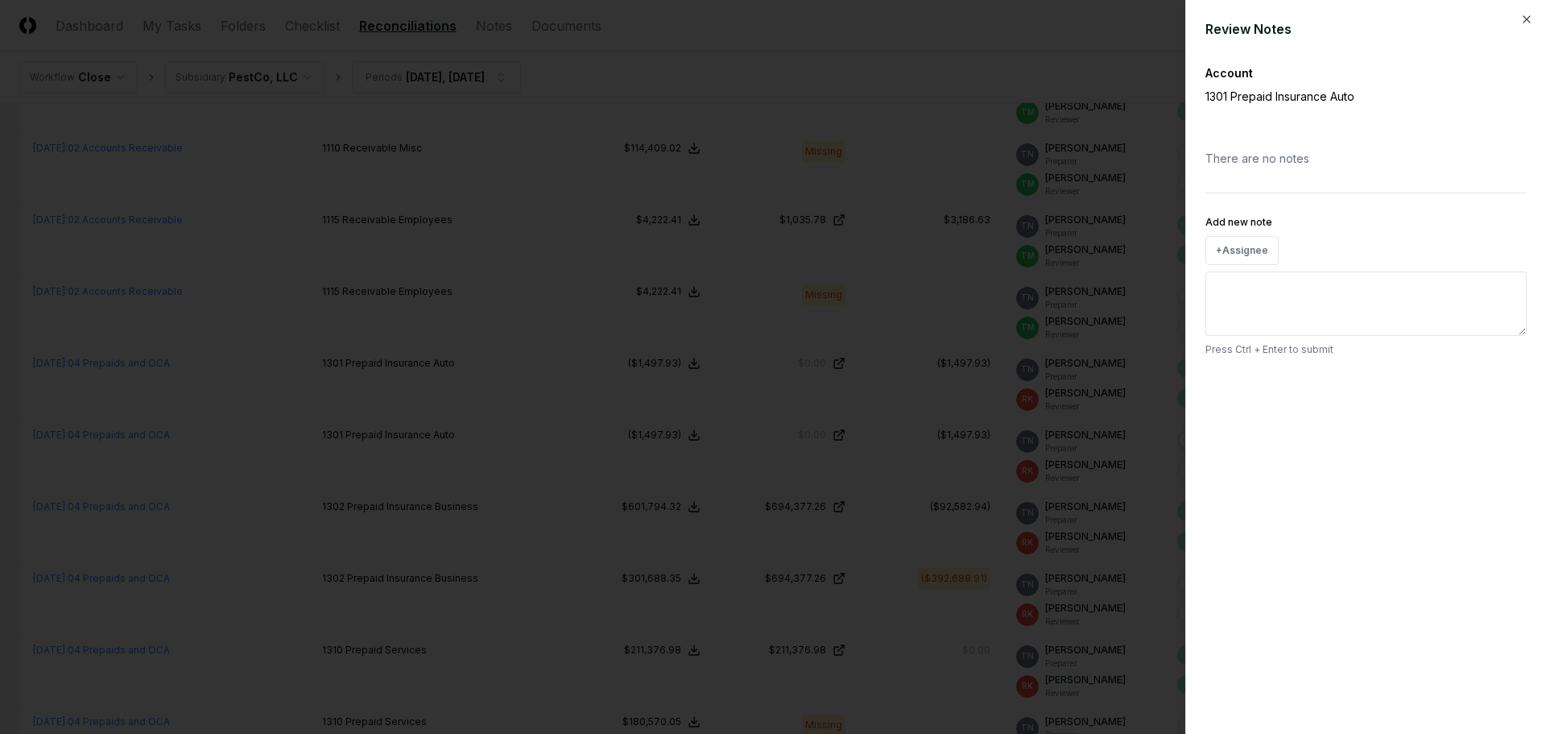
click at [1263, 287] on textarea "Add new note" at bounding box center [1365, 303] width 321 height 64
paste textarea "**********"
type textarea "*"
type textarea "**********"
click at [1480, 390] on button "Submit" at bounding box center [1497, 386] width 59 height 32
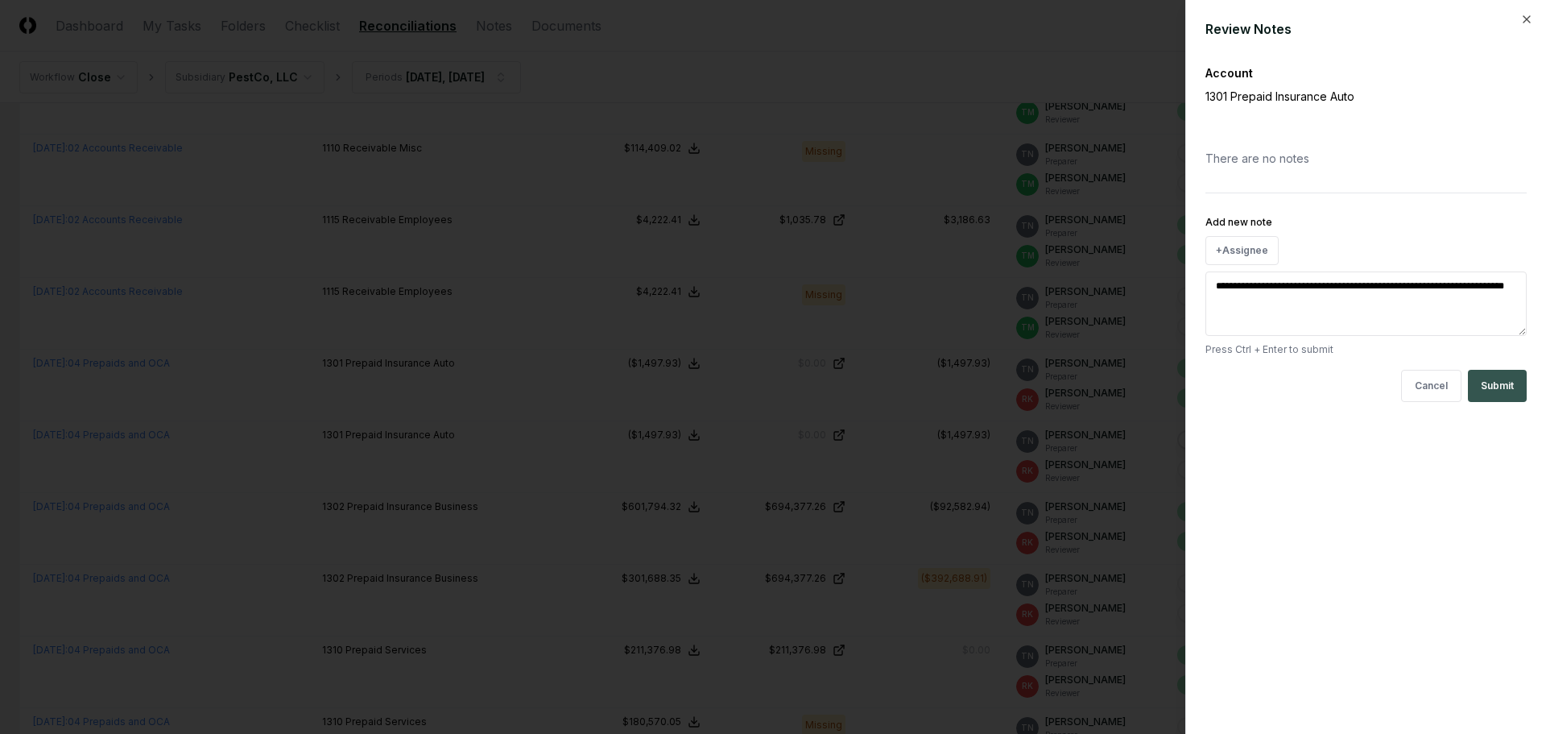
type textarea "*"
click at [996, 68] on div at bounding box center [773, 367] width 1546 height 734
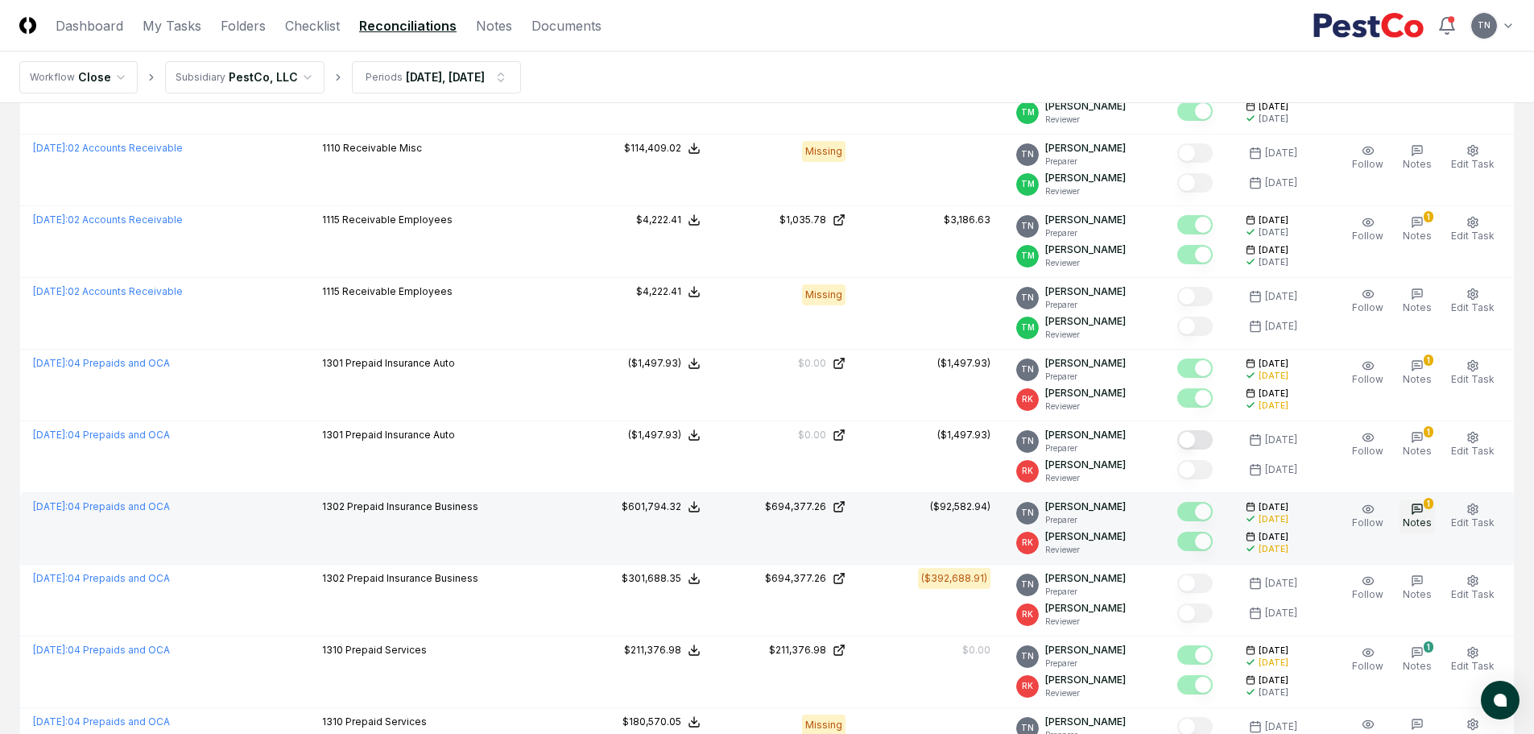
click at [1422, 511] on icon "button" at bounding box center [1417, 509] width 10 height 10
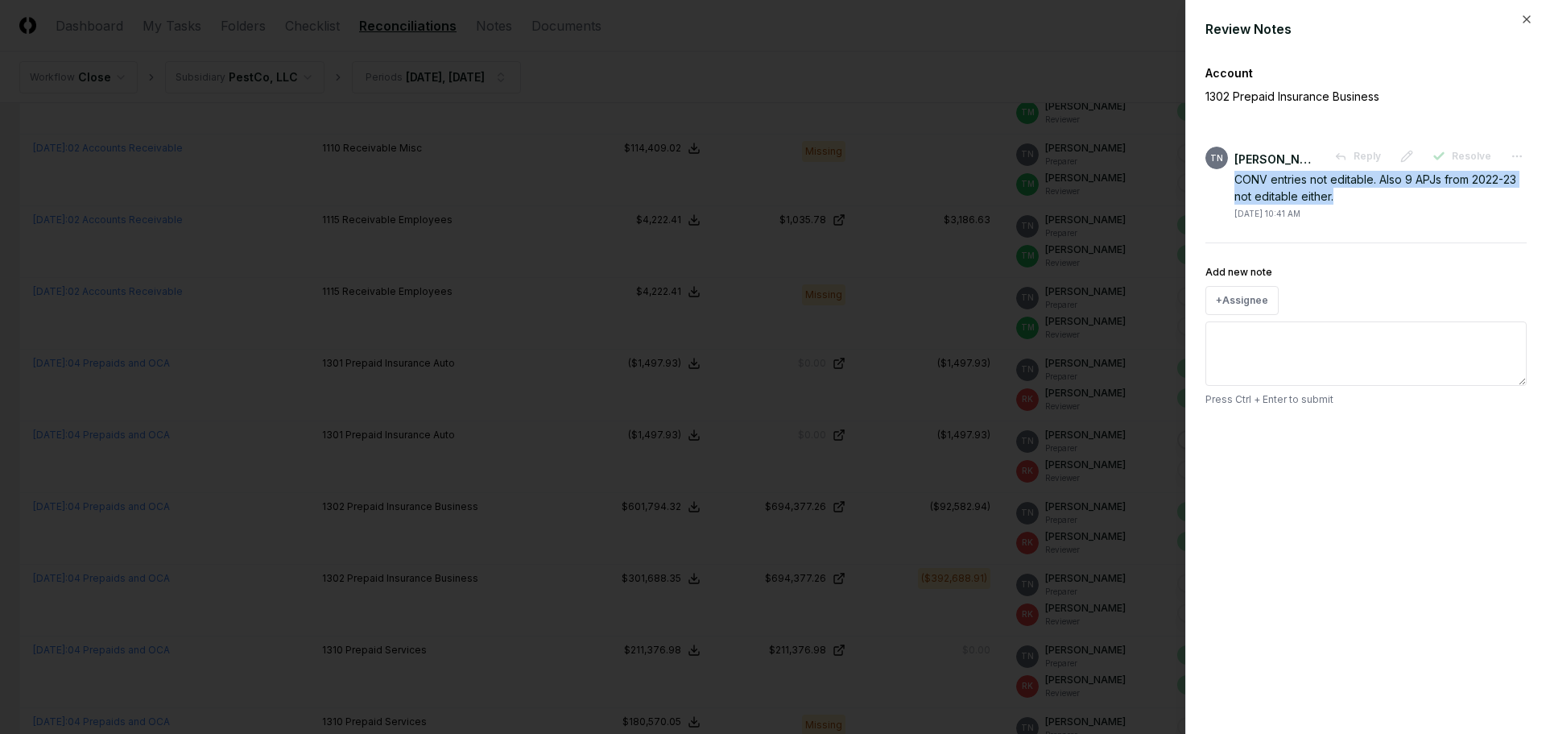
drag, startPoint x: 1341, startPoint y: 197, endPoint x: 1226, endPoint y: 185, distance: 115.8
click at [1226, 185] on div "TN [PERSON_NAME] Reply Resolve CONV entries not editable. Also 9 APJs from 2022…" at bounding box center [1365, 183] width 321 height 73
copy div "CONV entries not editable. Also 9 APJs from 2022-23 not editable either."
click at [1035, 67] on div at bounding box center [773, 367] width 1546 height 734
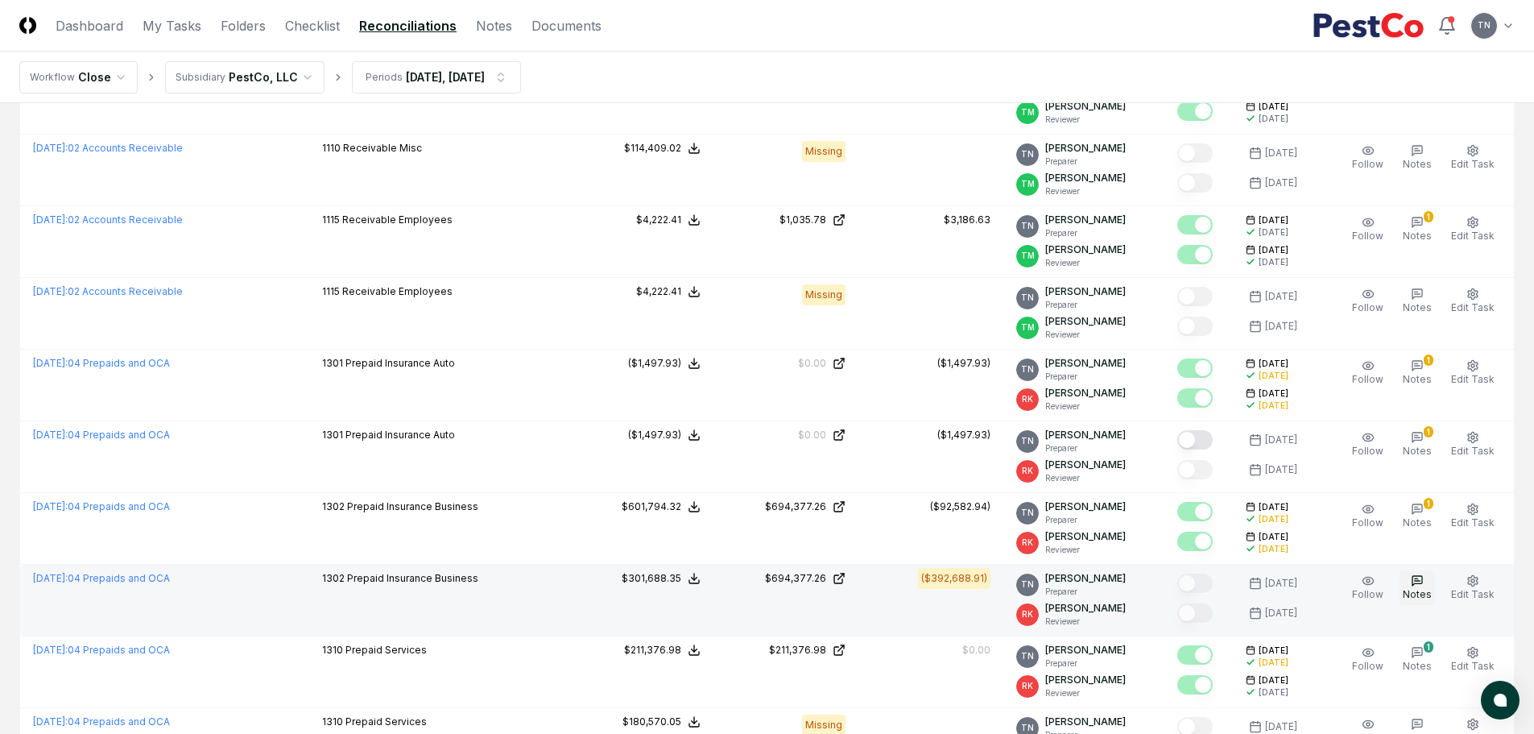
click at [1418, 585] on icon "button" at bounding box center [1417, 580] width 13 height 13
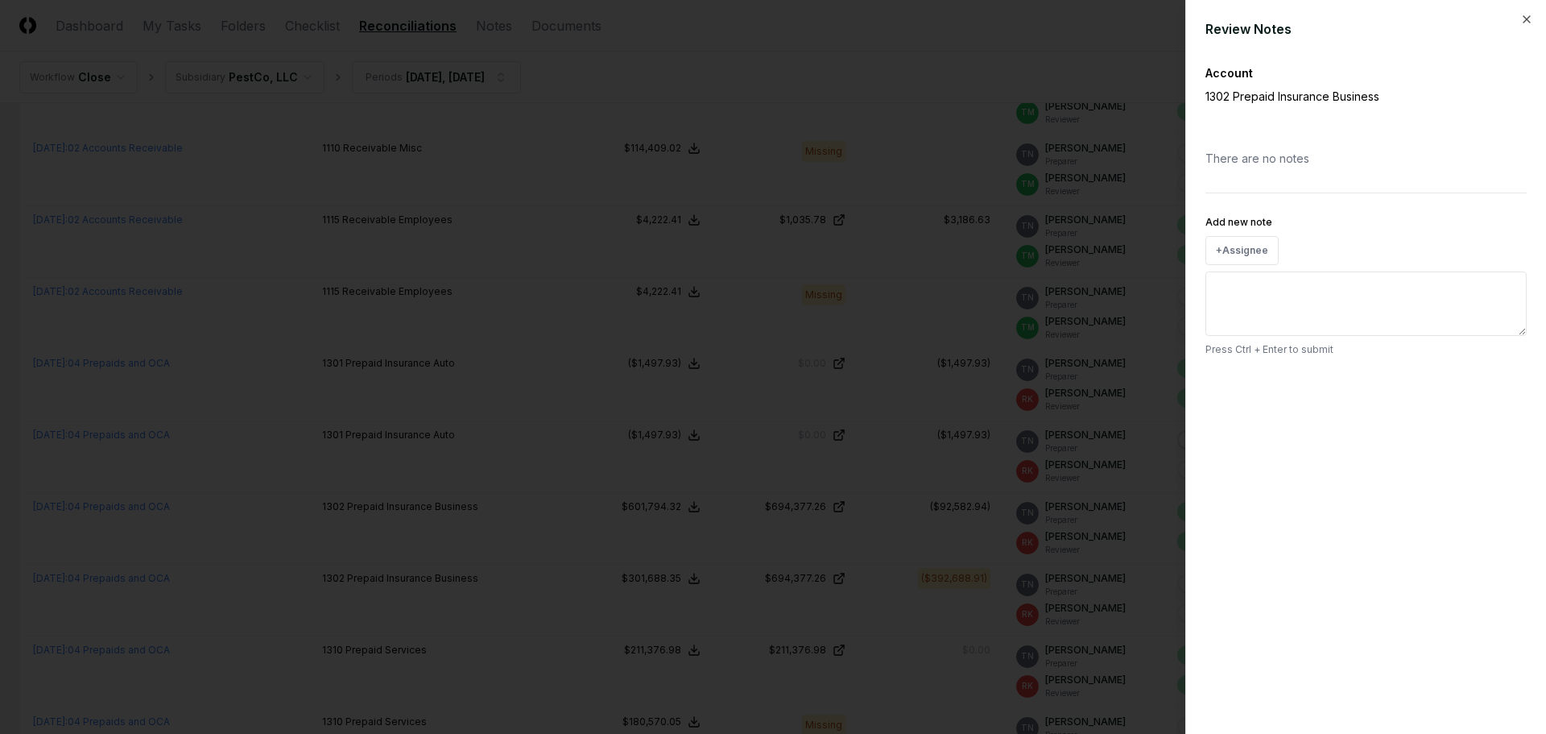
click at [1275, 317] on textarea "Add new note" at bounding box center [1365, 303] width 321 height 64
paste textarea "**********"
type textarea "*"
type textarea "**********"
click at [1500, 391] on button "Submit" at bounding box center [1497, 386] width 59 height 32
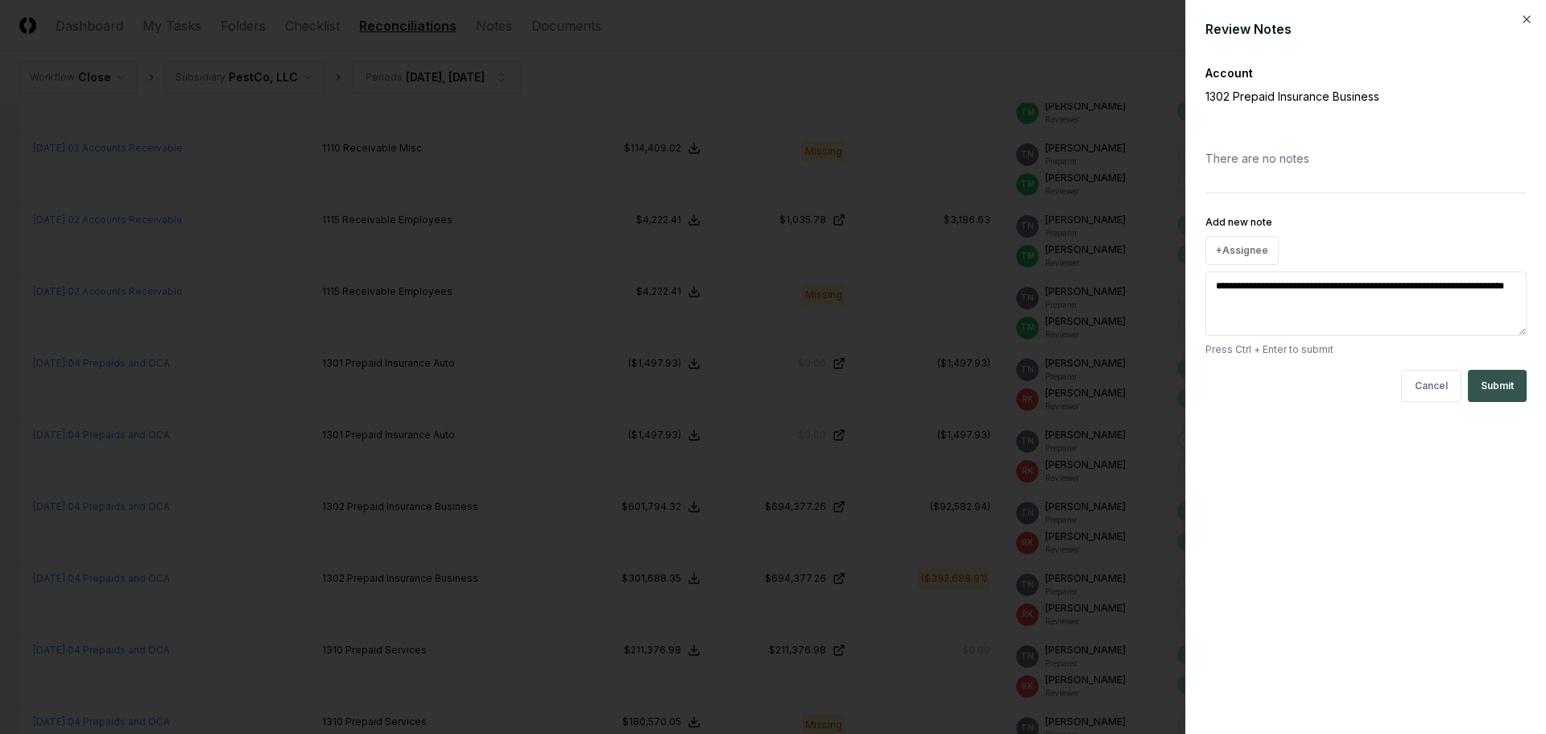
type textarea "*"
click at [1137, 60] on div at bounding box center [773, 367] width 1546 height 734
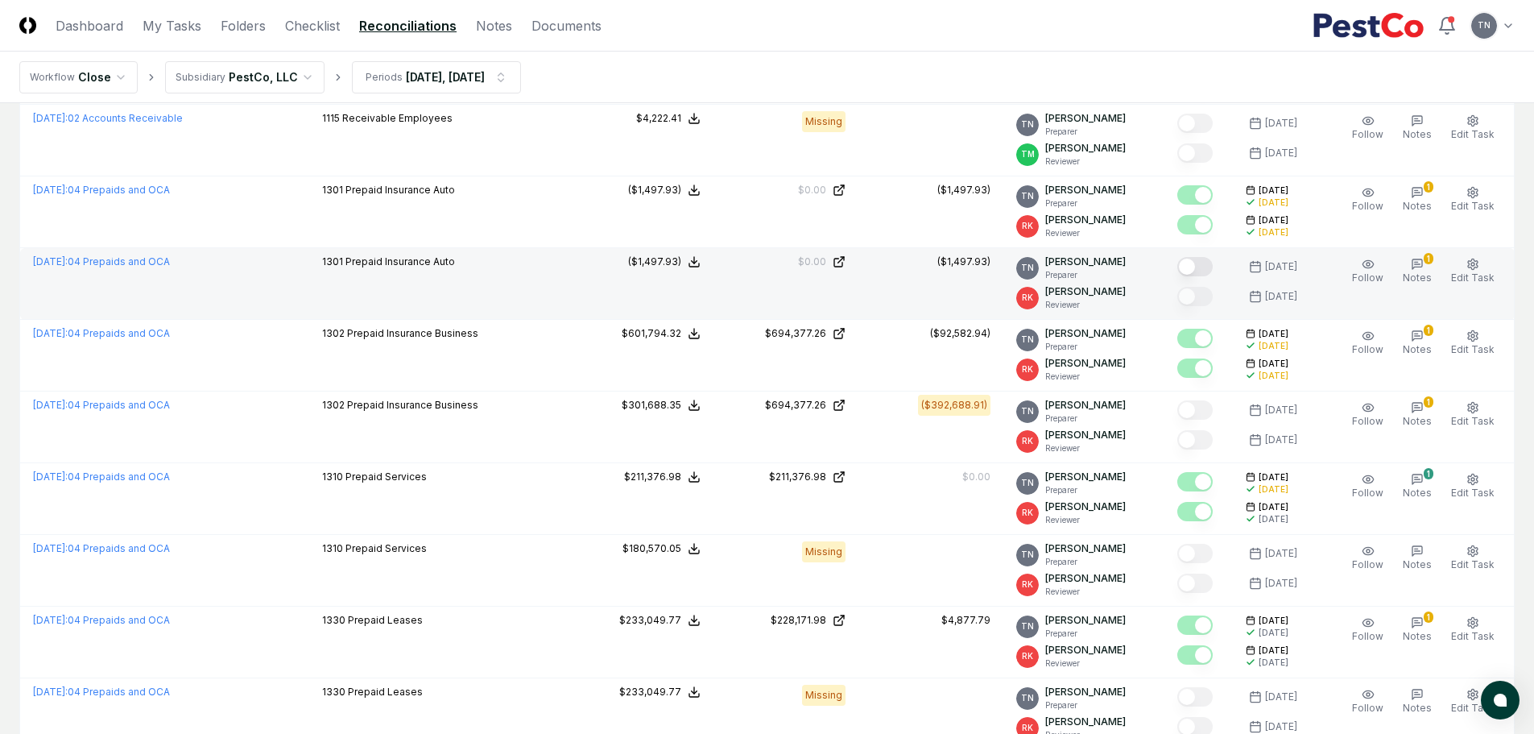
scroll to position [1047, 0]
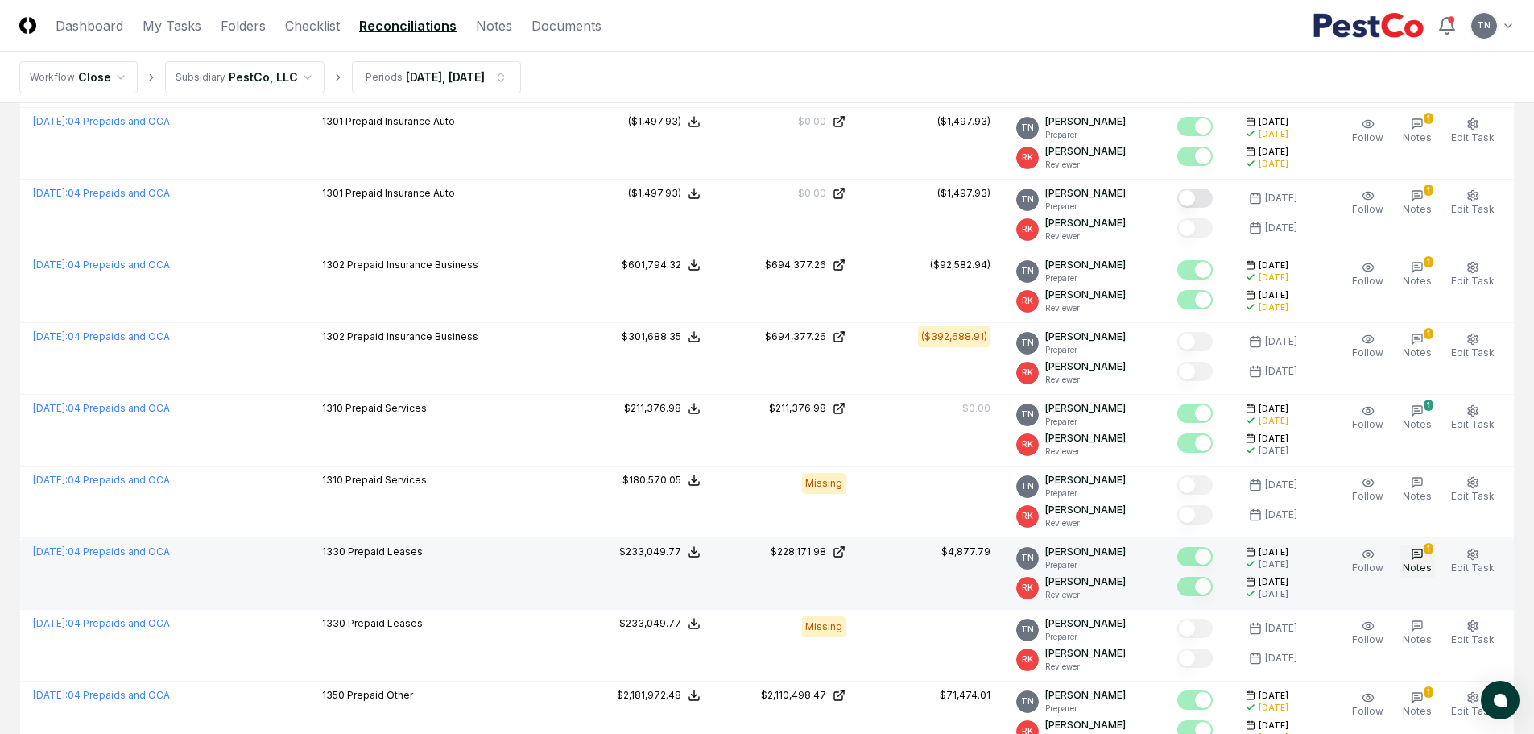
click at [1424, 565] on span "Notes" at bounding box center [1417, 567] width 29 height 12
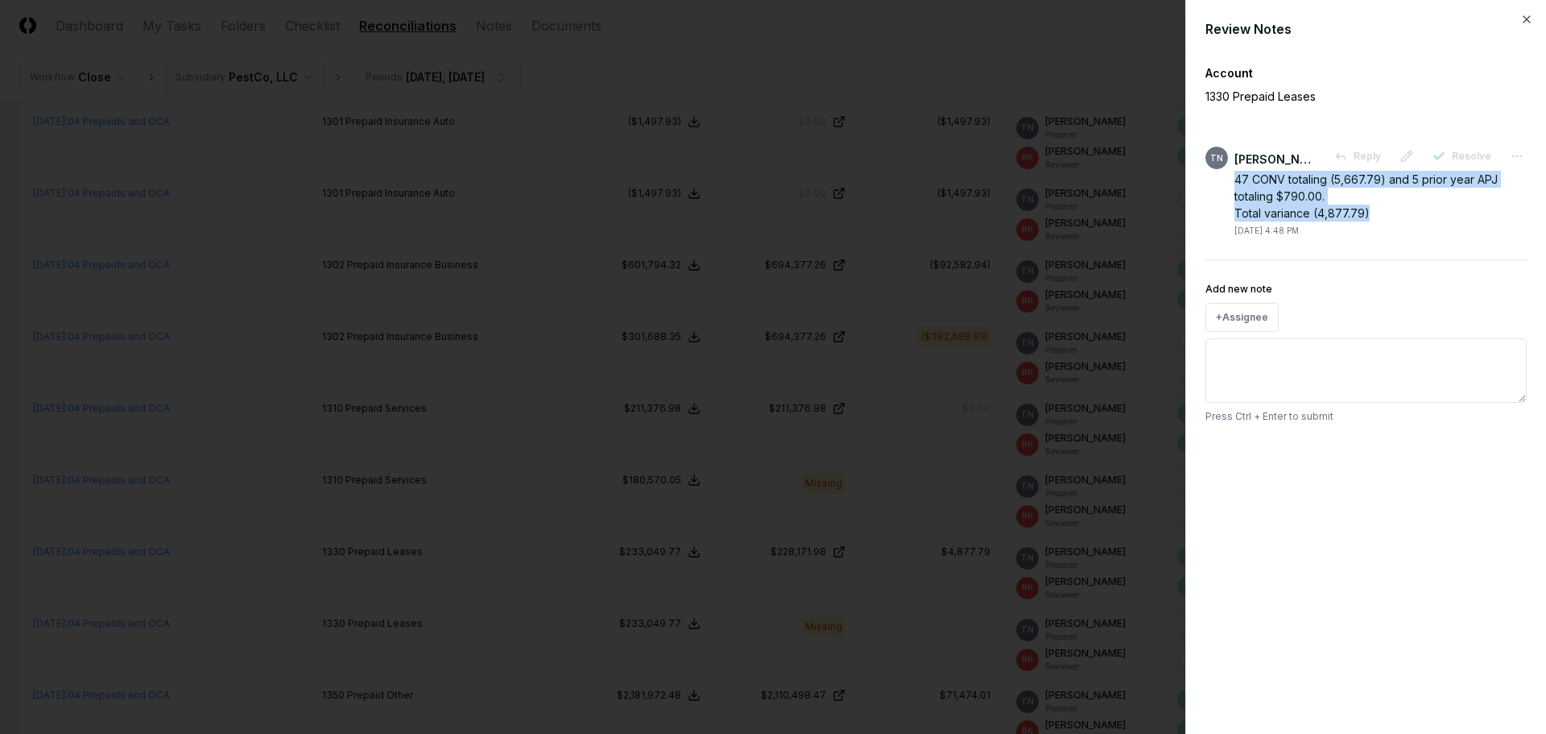
drag, startPoint x: 1377, startPoint y: 215, endPoint x: 1229, endPoint y: 183, distance: 151.6
click at [1229, 183] on div "TN [PERSON_NAME] Reply Resolve 47 CONV totaling (5,667.79) and 5 prior year APJ…" at bounding box center [1365, 192] width 321 height 90
copy div "47 CONV totaling (5,667.79) and 5 prior year APJ totaling $790.00. Total varian…"
click at [1131, 45] on div at bounding box center [773, 367] width 1546 height 734
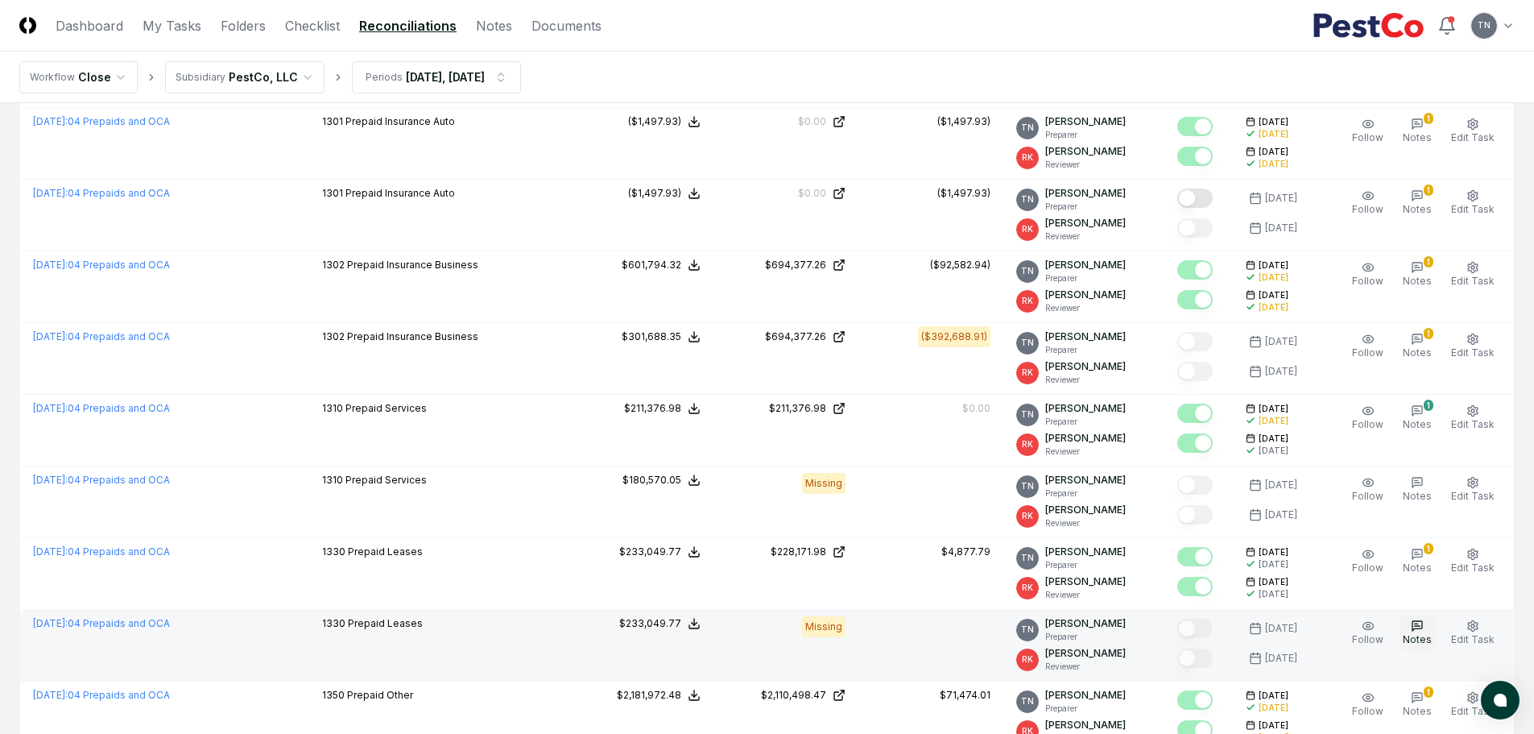
click at [1415, 630] on icon "button" at bounding box center [1417, 625] width 13 height 13
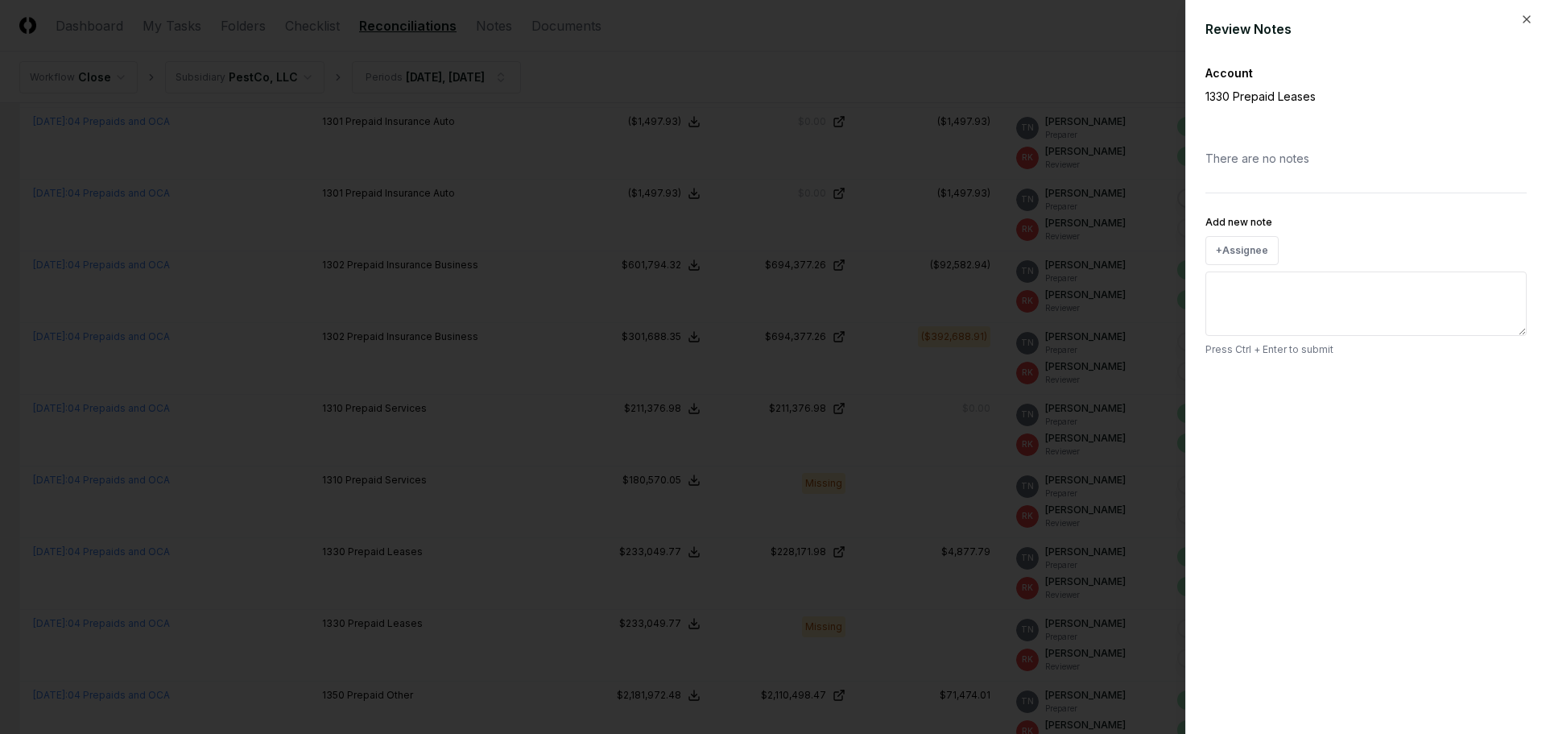
click at [1277, 310] on textarea "Add new note" at bounding box center [1365, 303] width 321 height 64
paste textarea "**********"
type textarea "*"
type textarea "**********"
click at [1522, 378] on button "Submit" at bounding box center [1497, 386] width 59 height 32
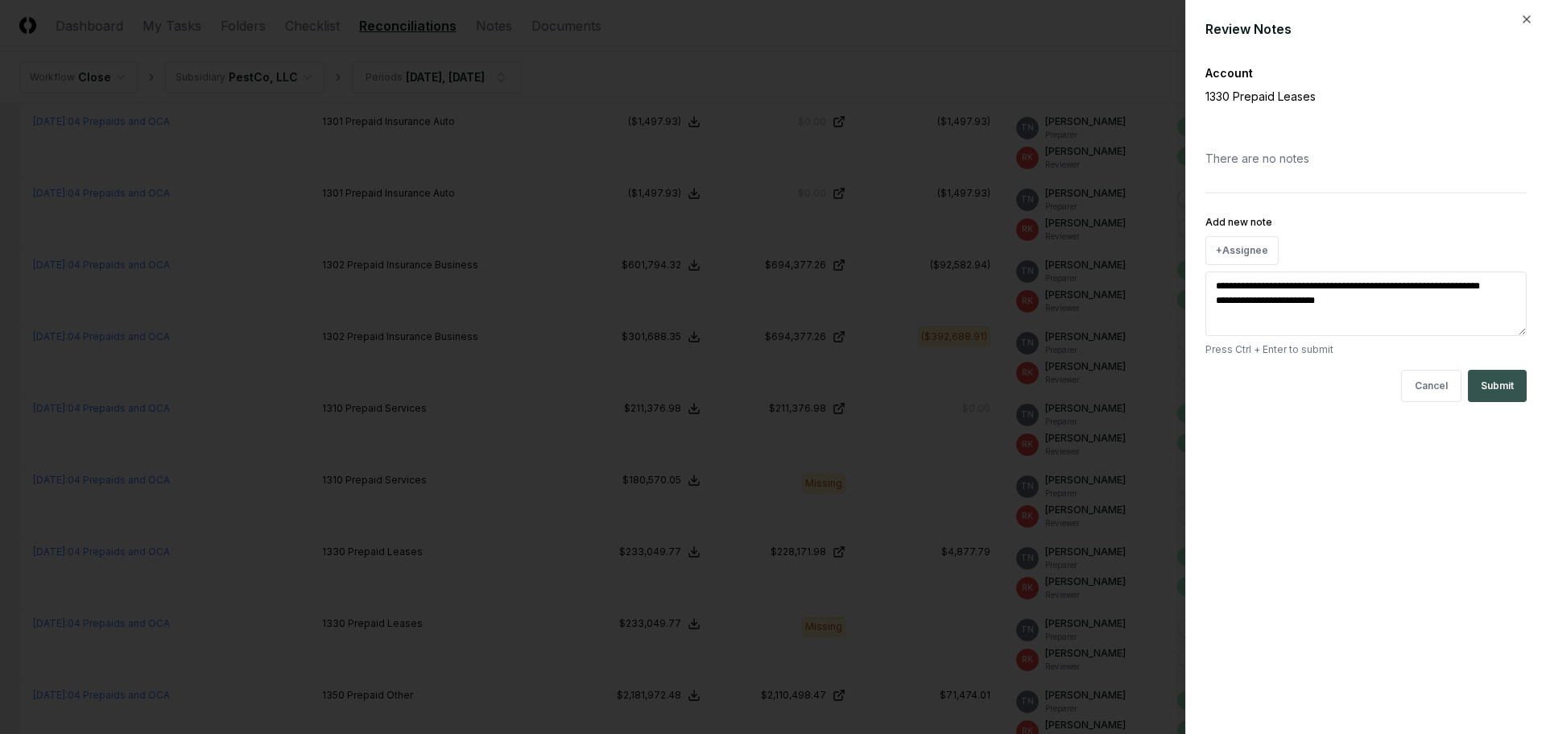
type textarea "*"
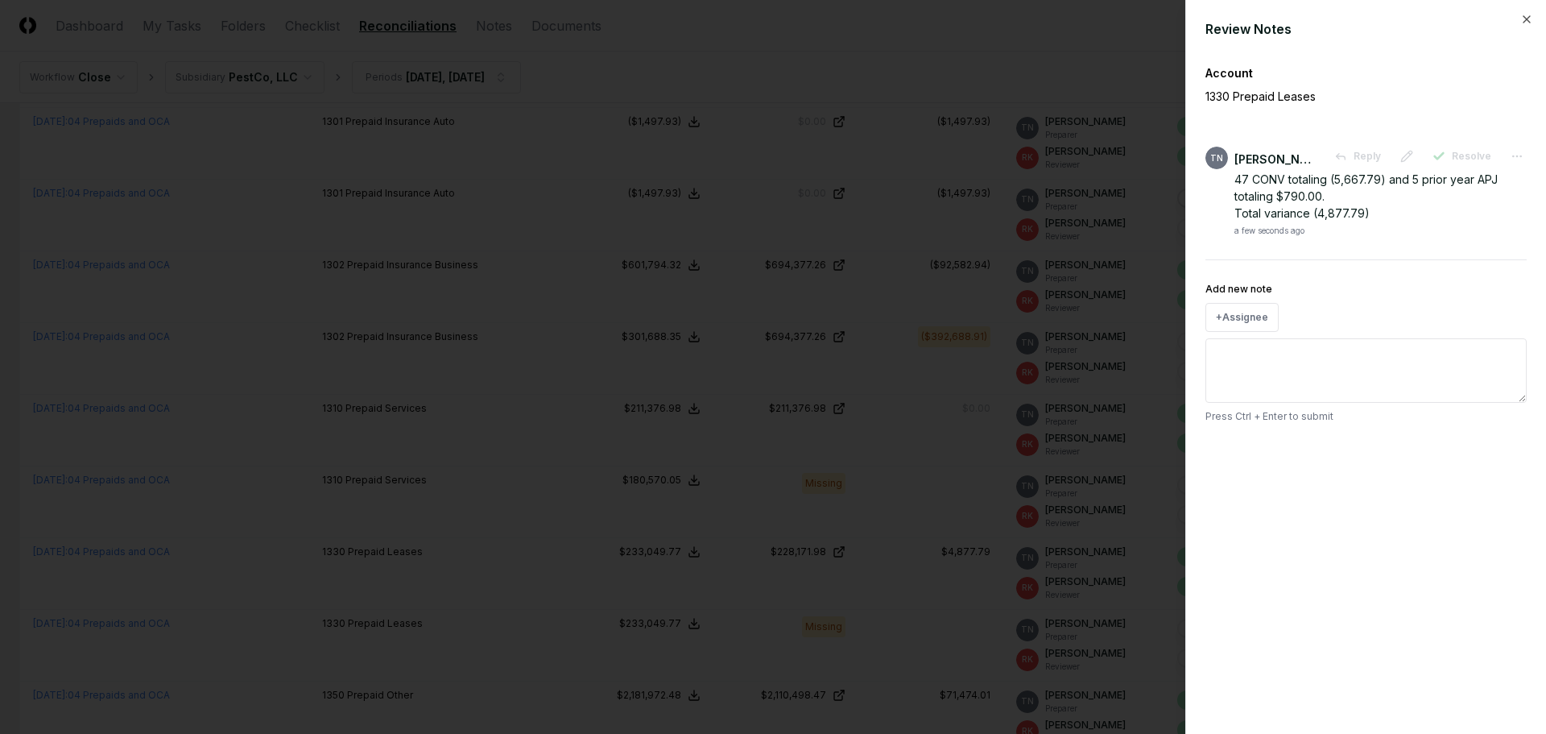
click at [1072, 47] on div at bounding box center [773, 367] width 1546 height 734
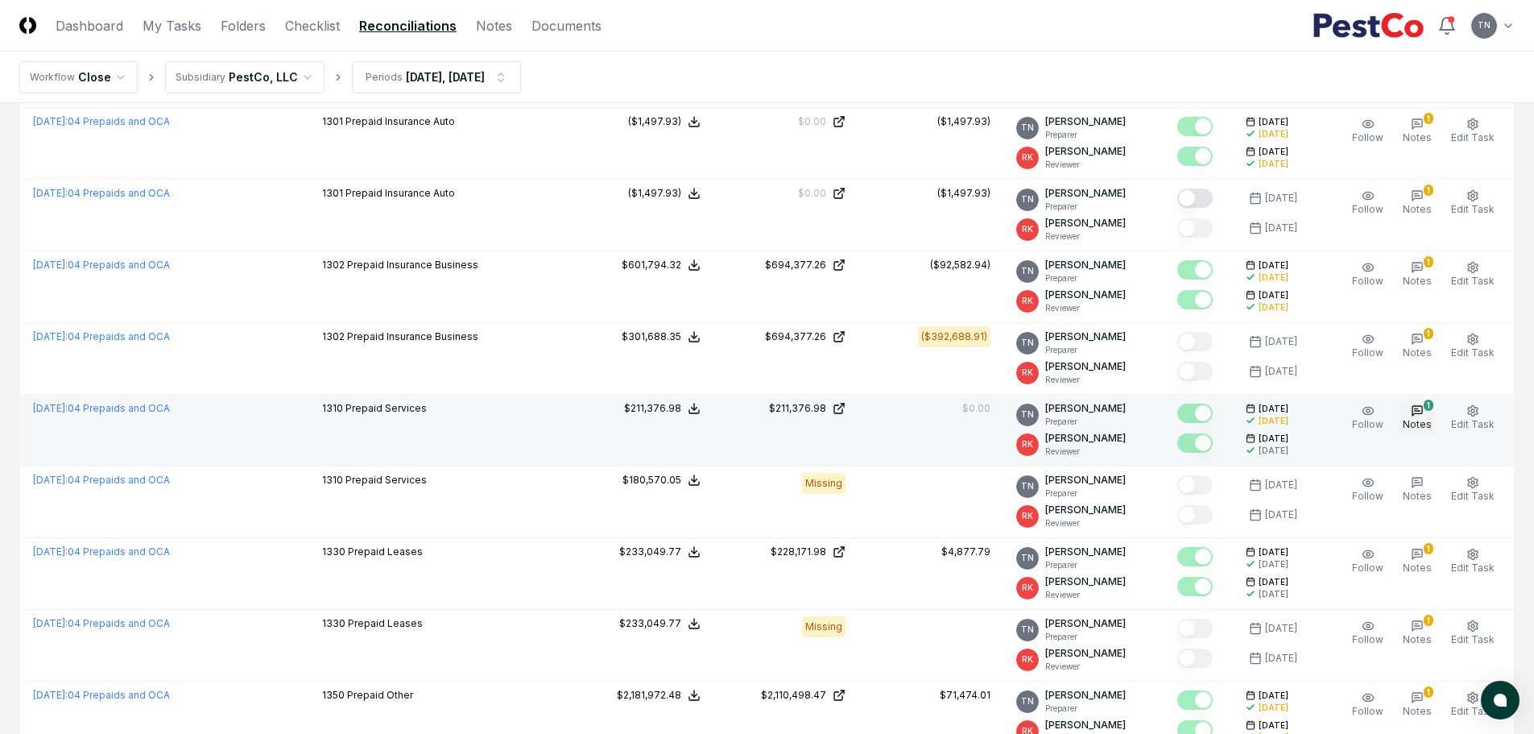
click at [1430, 412] on button "1 Notes" at bounding box center [1417, 418] width 35 height 34
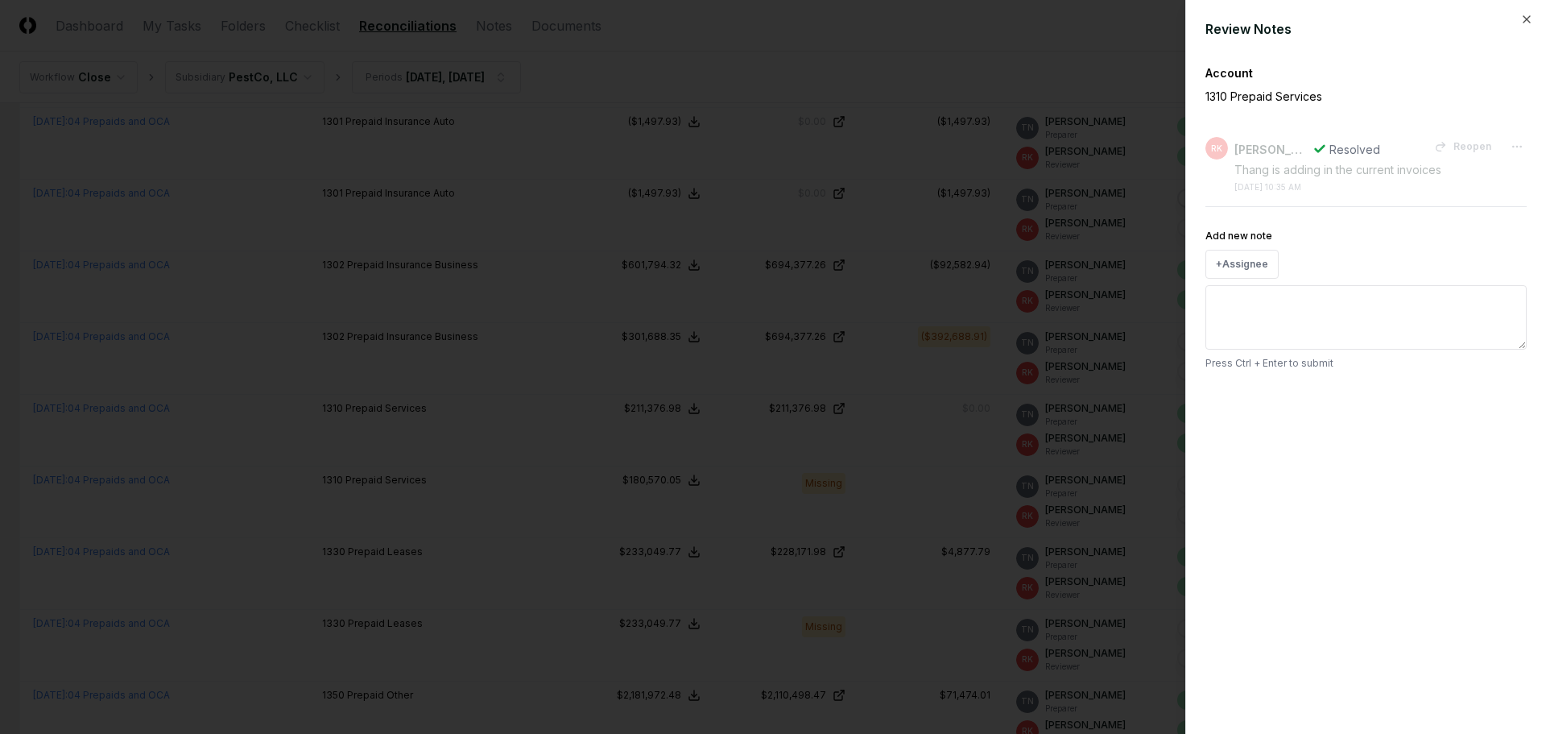
click at [1123, 65] on div at bounding box center [773, 367] width 1546 height 734
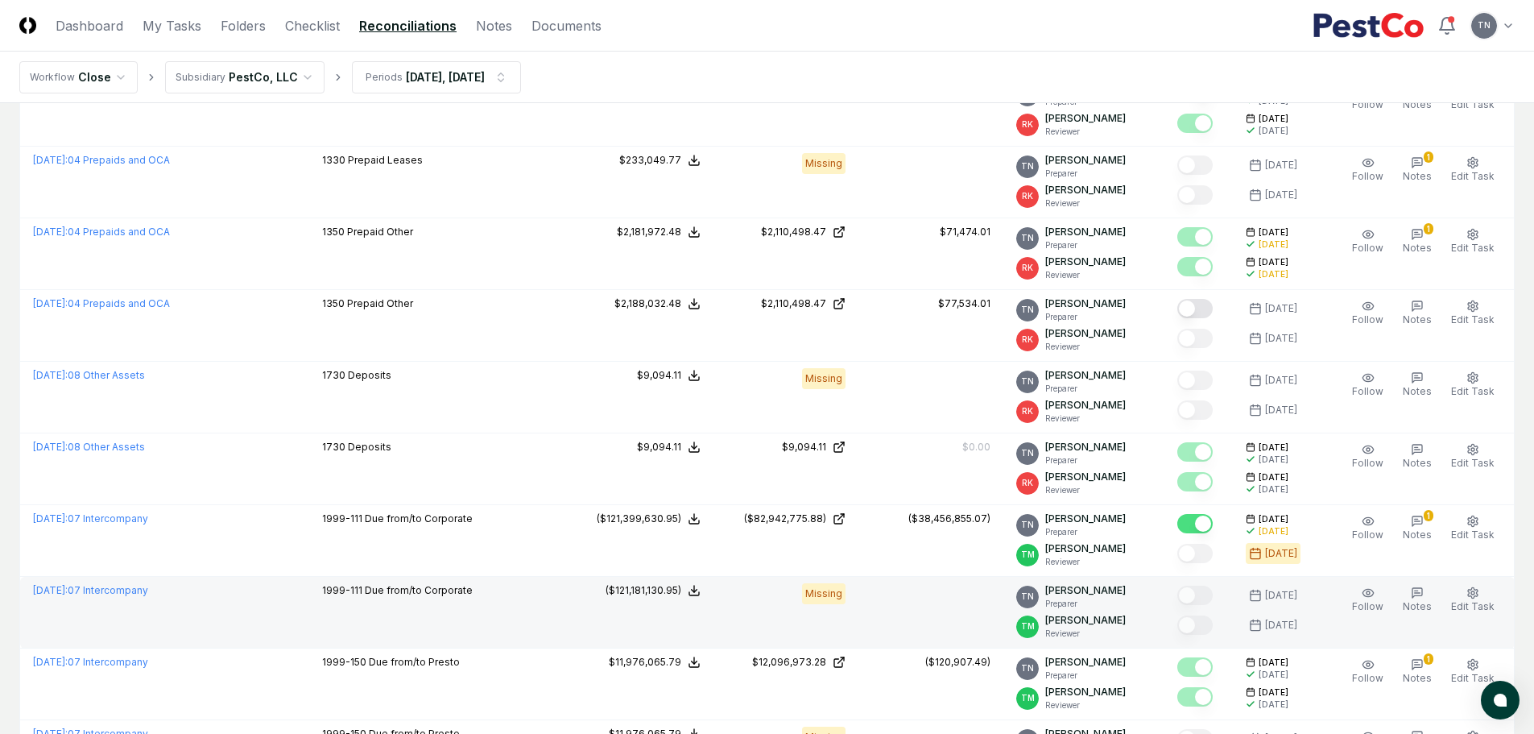
scroll to position [1530, 0]
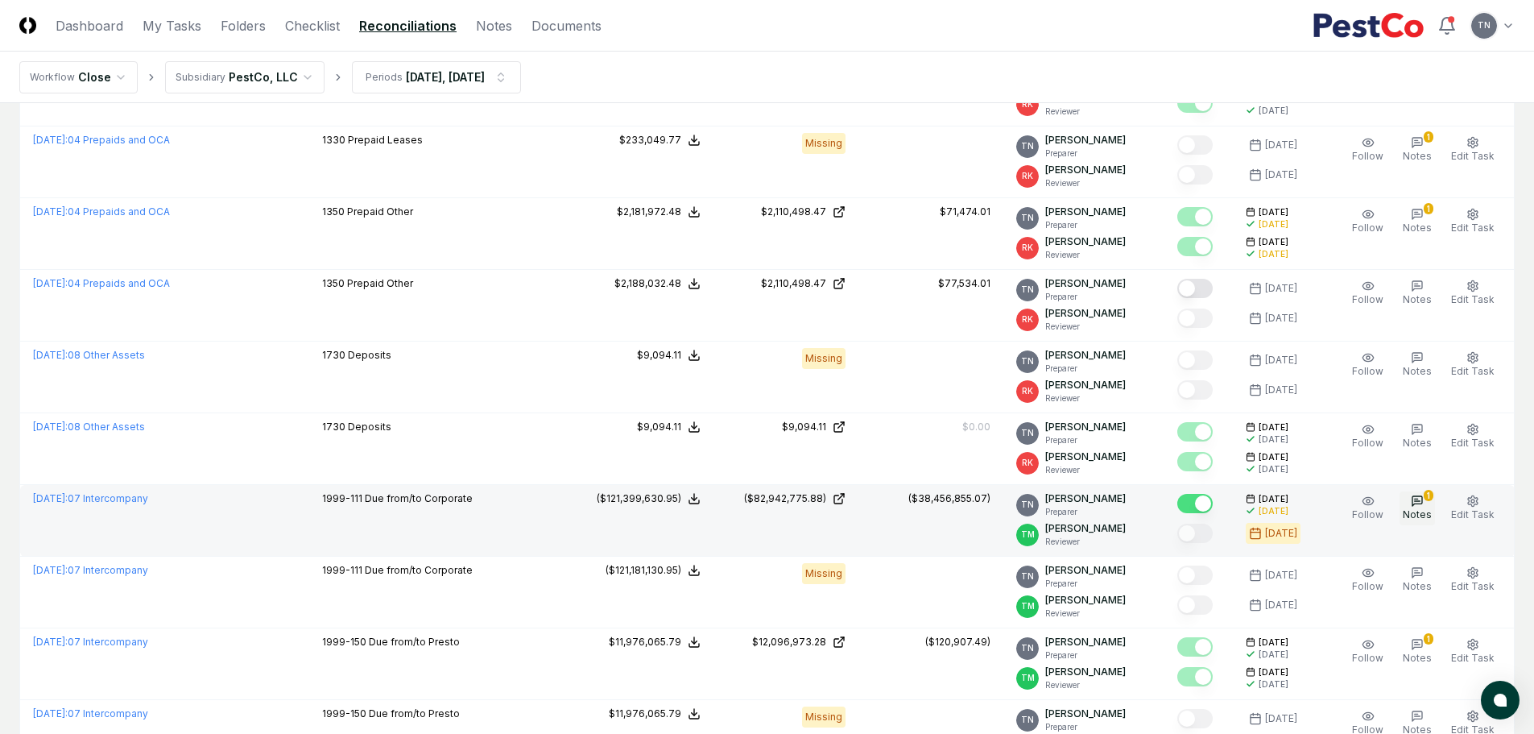
click at [1419, 501] on icon "button" at bounding box center [1418, 501] width 6 height 0
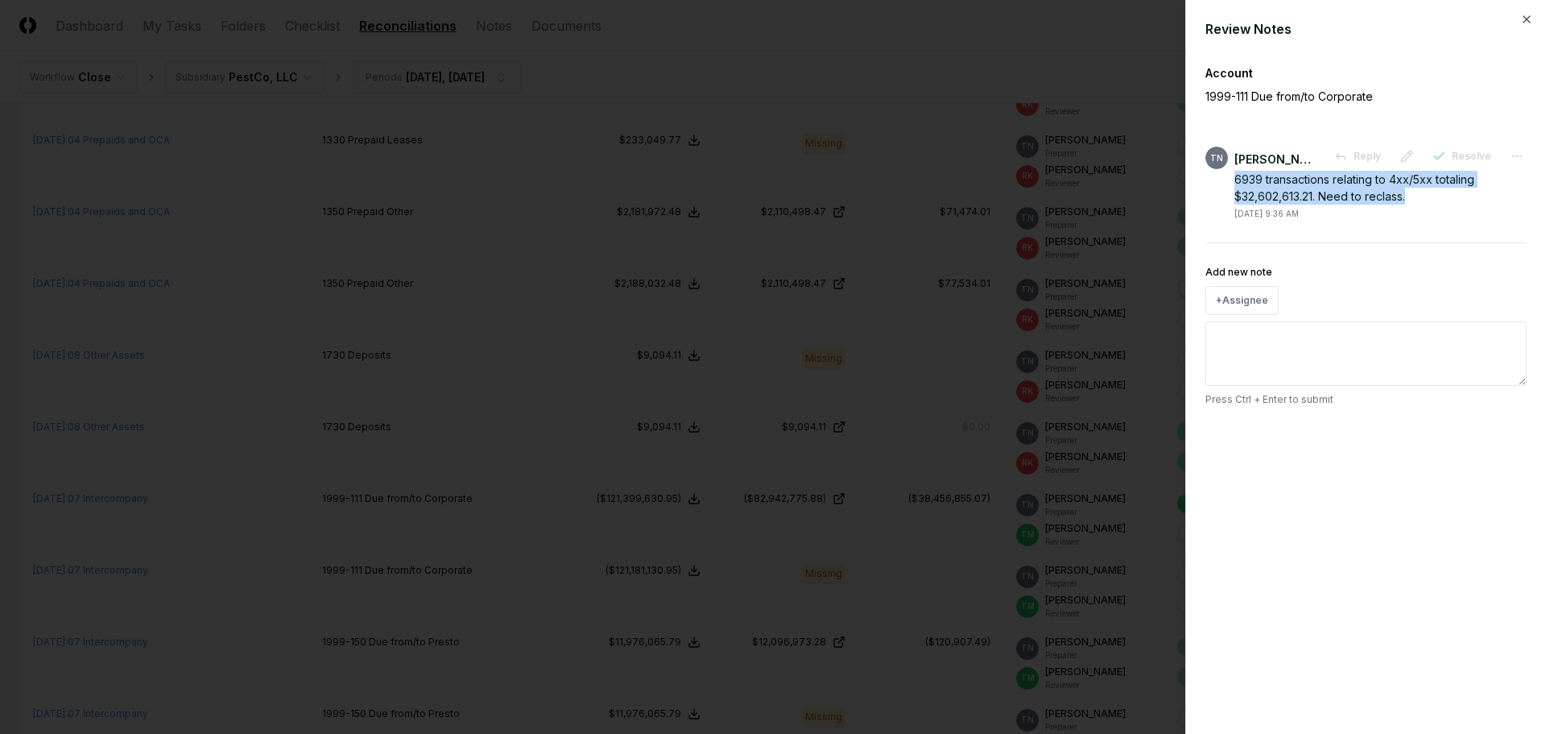
drag, startPoint x: 1433, startPoint y: 201, endPoint x: 1218, endPoint y: 185, distance: 214.8
click at [1218, 185] on div "TN [PERSON_NAME] Reply Resolve 6939 transactions relating to 4xx/5xx totaling $…" at bounding box center [1365, 183] width 321 height 73
copy div "6939 transactions relating to 4xx/5xx totaling $32,602,613.21. Need to reclass."
click at [1154, 68] on div at bounding box center [773, 367] width 1546 height 734
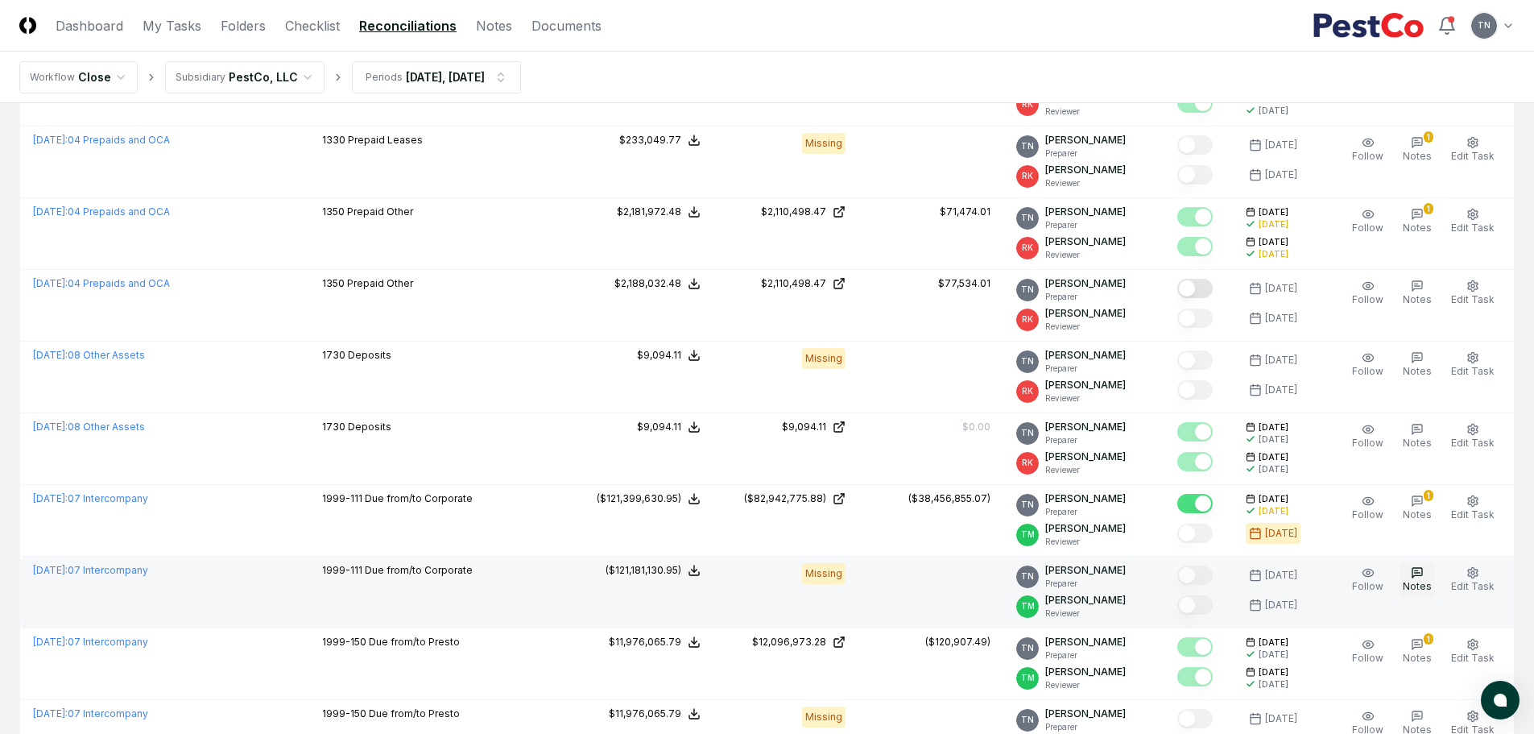
click at [1417, 571] on icon "button" at bounding box center [1417, 572] width 13 height 13
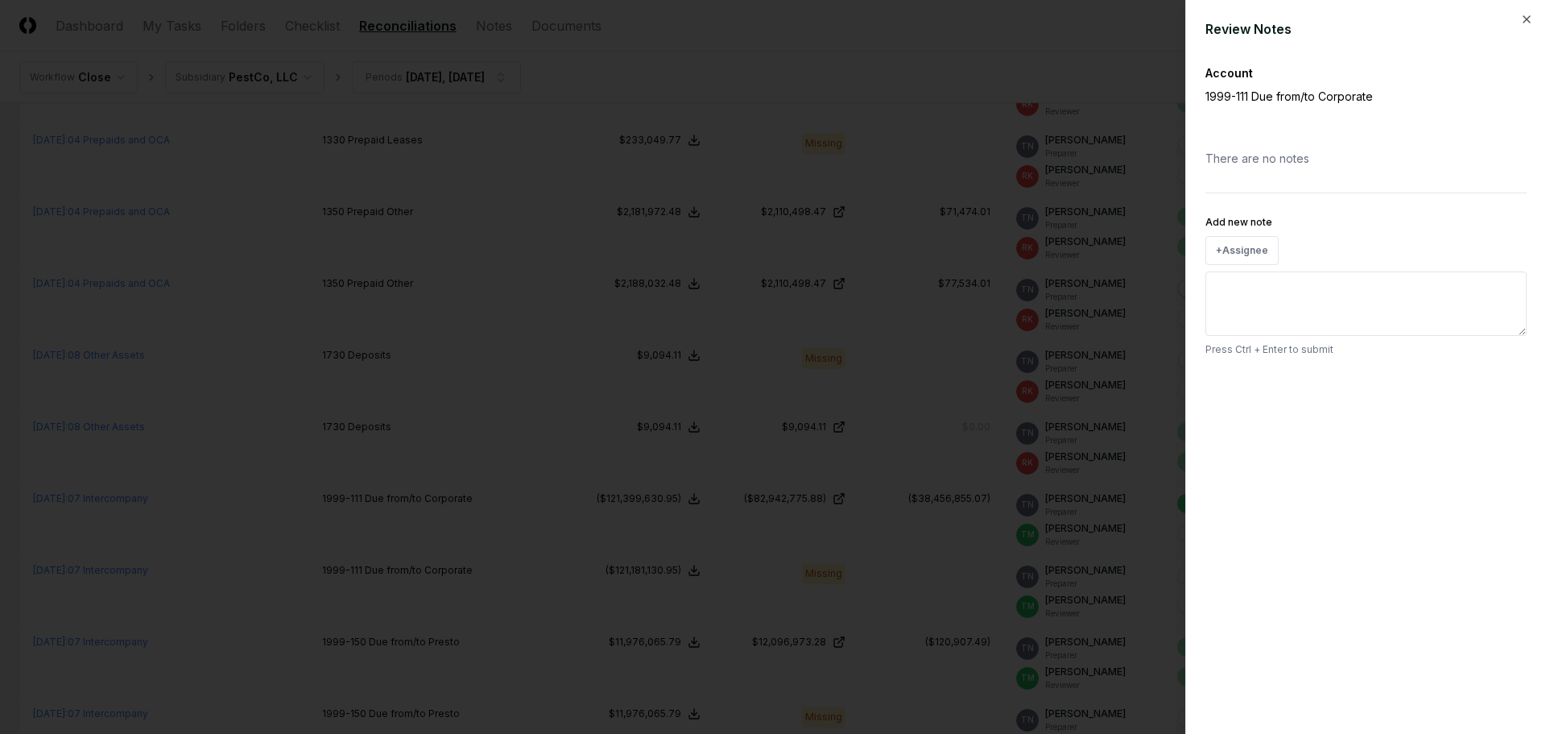
click at [1269, 300] on textarea "Add new note" at bounding box center [1365, 303] width 321 height 64
paste textarea "**********"
type textarea "*"
type textarea "**********"
click at [1504, 391] on button "Submit" at bounding box center [1497, 386] width 59 height 32
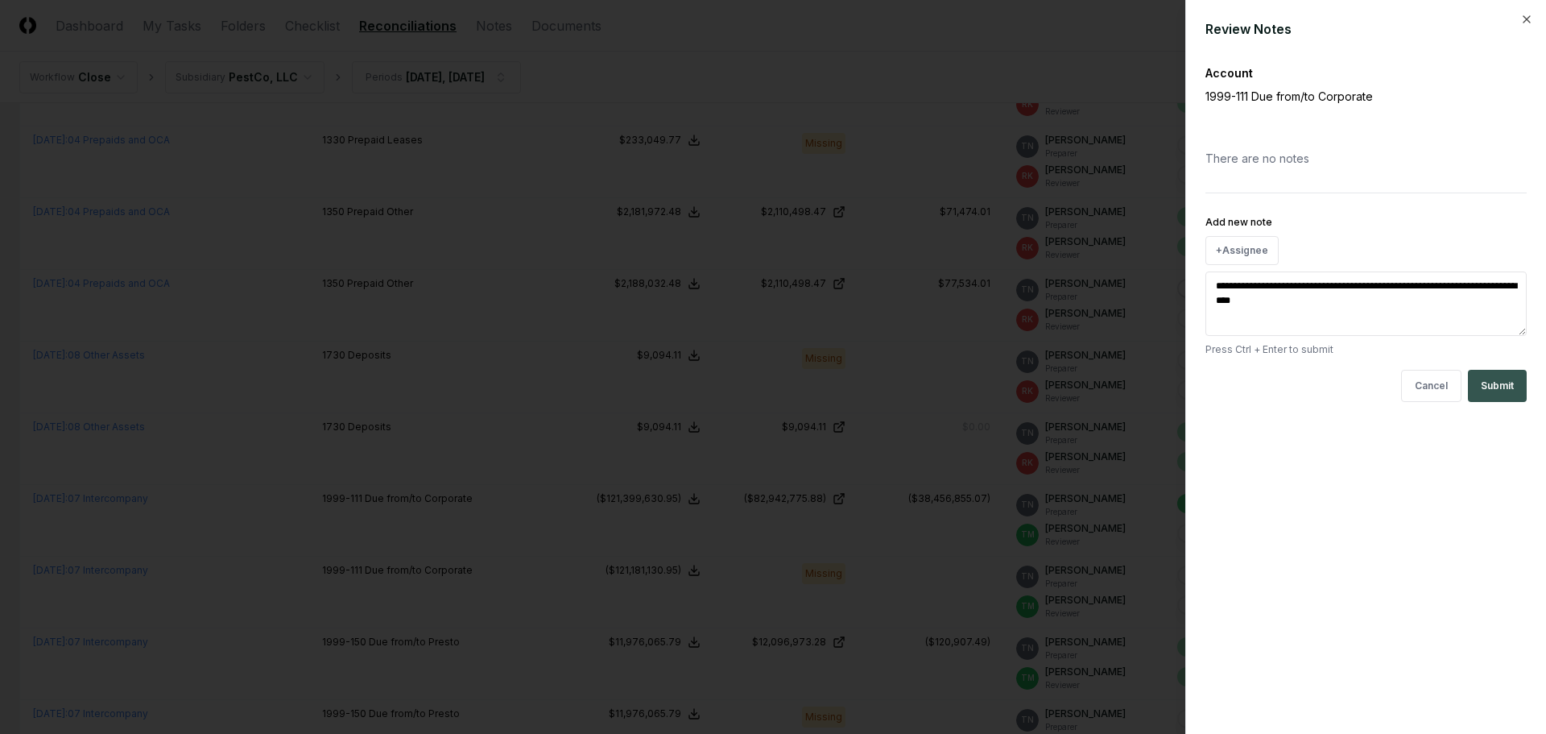
type textarea "*"
click at [1056, 49] on div at bounding box center [773, 367] width 1546 height 734
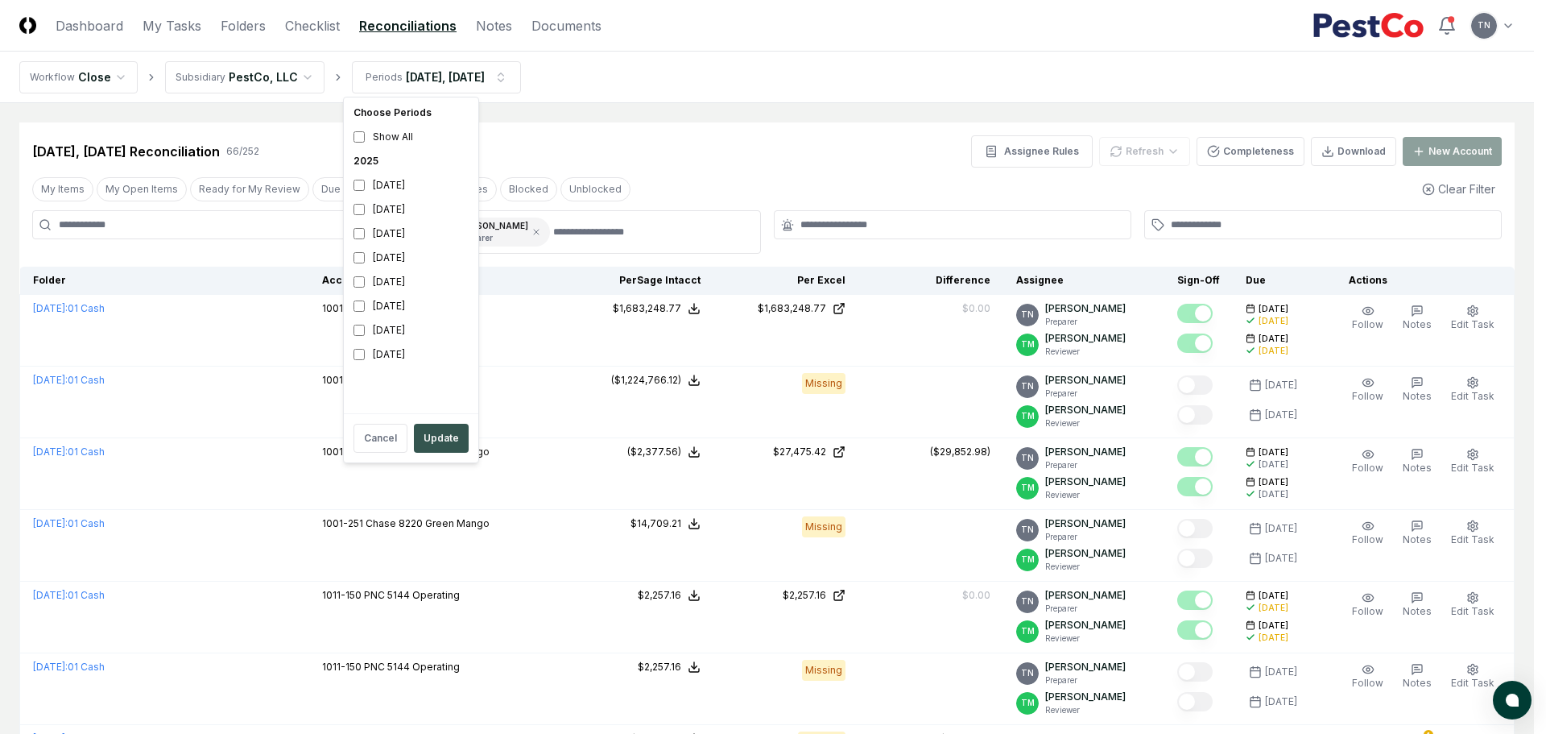
click at [440, 440] on button "Update" at bounding box center [441, 438] width 55 height 29
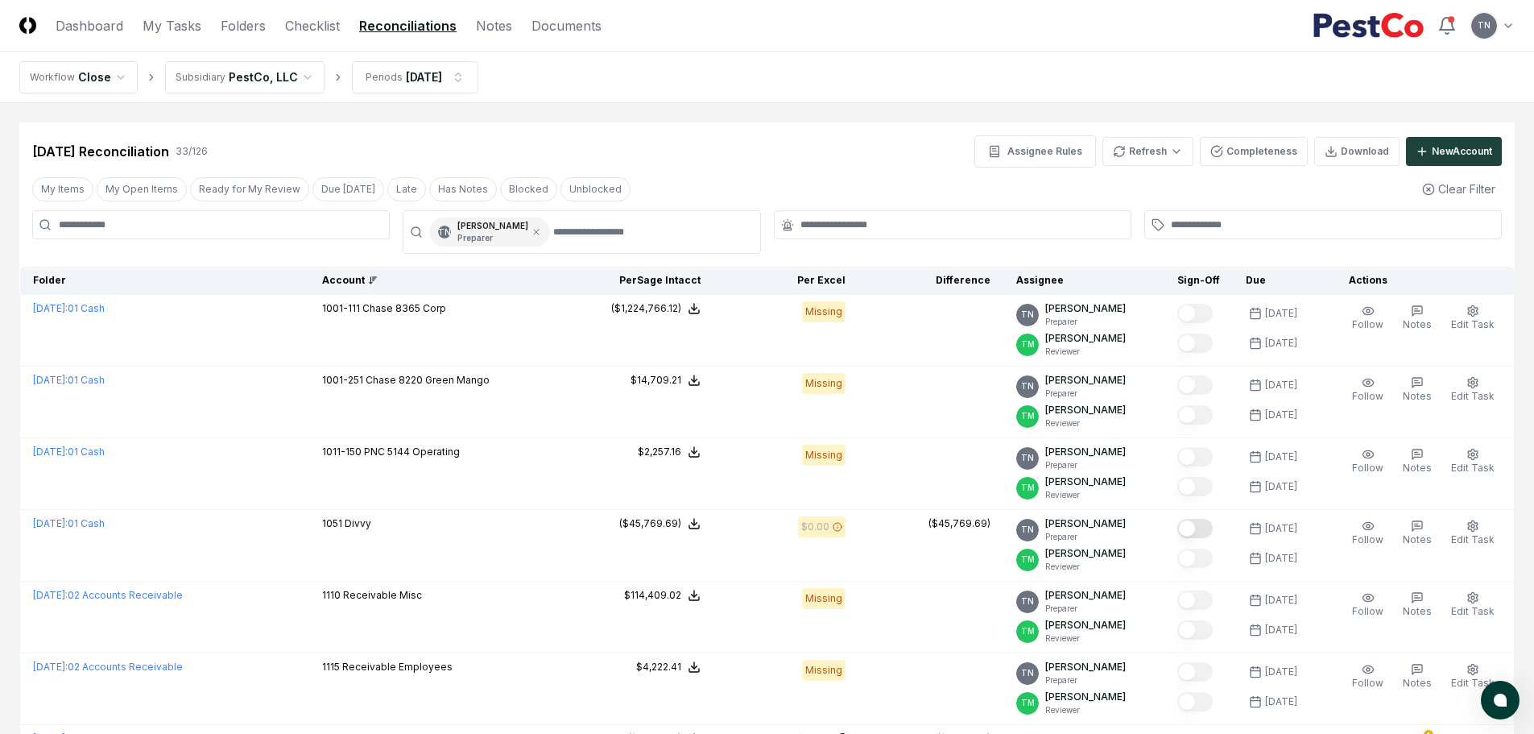
click at [161, 7] on header "CloseCore Dashboard My Tasks Folders Checklist Reconciliations Notes Documents …" at bounding box center [767, 26] width 1534 height 52
click at [166, 19] on link "My Tasks" at bounding box center [172, 25] width 59 height 19
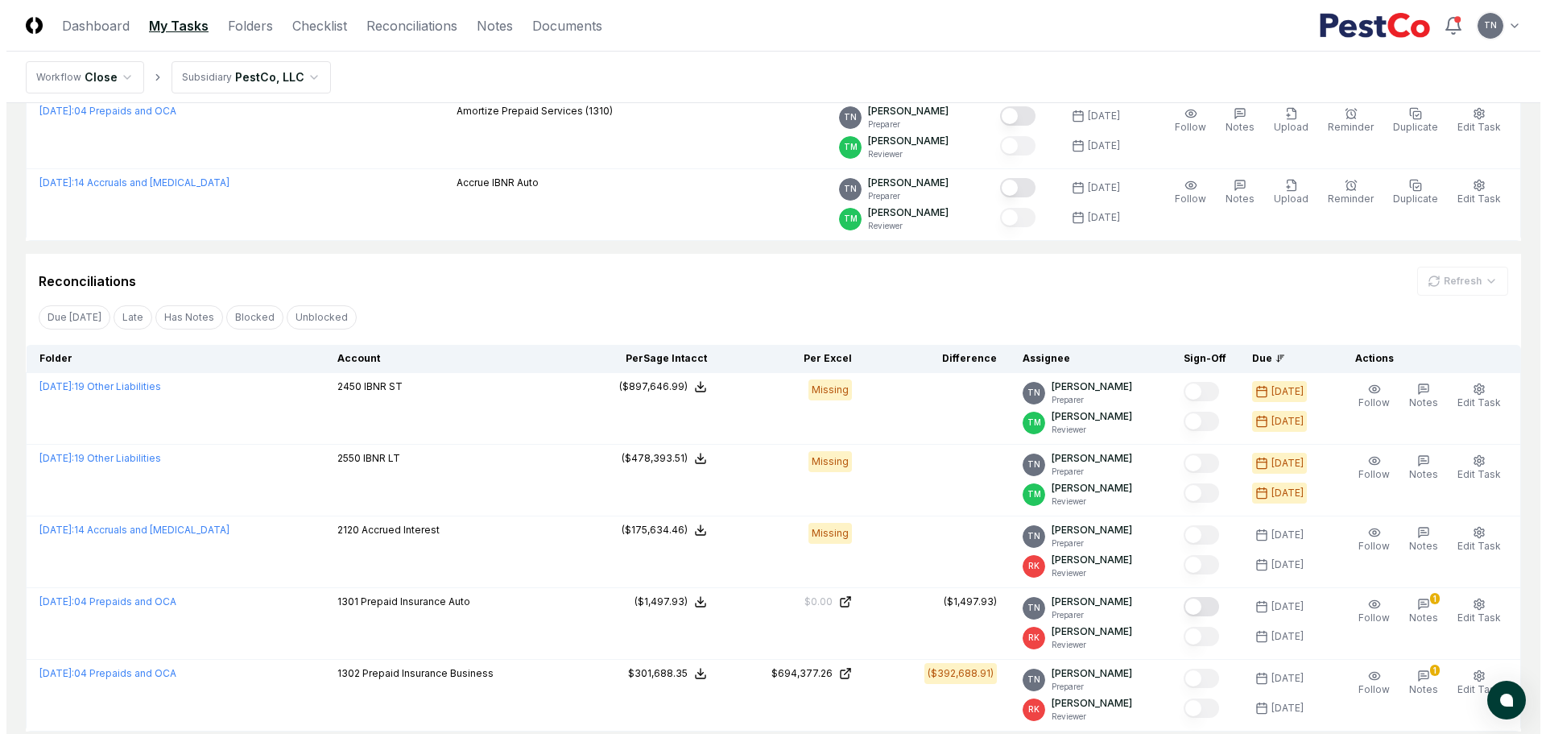
scroll to position [322, 0]
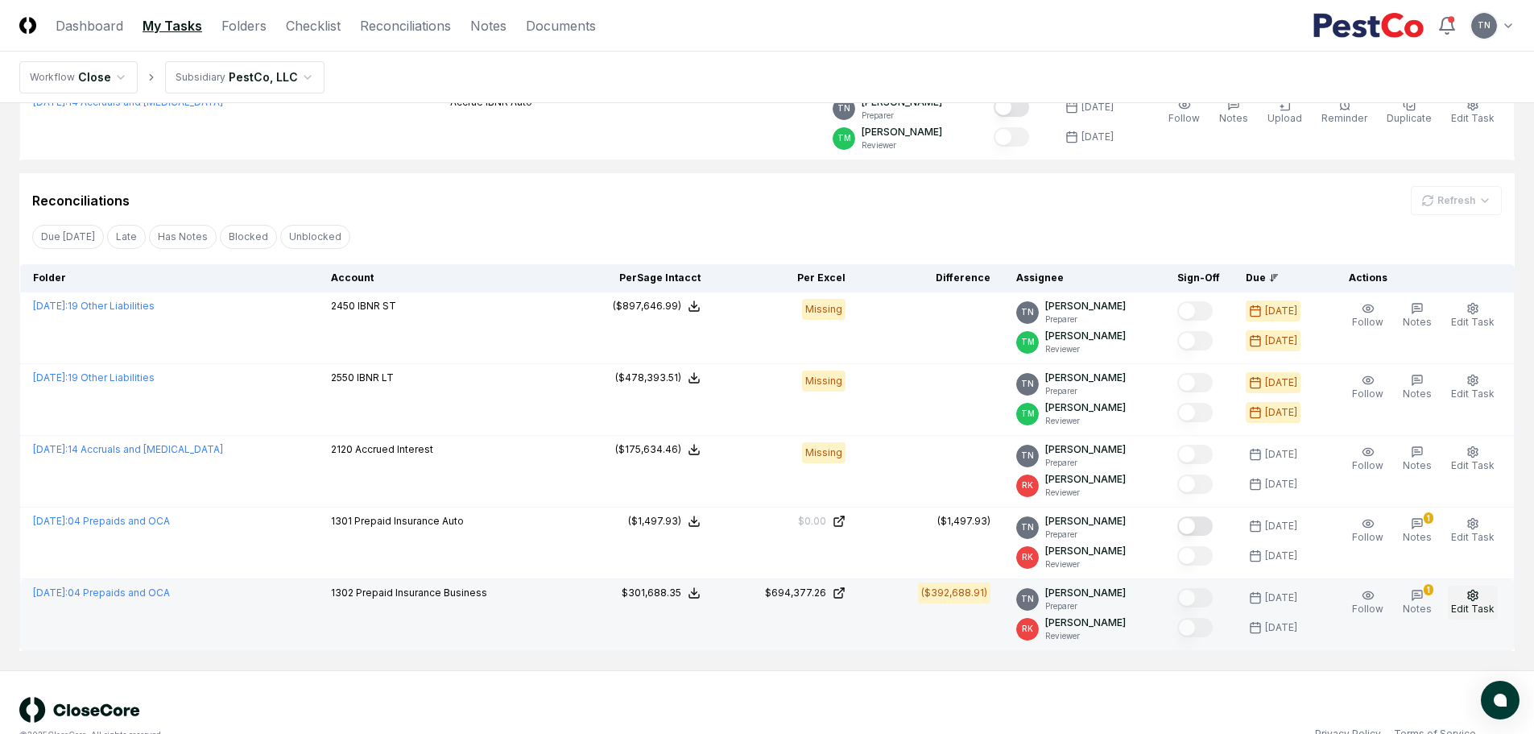
click at [1471, 596] on icon "button" at bounding box center [1472, 595] width 13 height 13
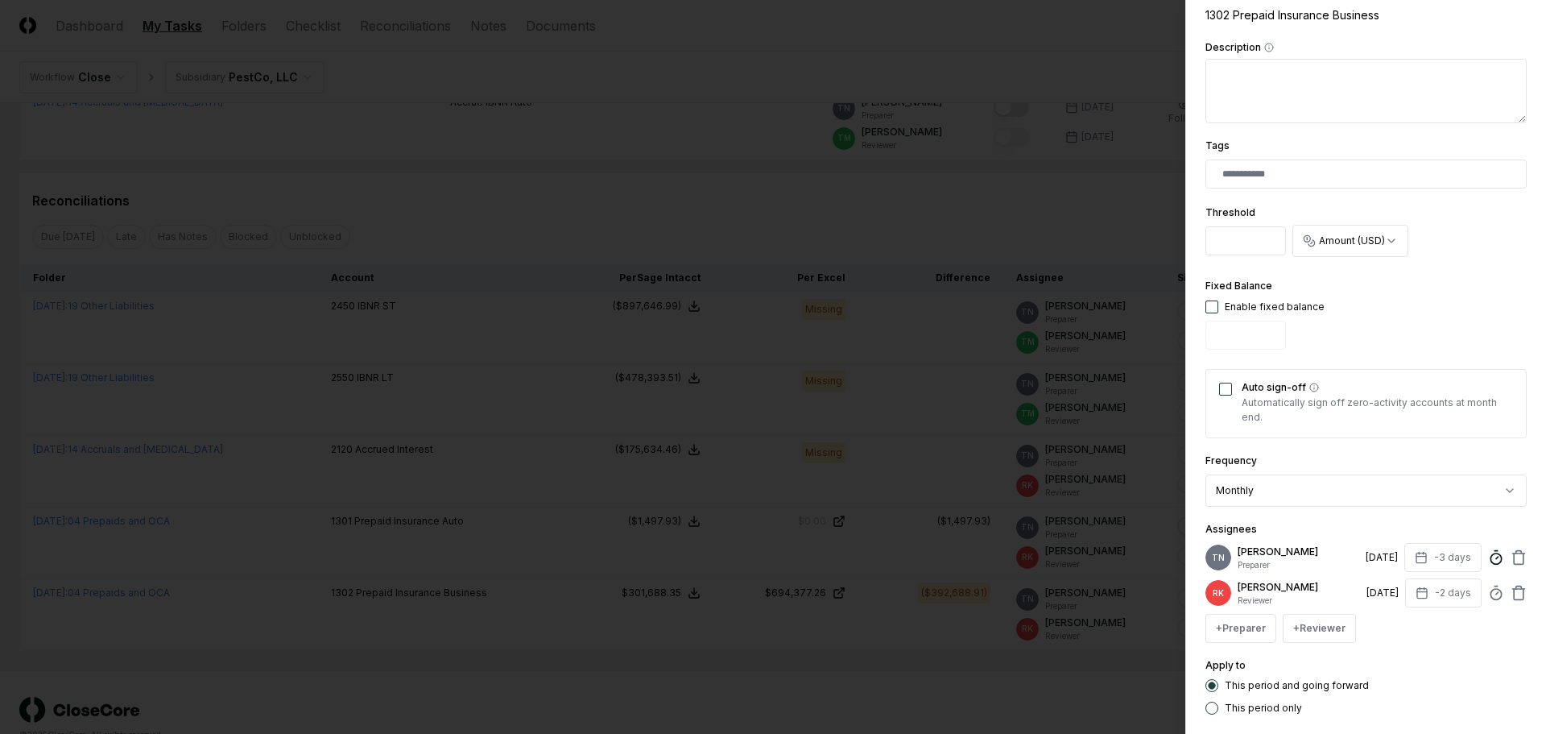
click at [1488, 561] on icon at bounding box center [1496, 557] width 16 height 16
type input "******"
click at [1484, 721] on form "**********" at bounding box center [1365, 248] width 321 height 1102
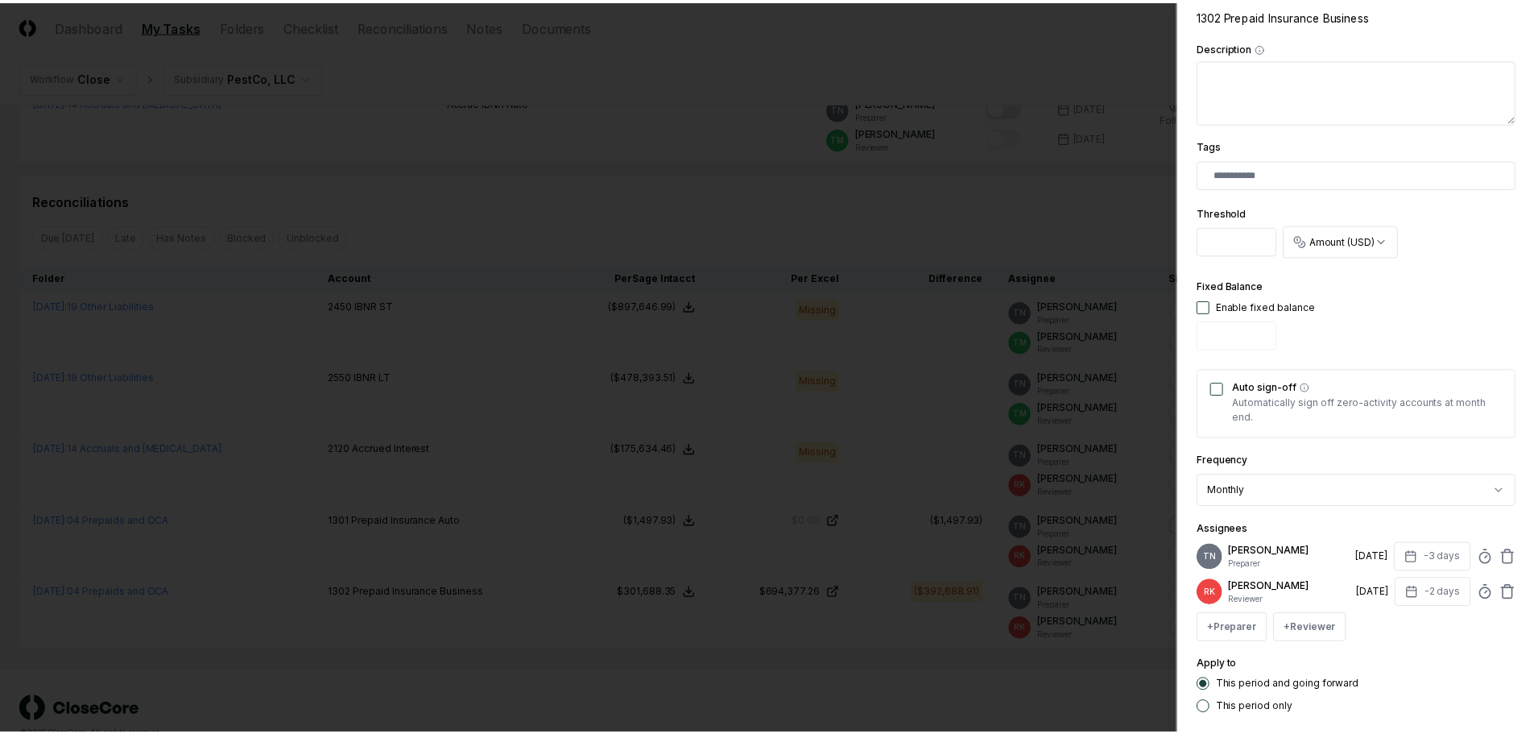
scroll to position [407, 0]
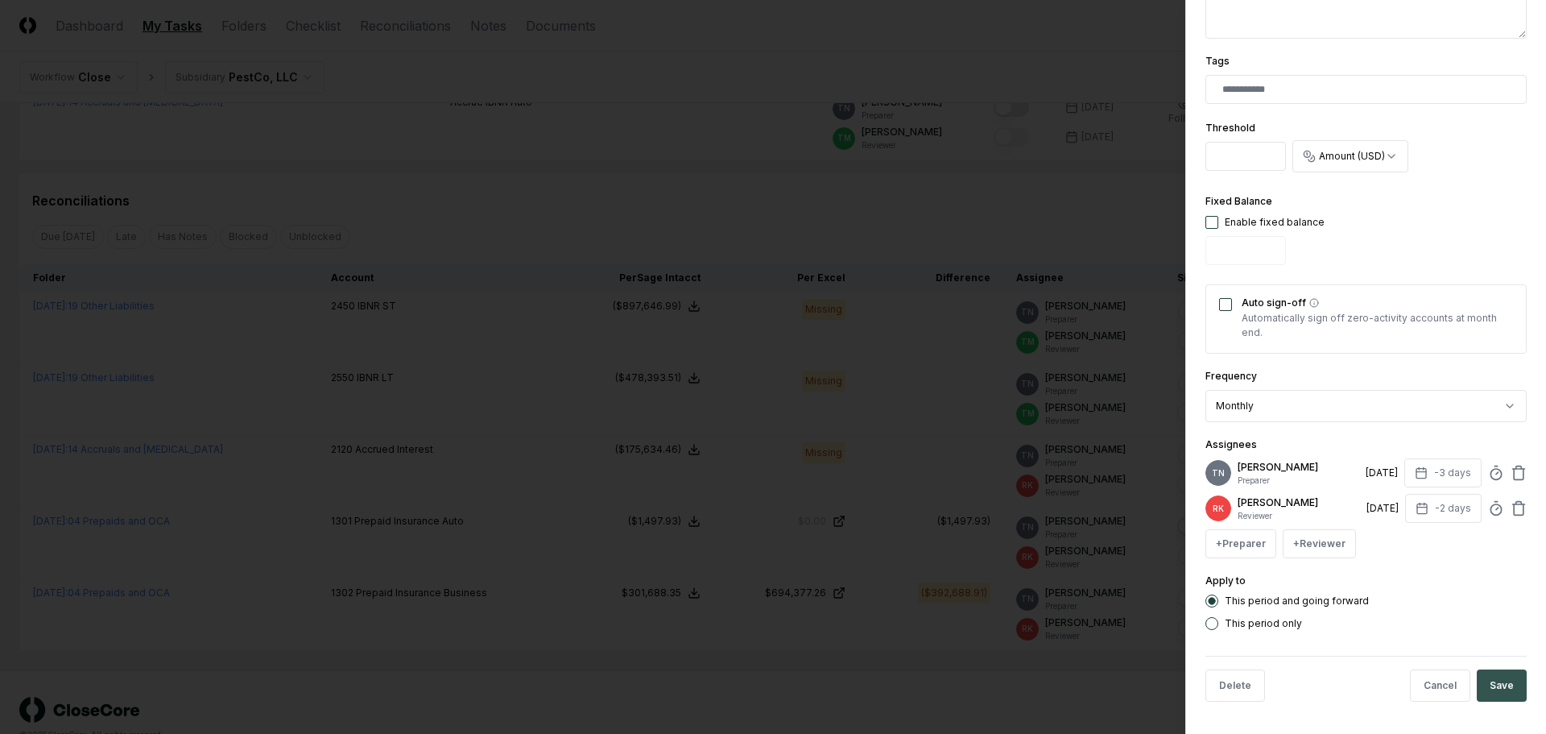
click at [1490, 689] on button "Save" at bounding box center [1502, 685] width 50 height 32
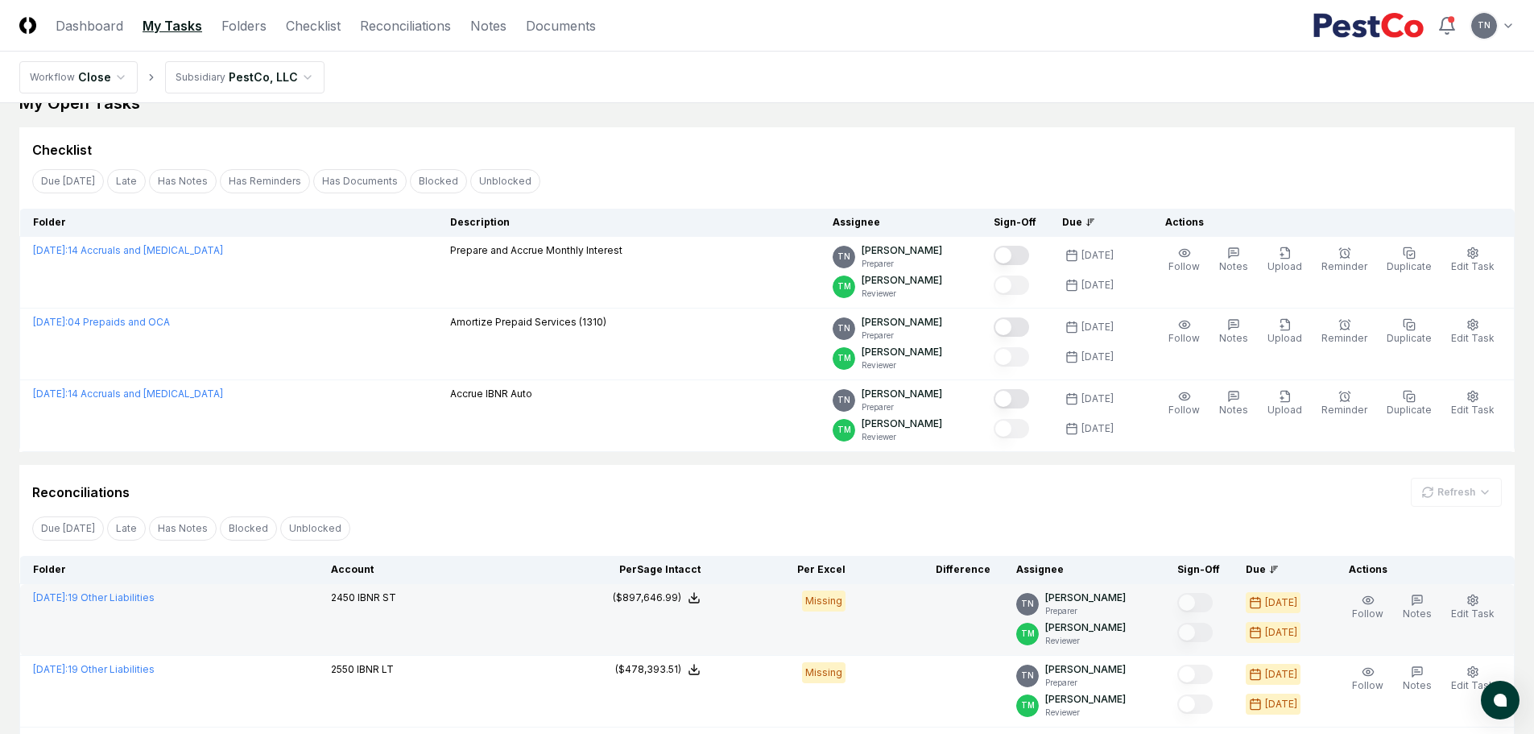
scroll to position [0, 0]
